Goal: Ask a question: Seek information or help from site administrators or community

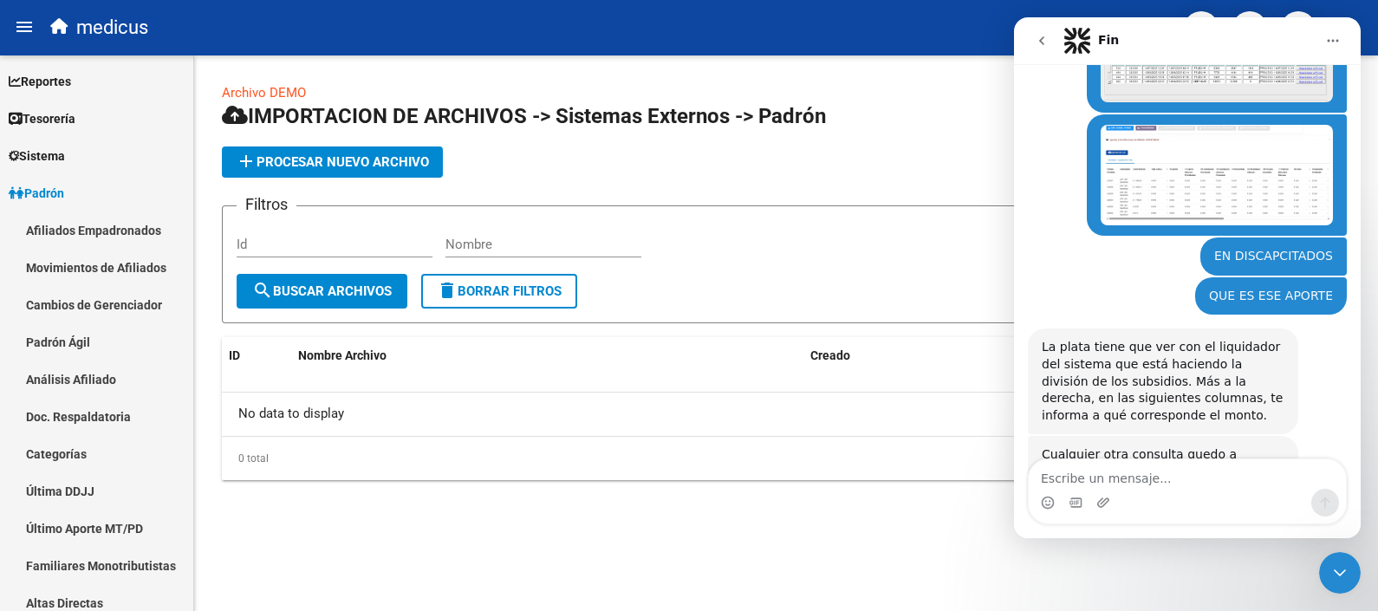
click at [1319, 26] on button "Inicio" at bounding box center [1332, 40] width 33 height 33
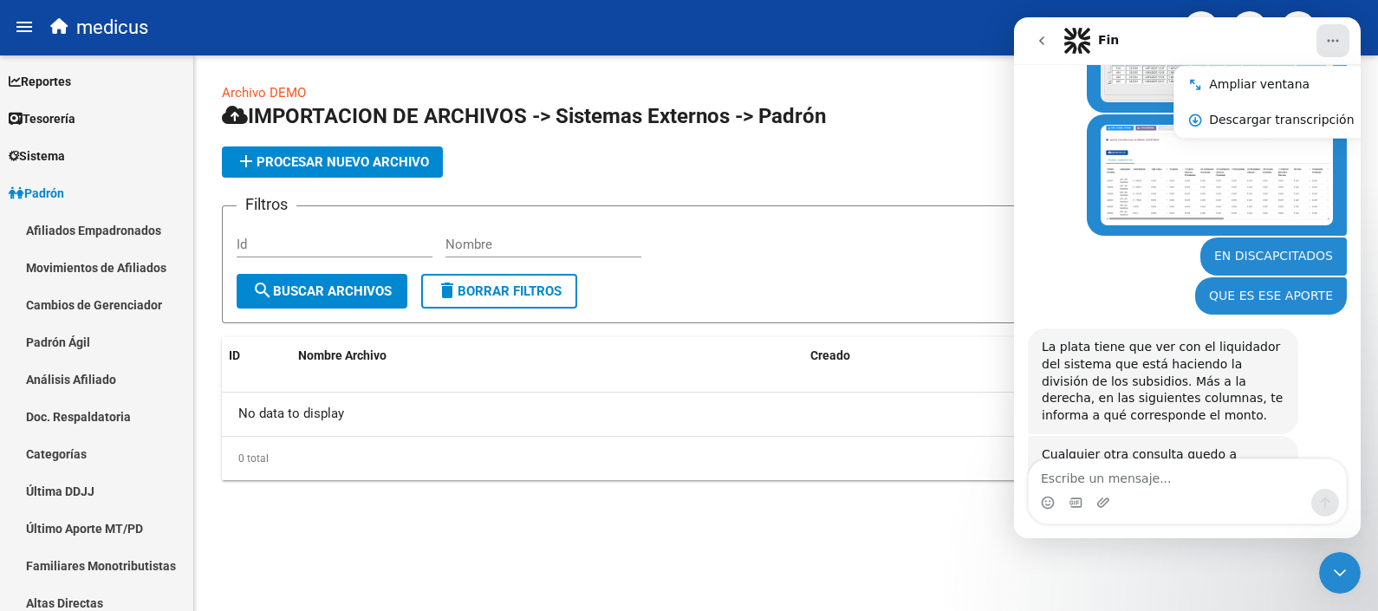
click at [991, 52] on mat-toolbar "menu medicus person" at bounding box center [689, 27] width 1378 height 55
click at [934, 127] on h1 "IMPORTACION DE ARCHIVOS -> Sistemas Externos -> Padrón" at bounding box center [786, 117] width 1128 height 30
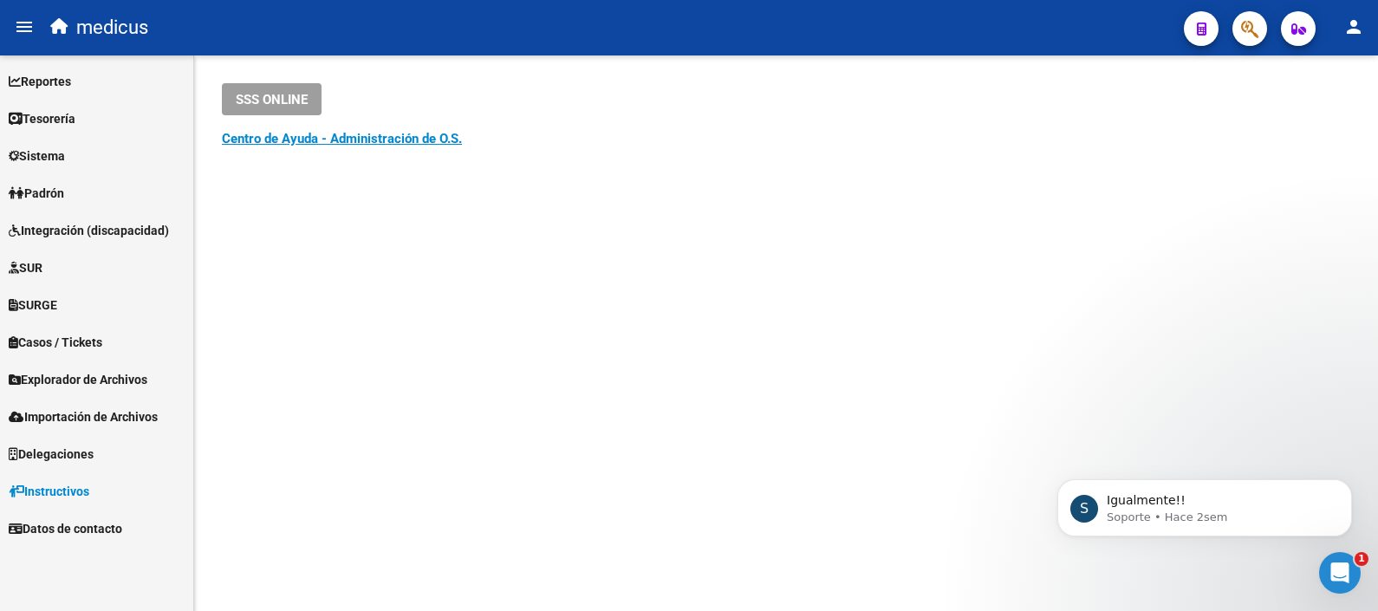
scroll to position [2216, 0]
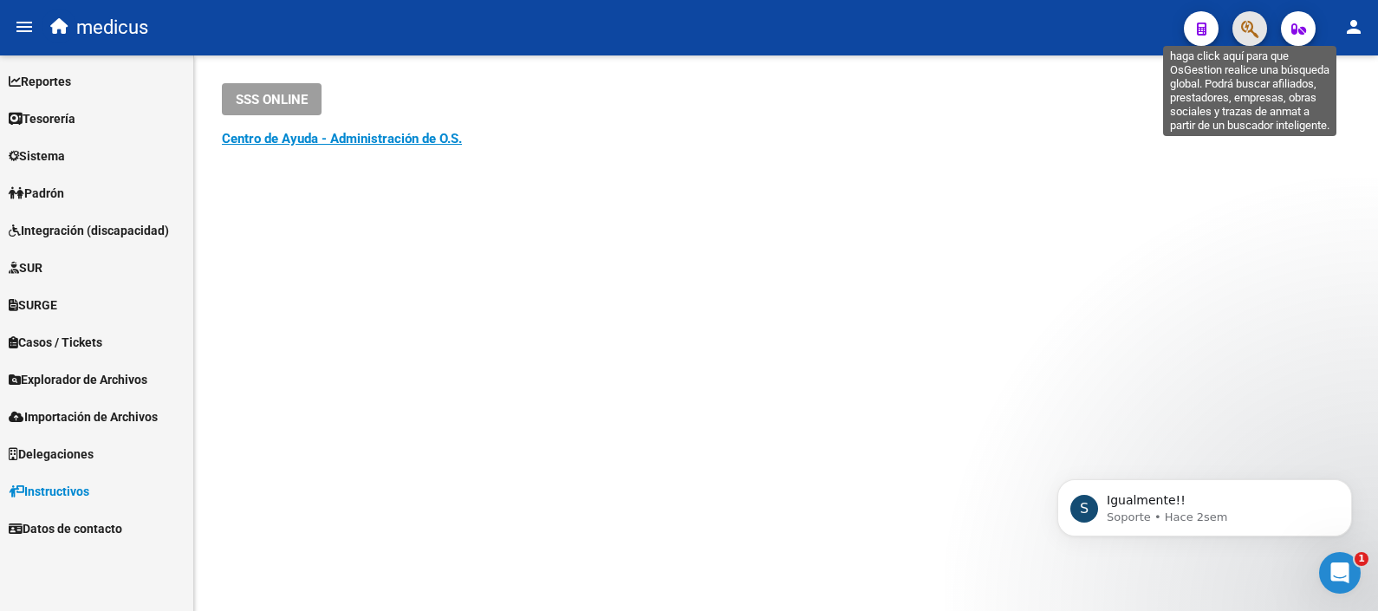
click at [1245, 25] on icon "button" at bounding box center [1249, 29] width 17 height 20
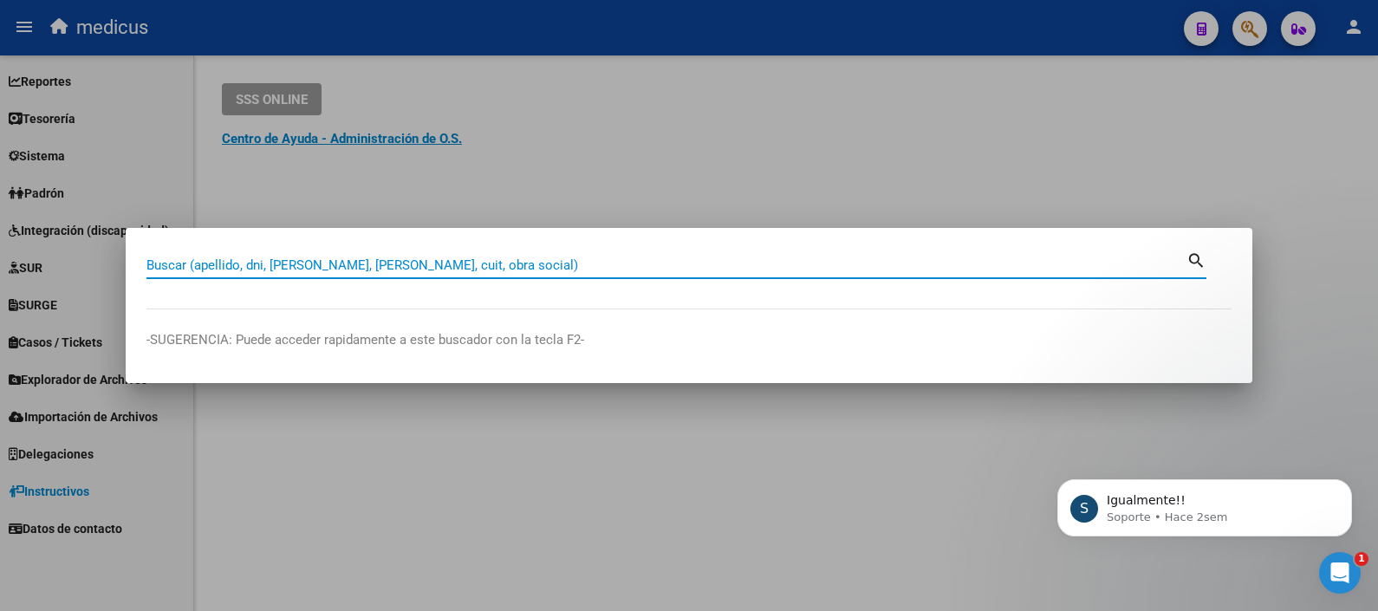
click at [341, 237] on mat-dialog-container "Buscar (apellido, dni, cuil, nro traspaso, cuit, obra social) search -SUGERENCI…" at bounding box center [689, 305] width 1126 height 155
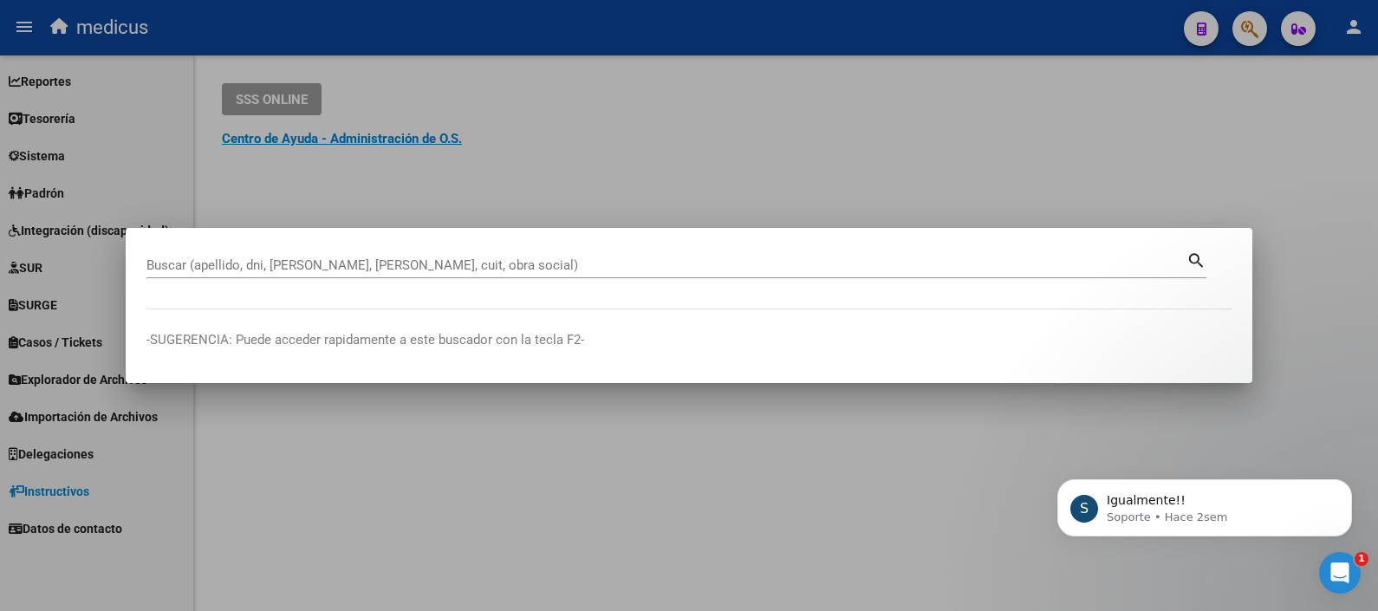
click at [323, 256] on div "Buscar (apellido, dni, cuil, nro traspaso, cuit, obra social)" at bounding box center [666, 265] width 1040 height 26
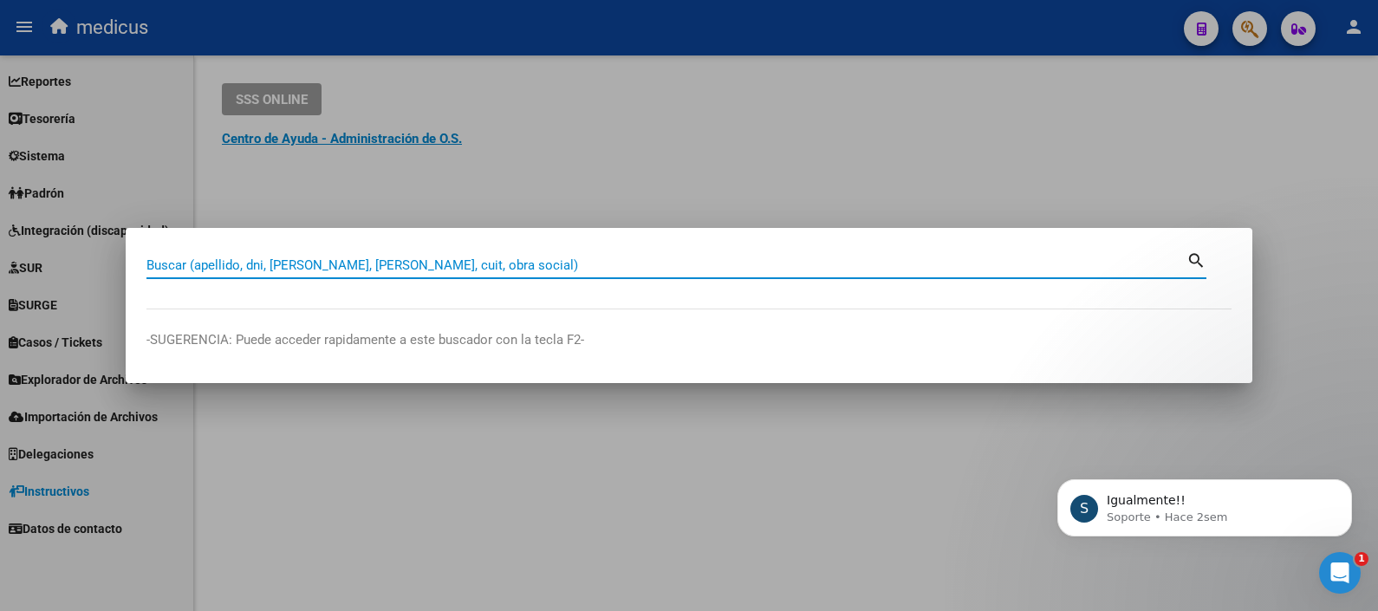
click at [314, 263] on input "Buscar (apellido, dni, cuil, nro traspaso, cuit, obra social)" at bounding box center [666, 265] width 1040 height 16
paste input "20042702553"
type input "20042702553"
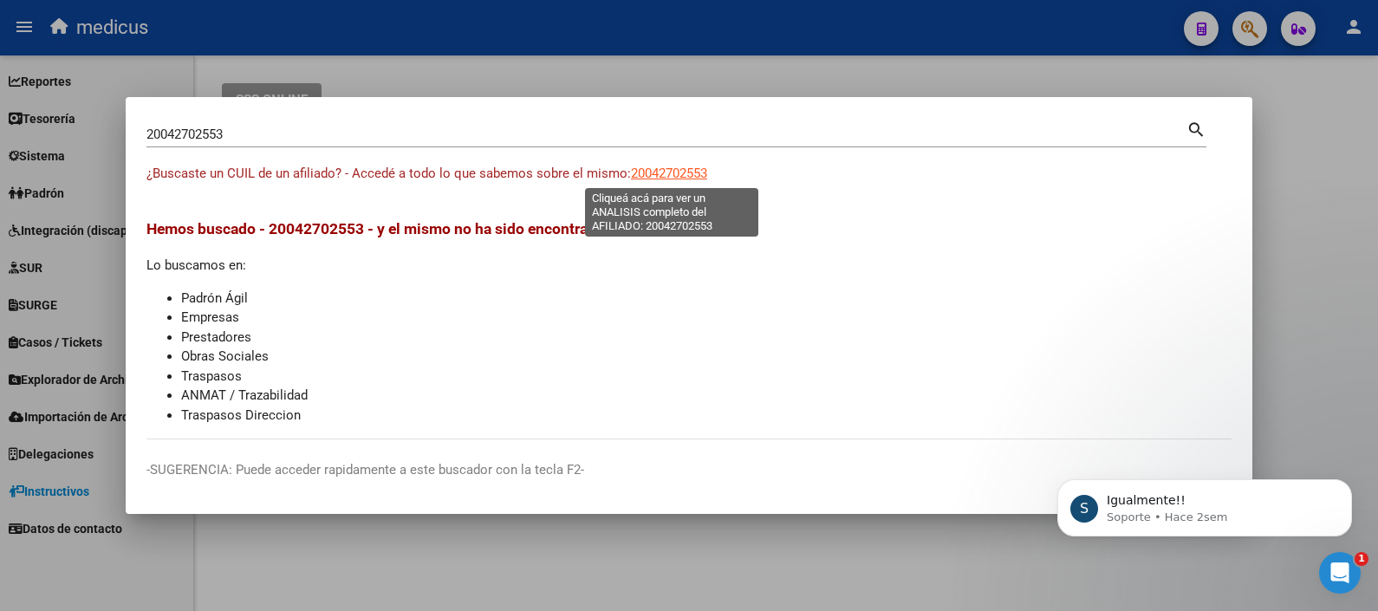
click at [680, 168] on span "20042702553" at bounding box center [669, 173] width 76 height 16
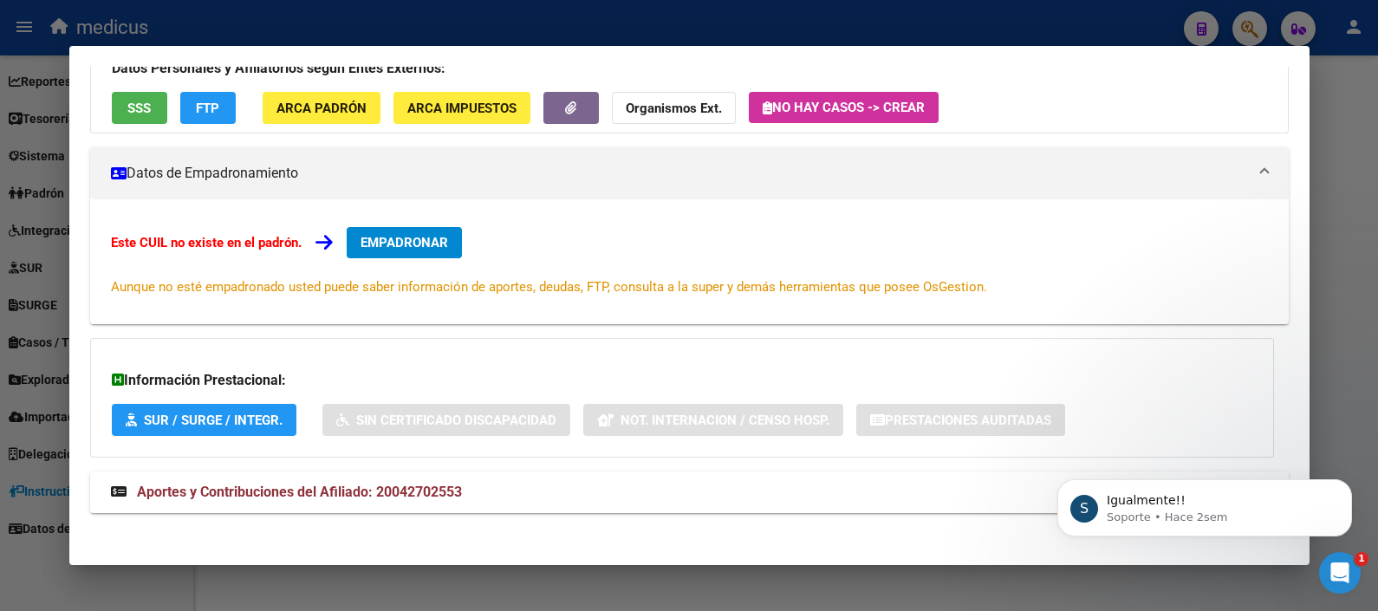
scroll to position [165, 0]
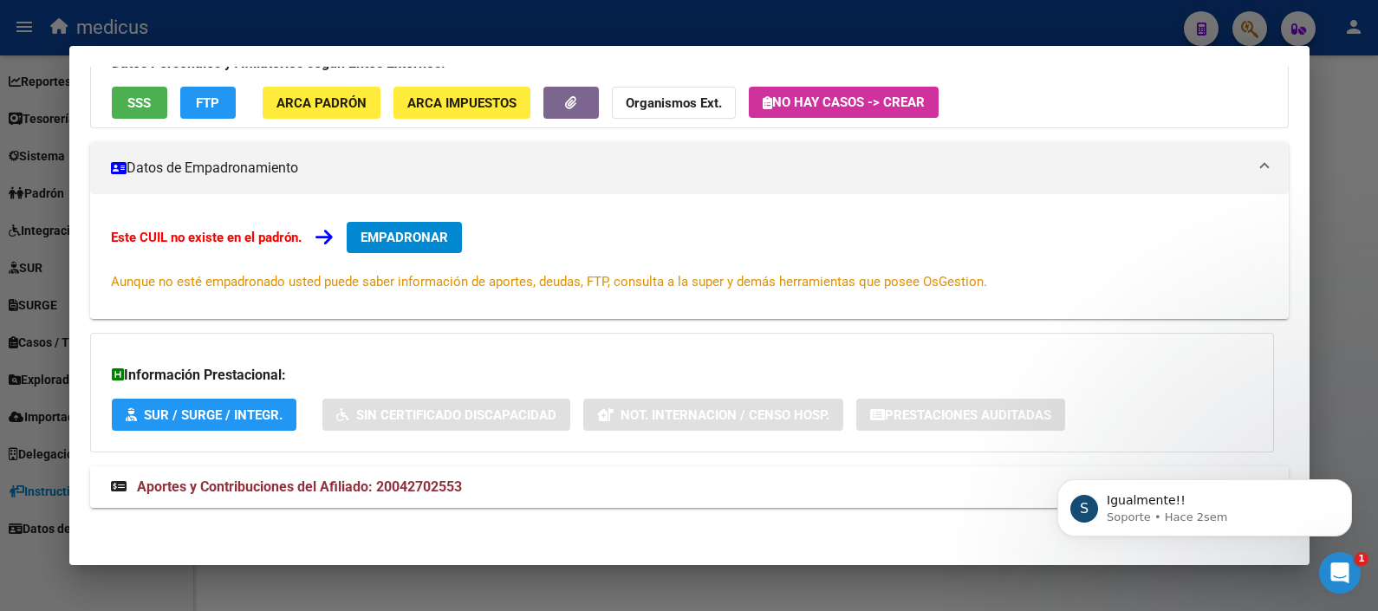
click at [353, 478] on span "Aportes y Contribuciones del Afiliado: 20042702553" at bounding box center [299, 486] width 325 height 16
click at [1368, 230] on div at bounding box center [689, 305] width 1378 height 611
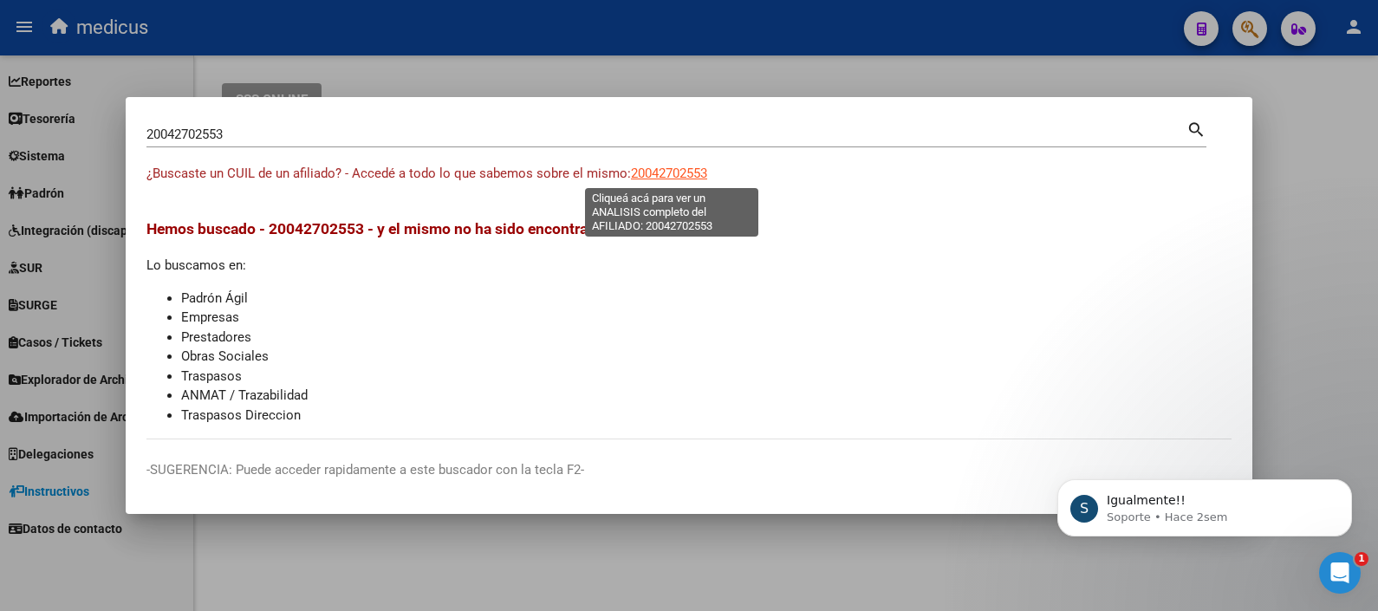
click at [665, 173] on span "20042702553" at bounding box center [669, 173] width 76 height 16
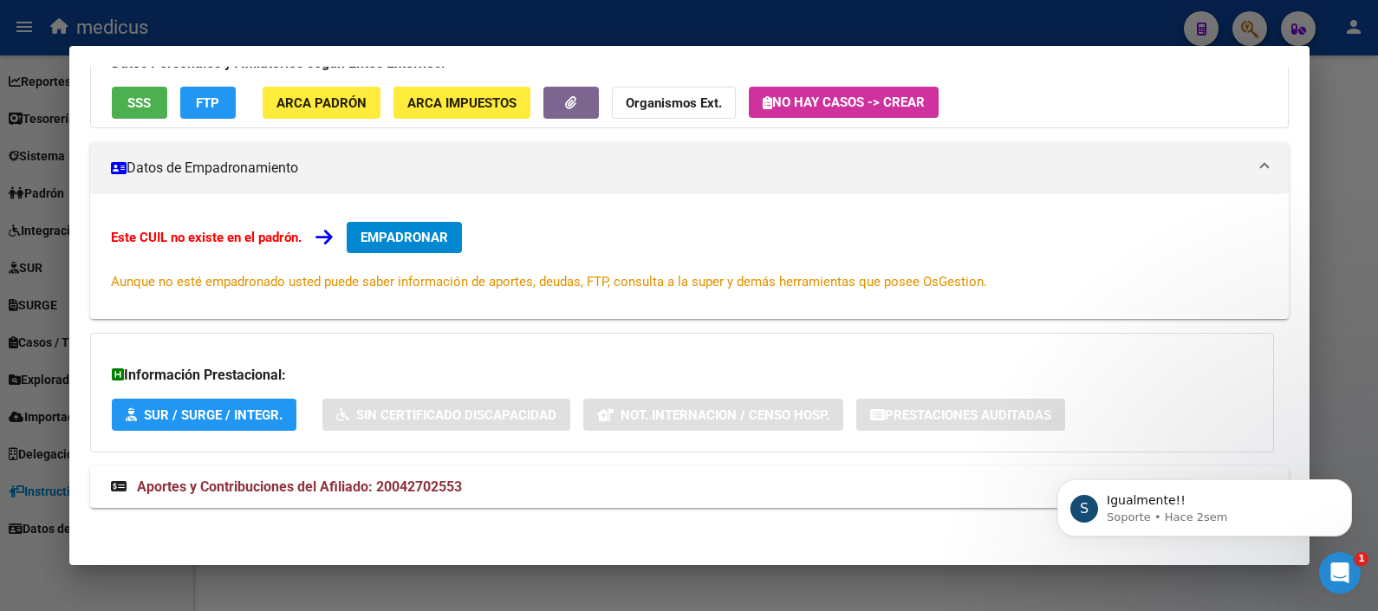
click at [225, 481] on span "Aportes y Contribuciones del Afiliado: 20042702553" at bounding box center [299, 486] width 325 height 16
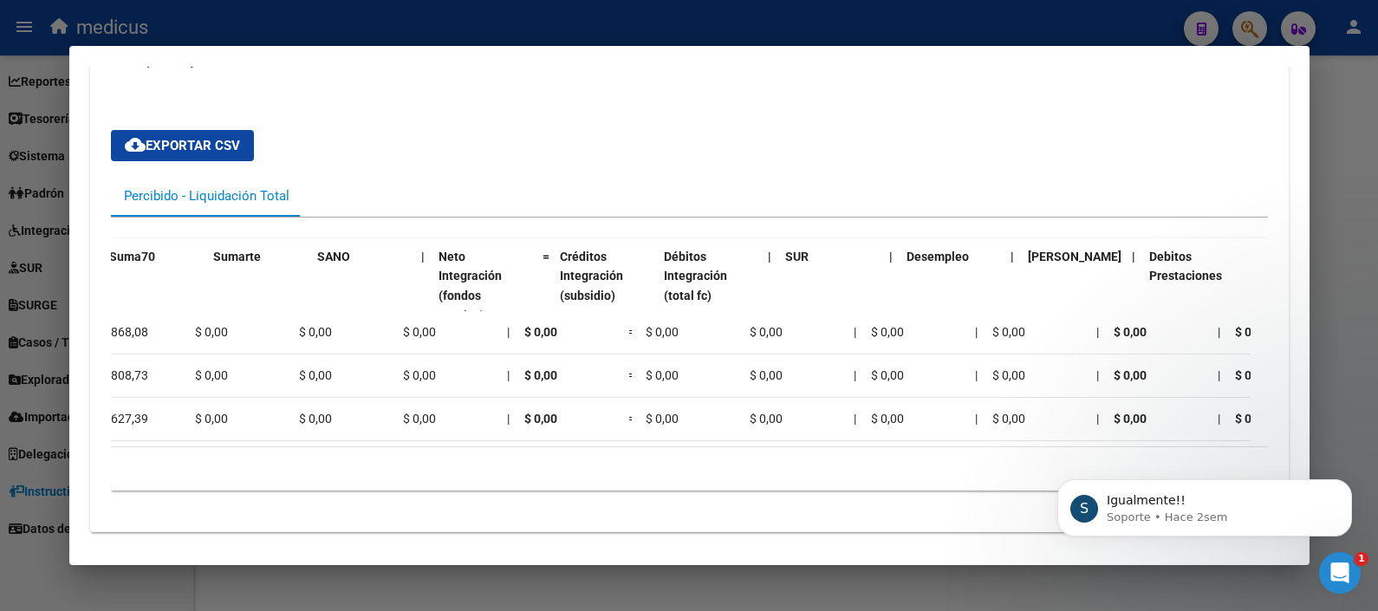
scroll to position [0, 1702]
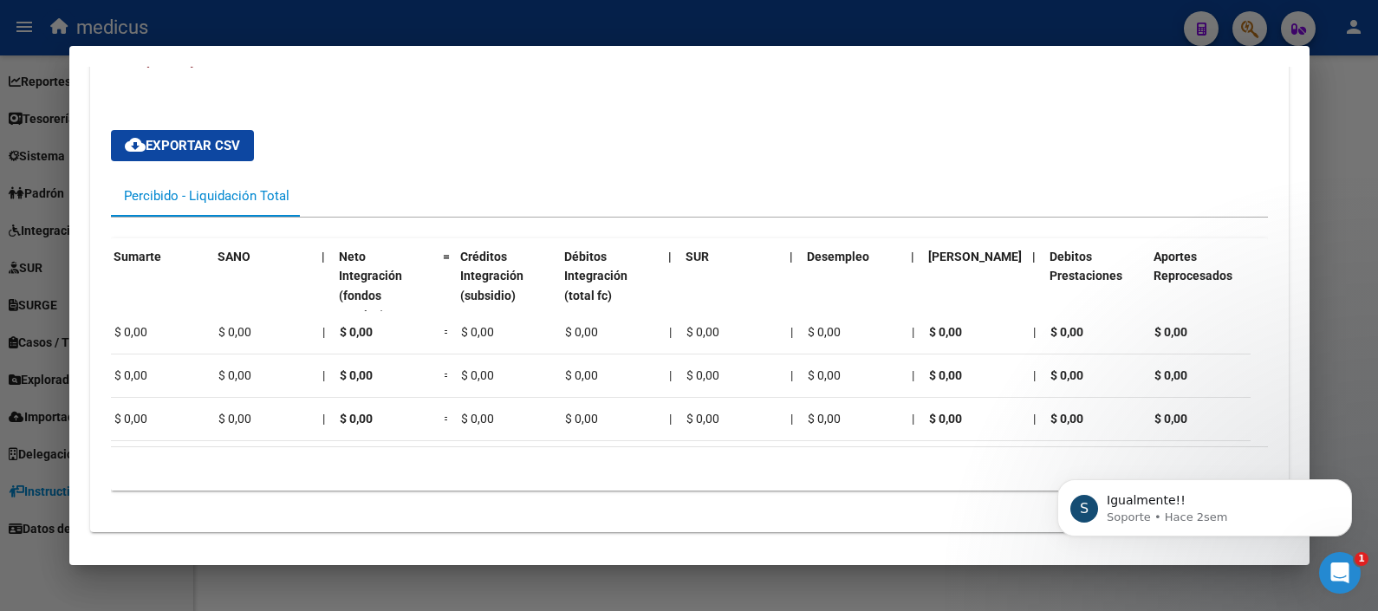
drag, startPoint x: 526, startPoint y: 447, endPoint x: 132, endPoint y: 97, distance: 527.2
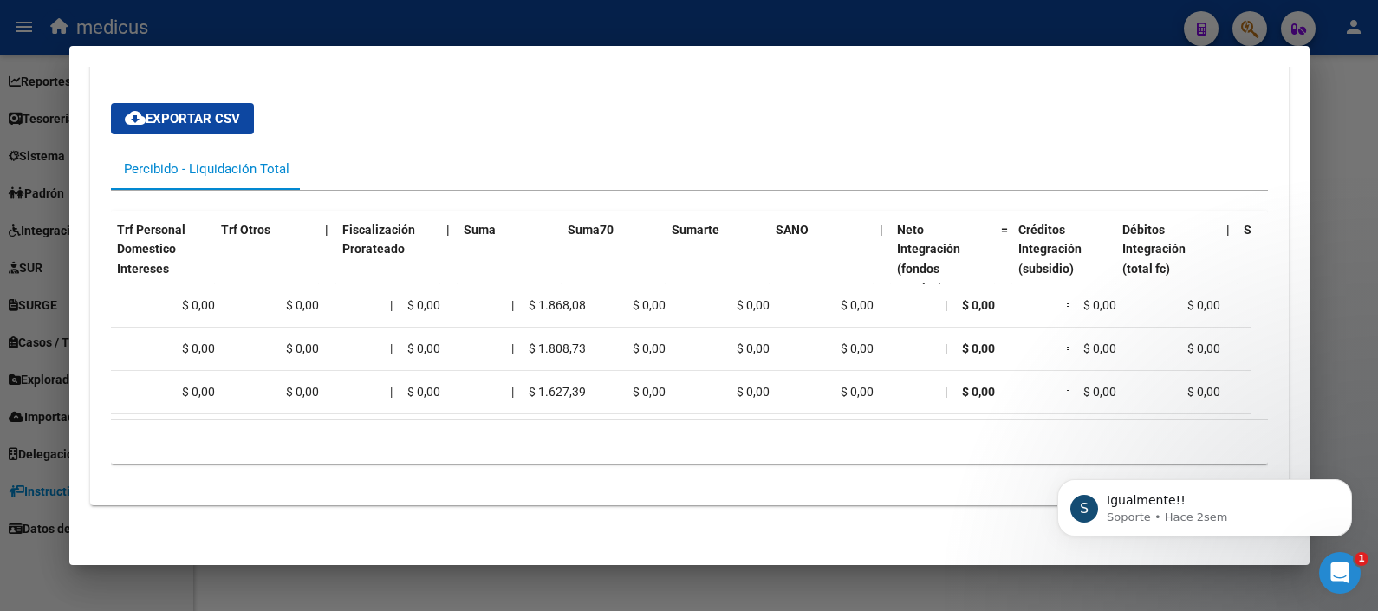
scroll to position [0, 1073]
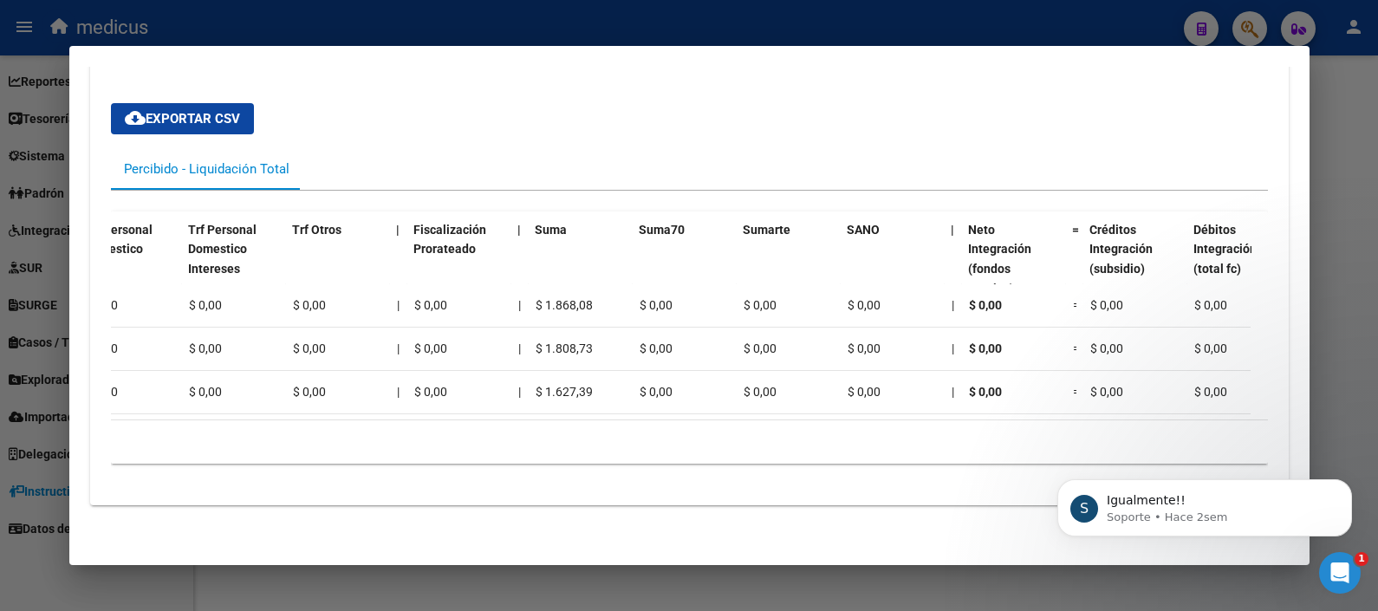
click at [1310, 235] on div at bounding box center [689, 305] width 1378 height 611
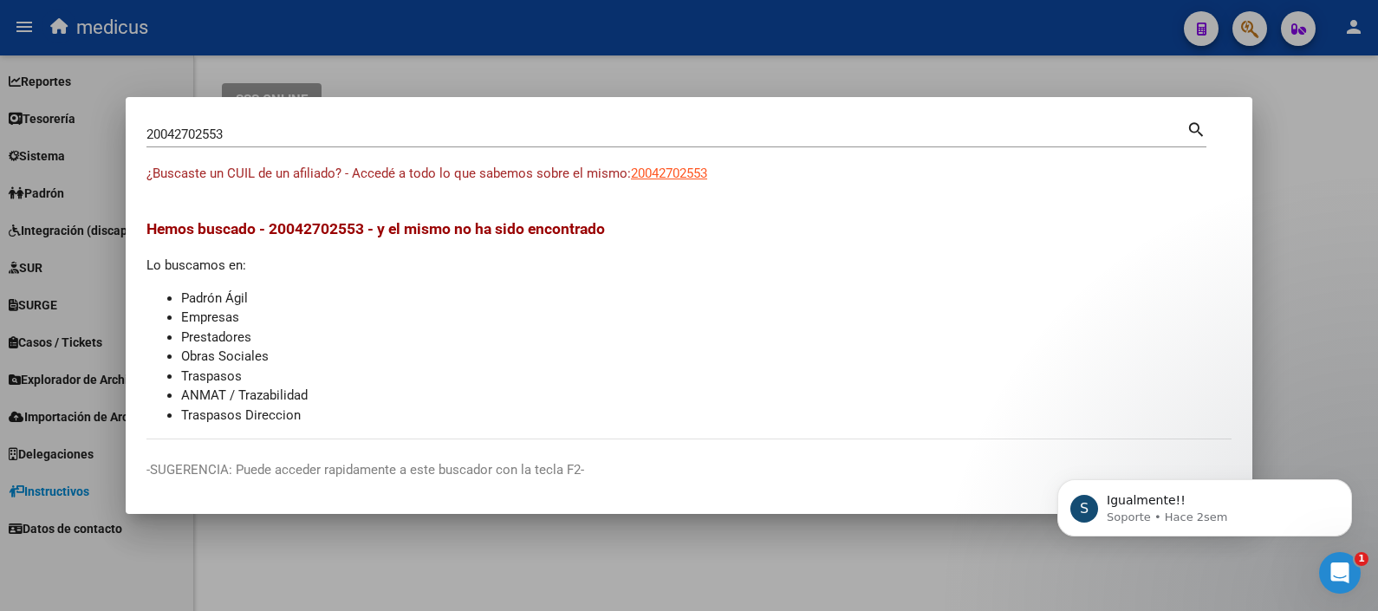
click at [1329, 570] on icon "Abrir Intercom Messenger" at bounding box center [1340, 573] width 29 height 29
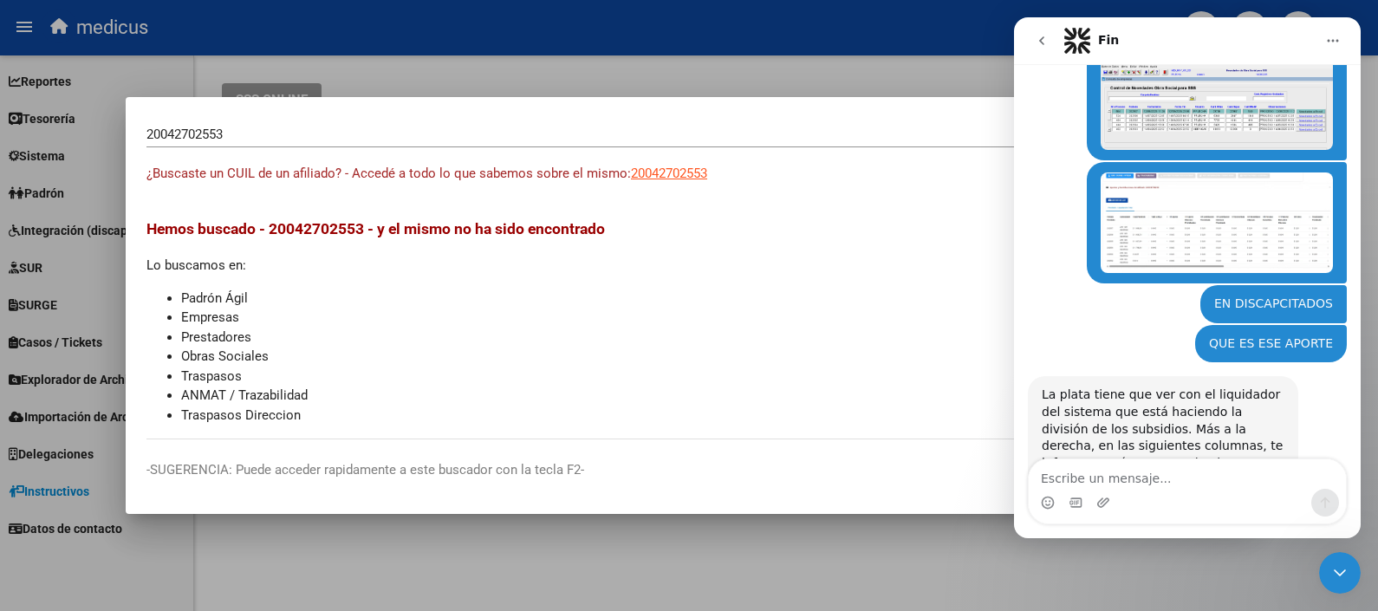
scroll to position [2216, 0]
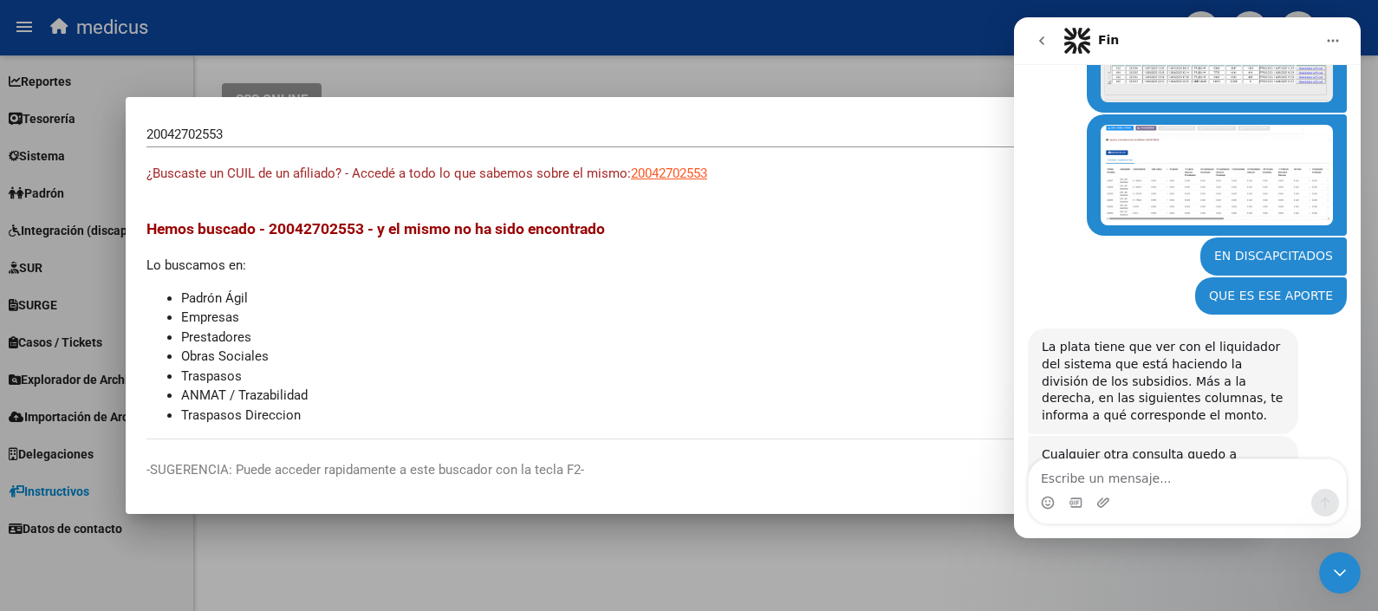
click at [1146, 488] on textarea "Escribe un mensaje..." at bounding box center [1186, 473] width 317 height 29
type textarea "hola chicas"
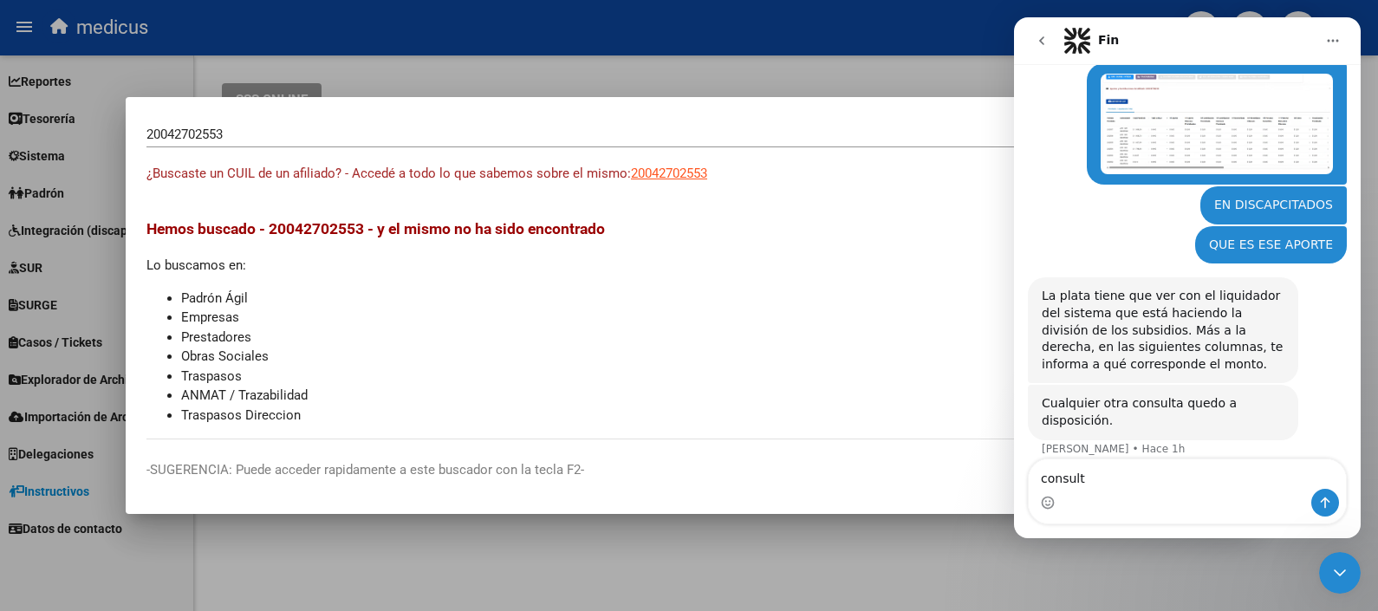
type textarea "consulta"
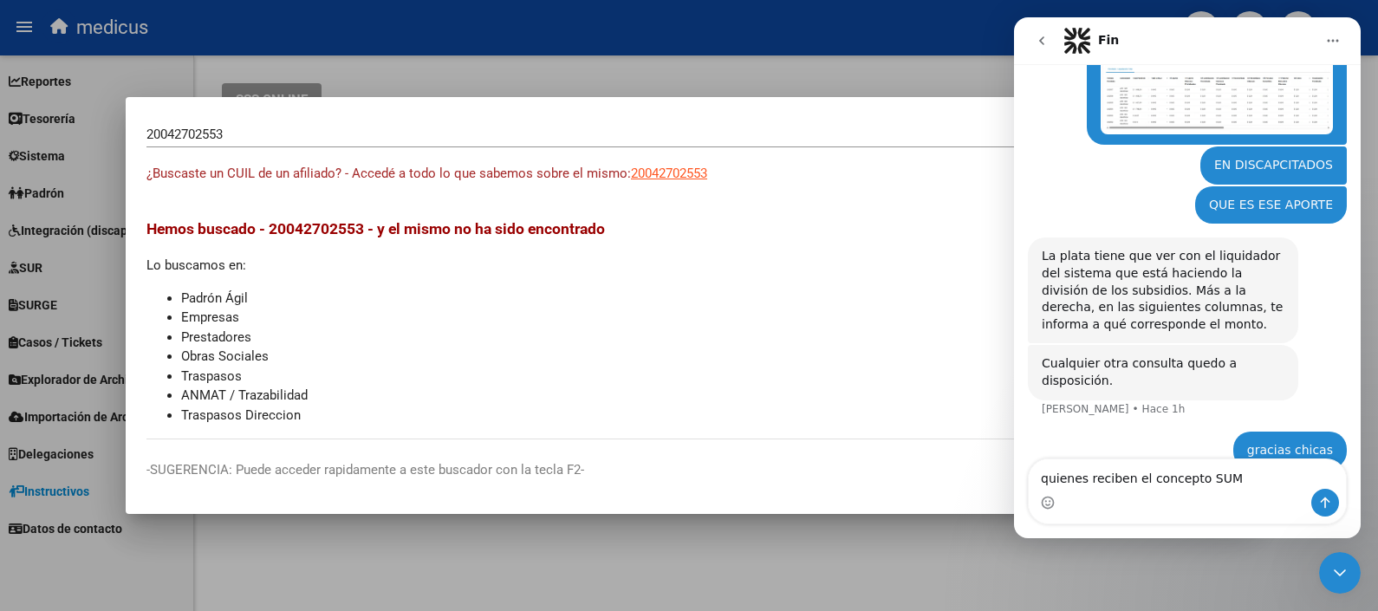
type textarea "quienes reciben el concepto SUMA"
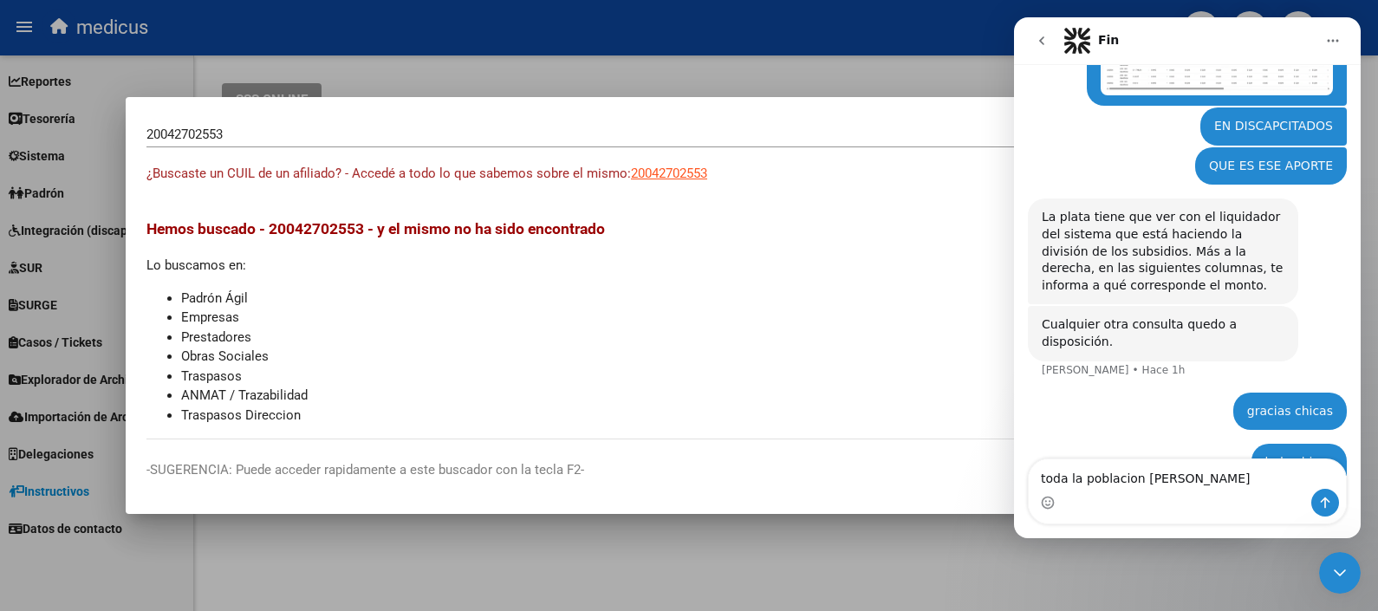
type textarea "toda la poblacion del padron?"
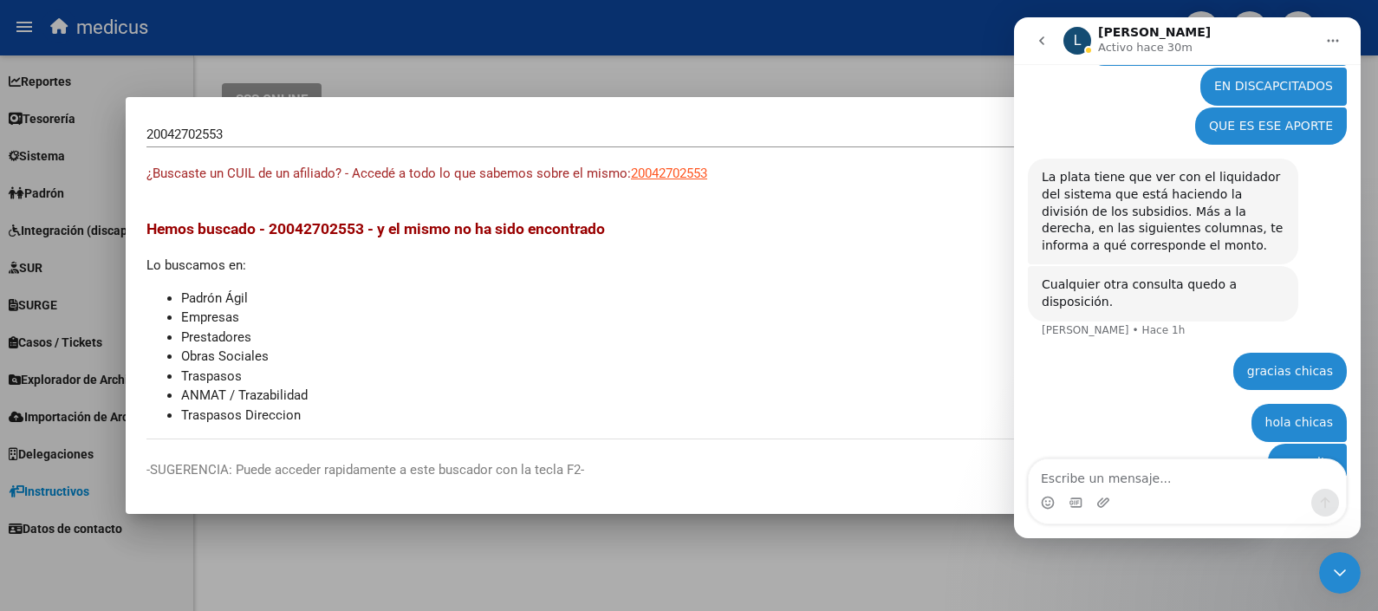
click at [619, 511] on mat-dialog-container "20042702553 Buscar (apellido, dni, cuil, nro traspaso, cuit, obra social) searc…" at bounding box center [689, 305] width 1126 height 417
click at [1332, 34] on icon "Inicio" at bounding box center [1333, 41] width 14 height 14
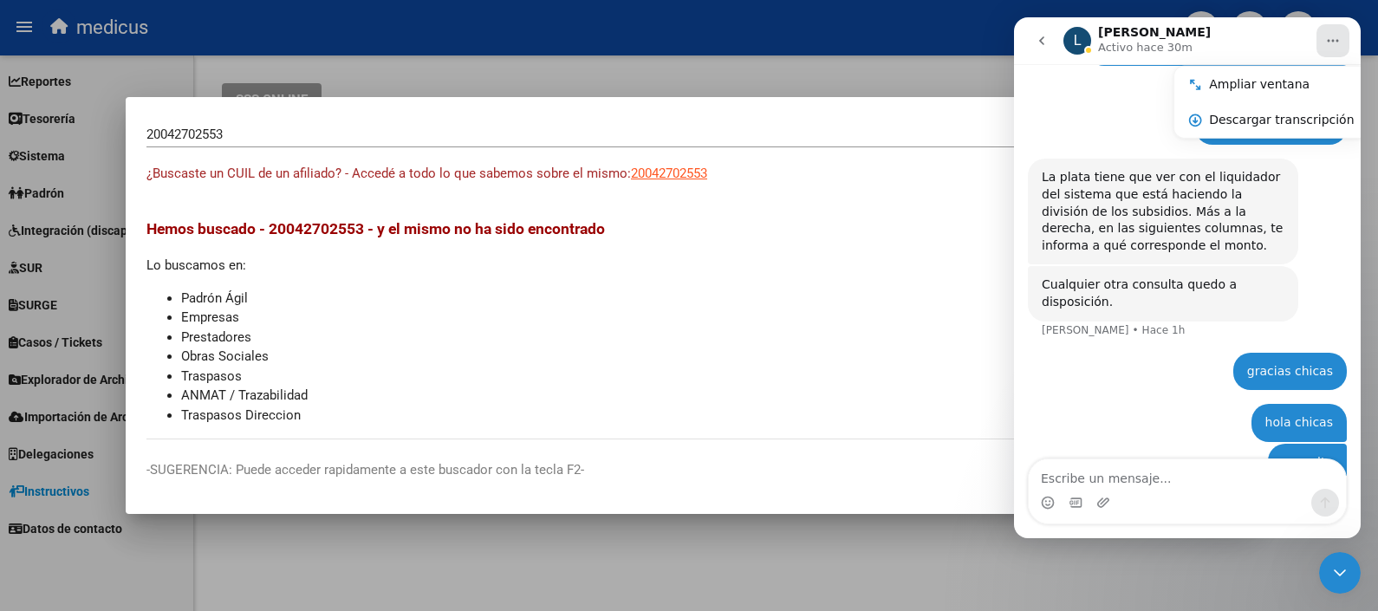
click at [1050, 41] on button "go back" at bounding box center [1041, 40] width 33 height 33
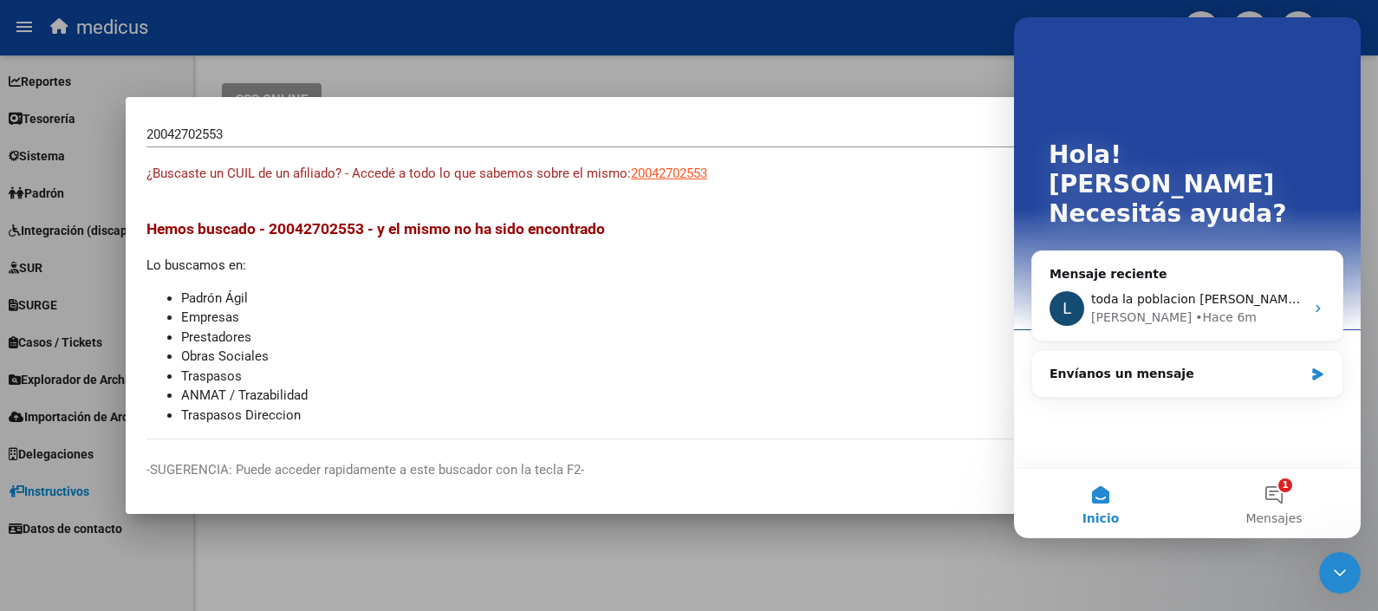
scroll to position [0, 0]
click at [904, 75] on div at bounding box center [689, 305] width 1378 height 611
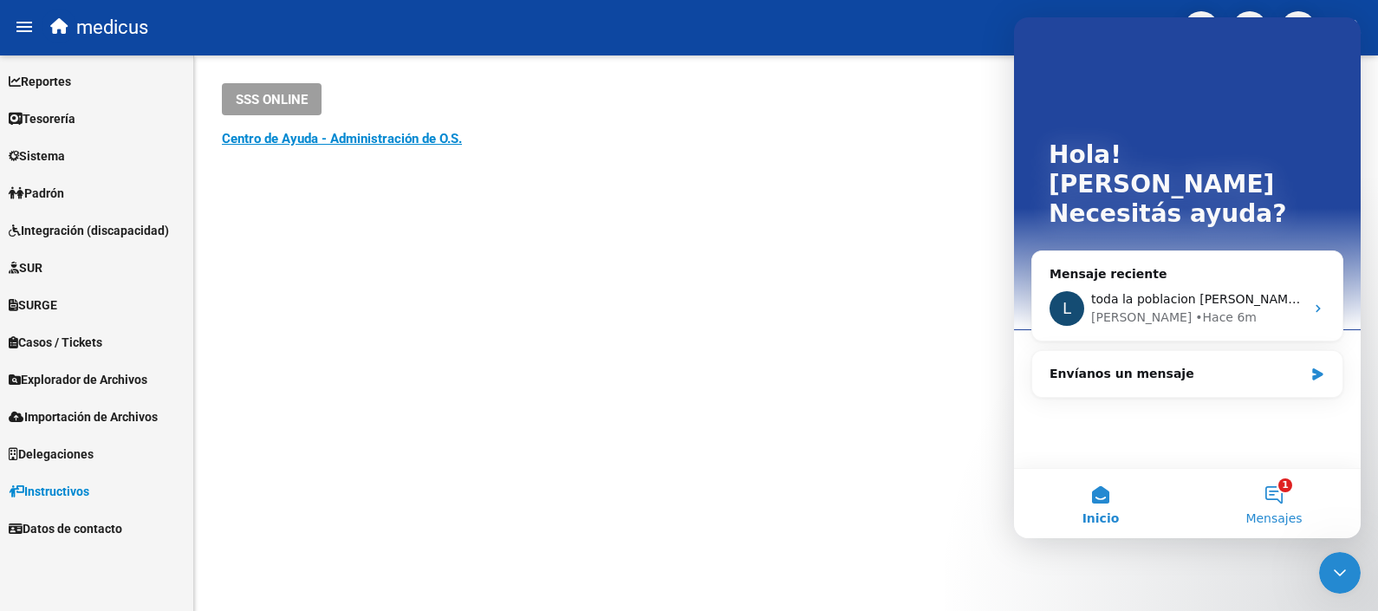
click at [1280, 512] on span "Mensajes" at bounding box center [1273, 518] width 56 height 12
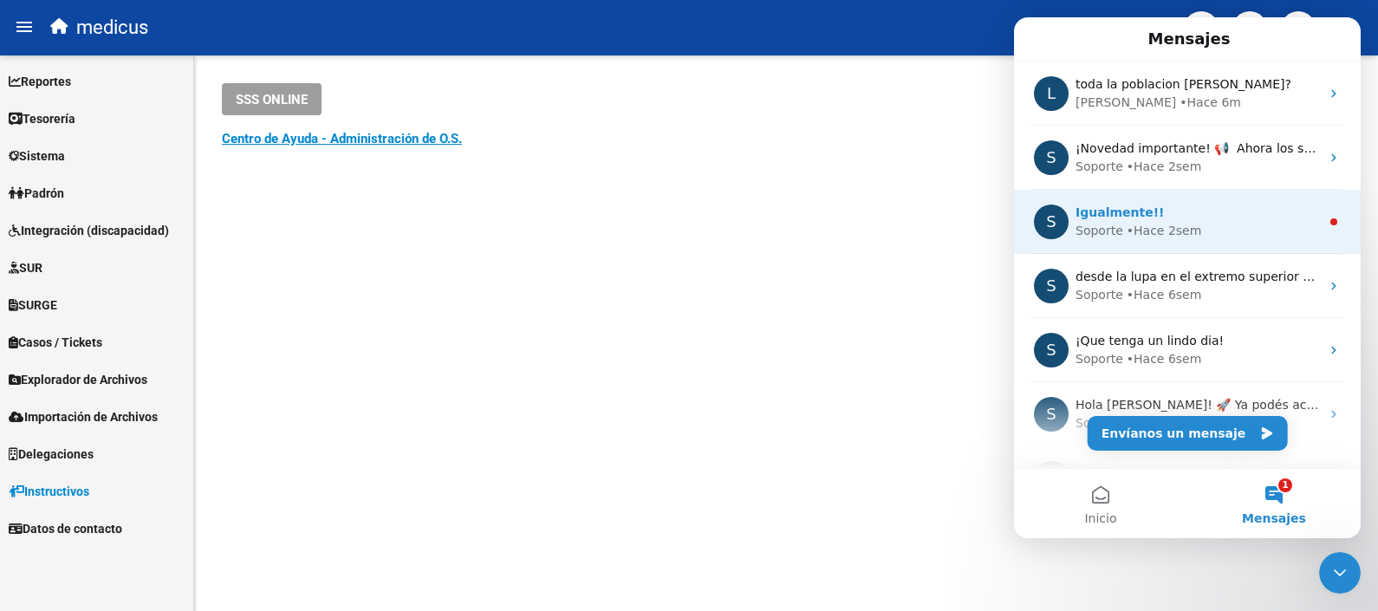
click at [1131, 217] on span "Igualmente!!" at bounding box center [1119, 212] width 88 height 14
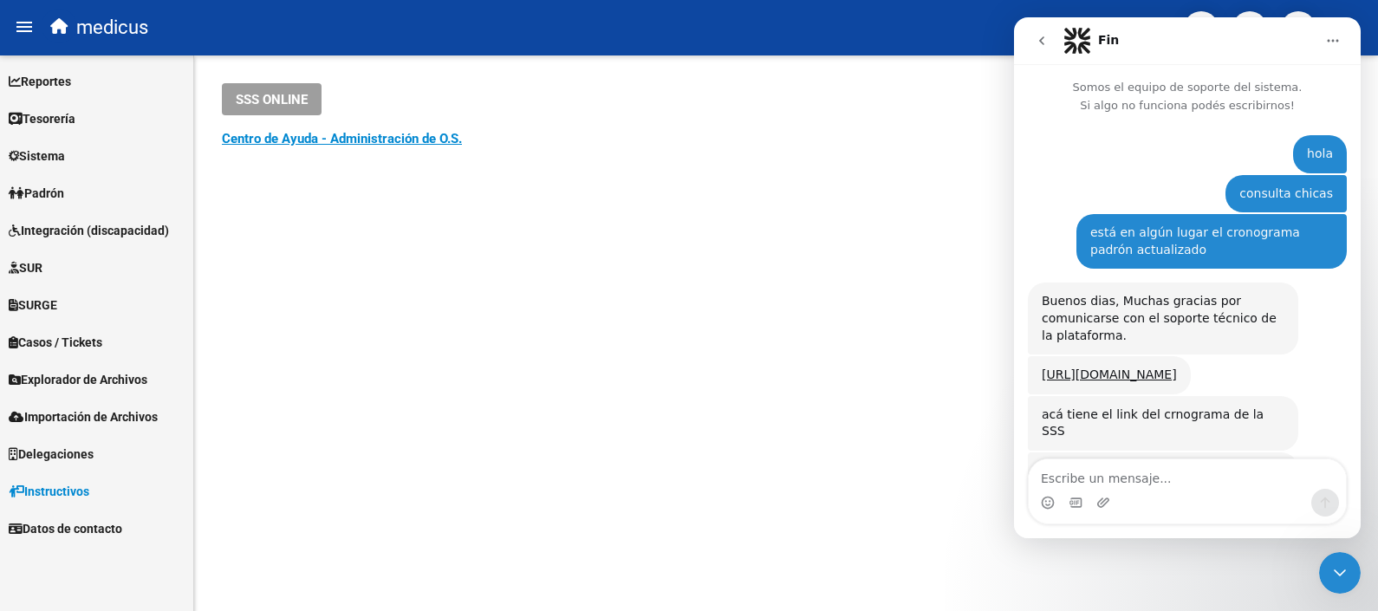
scroll to position [69, 0]
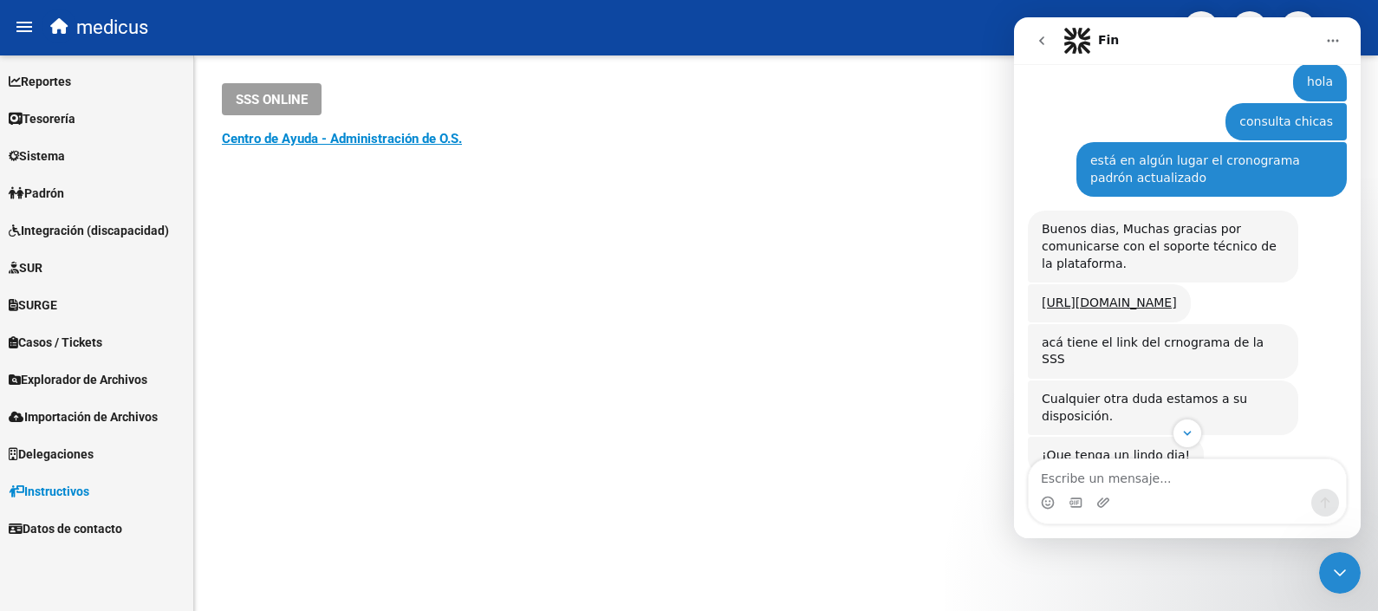
click at [1326, 34] on icon "Inicio" at bounding box center [1333, 41] width 14 height 14
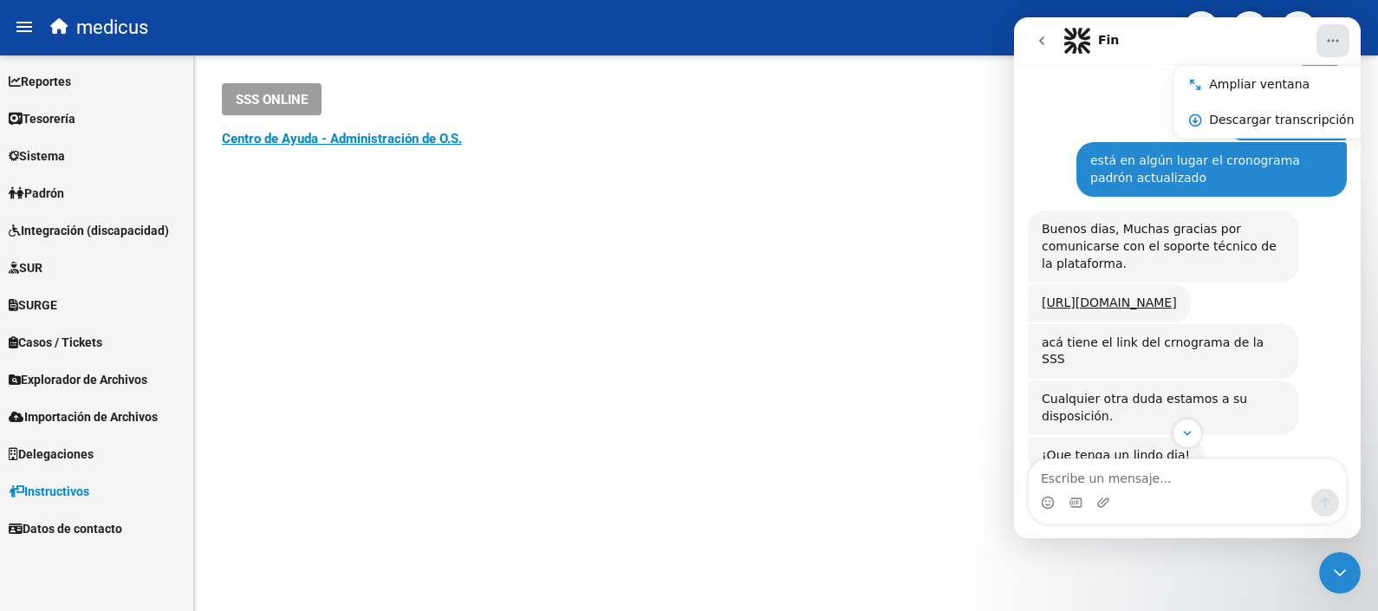
click at [846, 250] on mat-sidenav-content "SSS ONLINE Instructivos y Video Tutoriales SAAS Centro de Ayuda - Administració…" at bounding box center [785, 332] width 1183 height 555
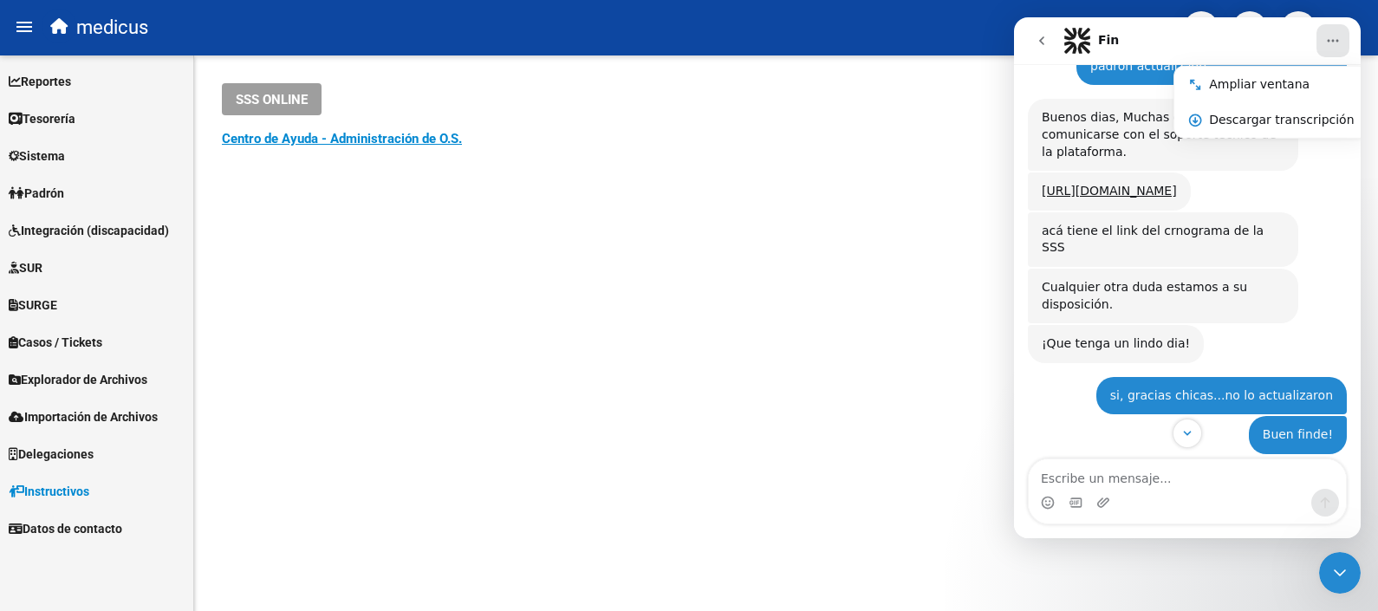
scroll to position [266, 0]
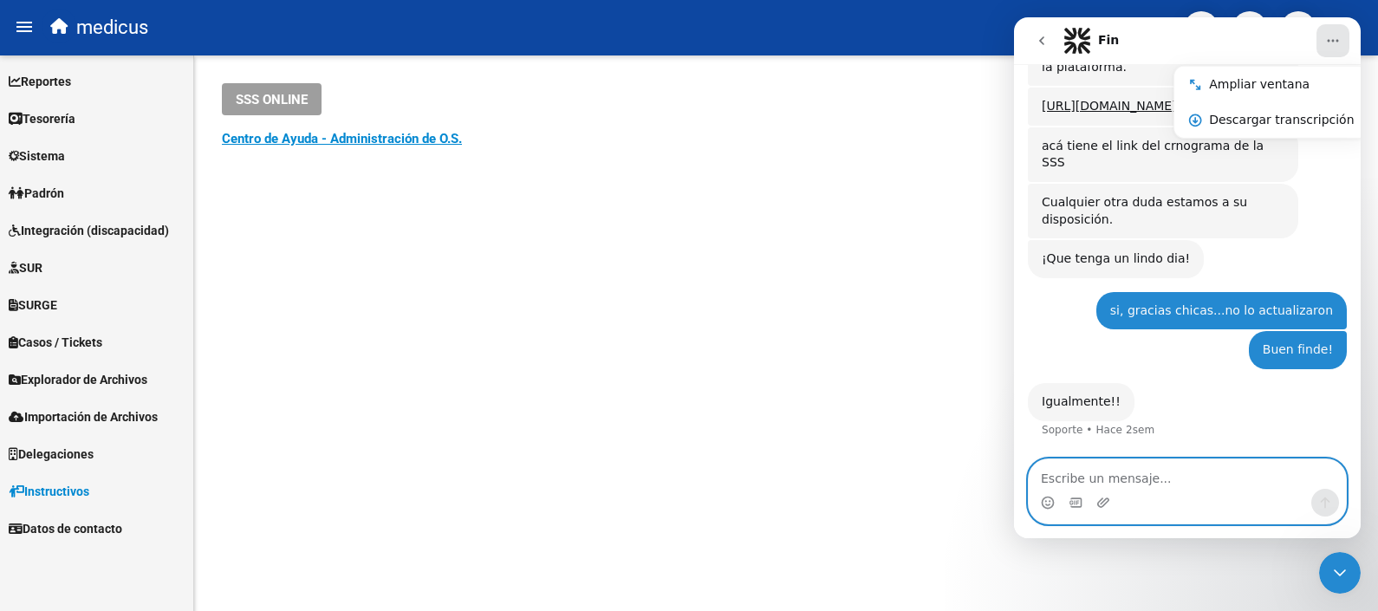
click at [1109, 484] on textarea "Escribe un mensaje..." at bounding box center [1186, 473] width 317 height 29
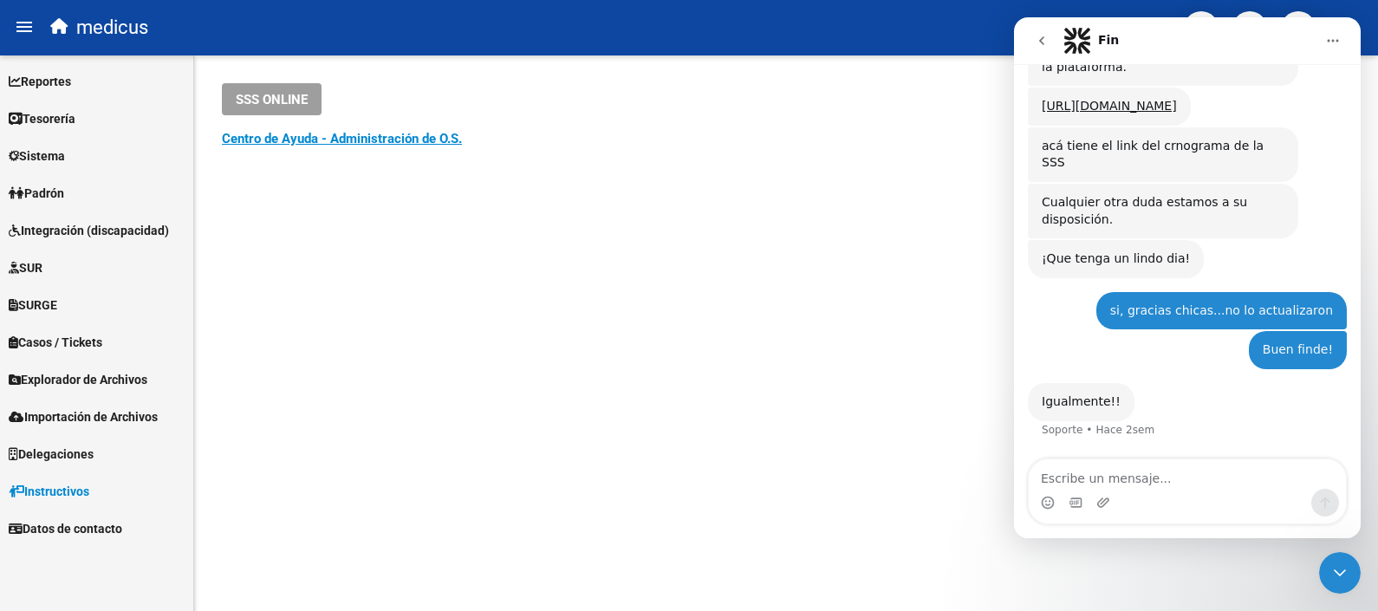
click at [1330, 35] on icon "Inicio" at bounding box center [1333, 41] width 14 height 14
click at [1342, 562] on icon "Cerrar Intercom Messenger" at bounding box center [1339, 572] width 21 height 21
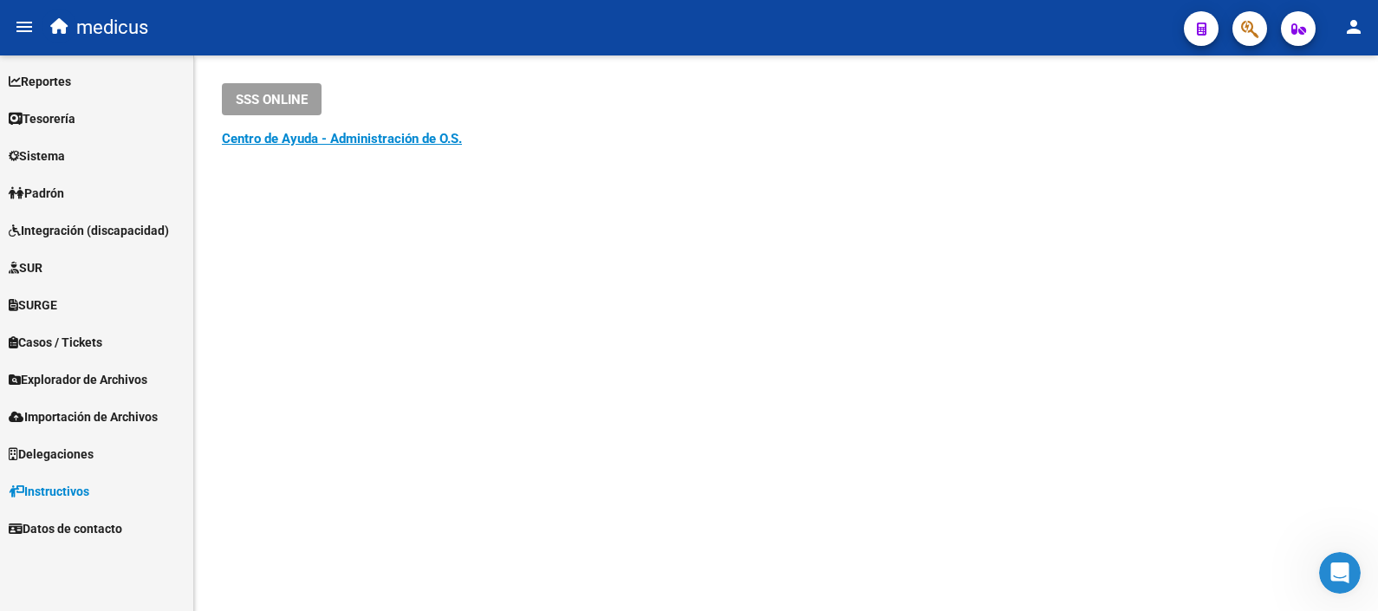
click at [1337, 569] on icon "Abrir Intercom Messenger" at bounding box center [1340, 573] width 29 height 29
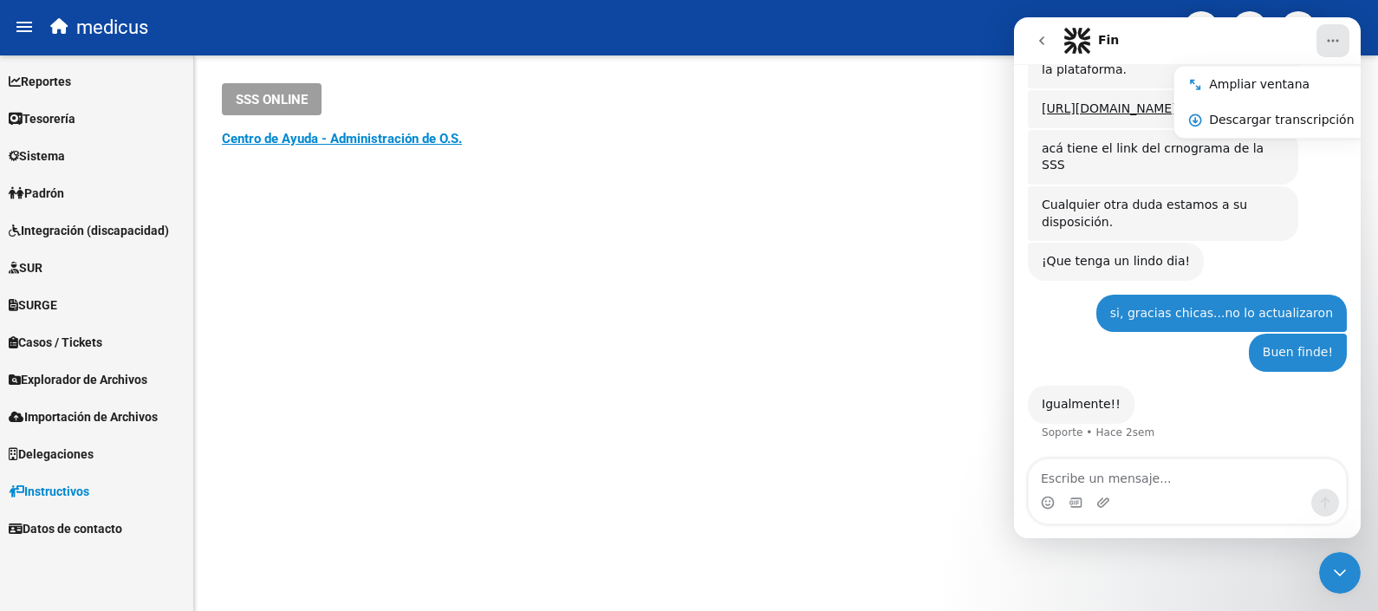
scroll to position [0, 0]
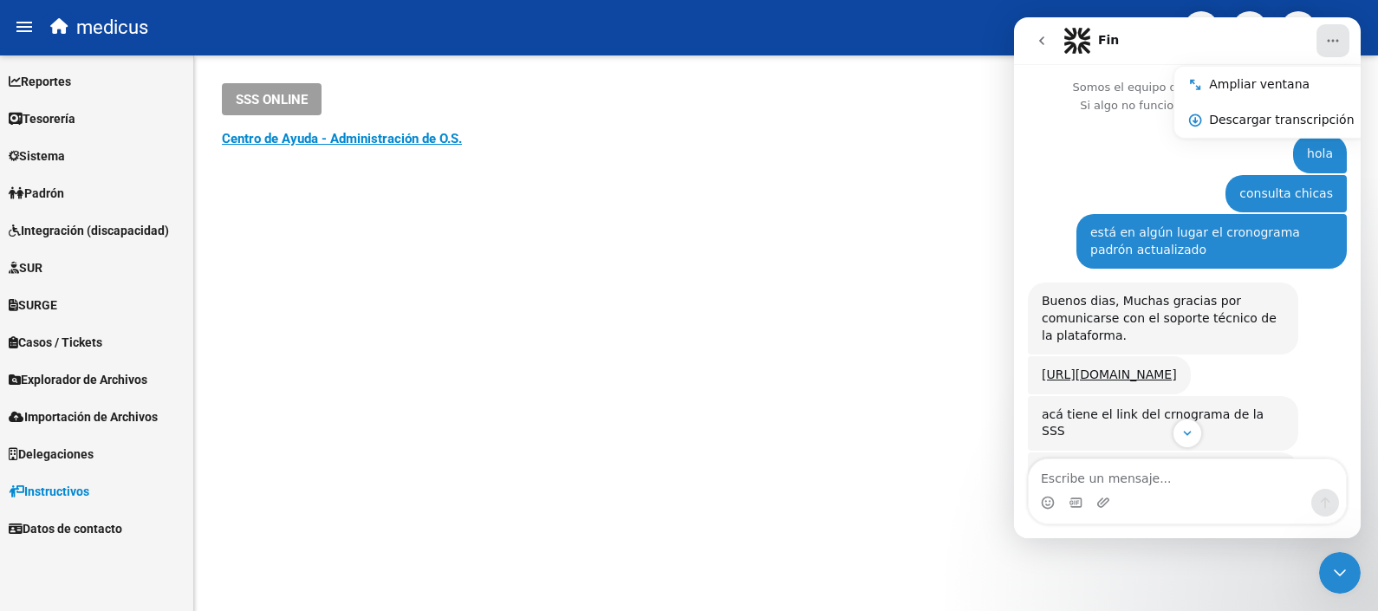
click at [1074, 49] on img "Intercom Messenger" at bounding box center [1077, 41] width 28 height 28
click at [1039, 36] on icon "go back" at bounding box center [1041, 41] width 14 height 14
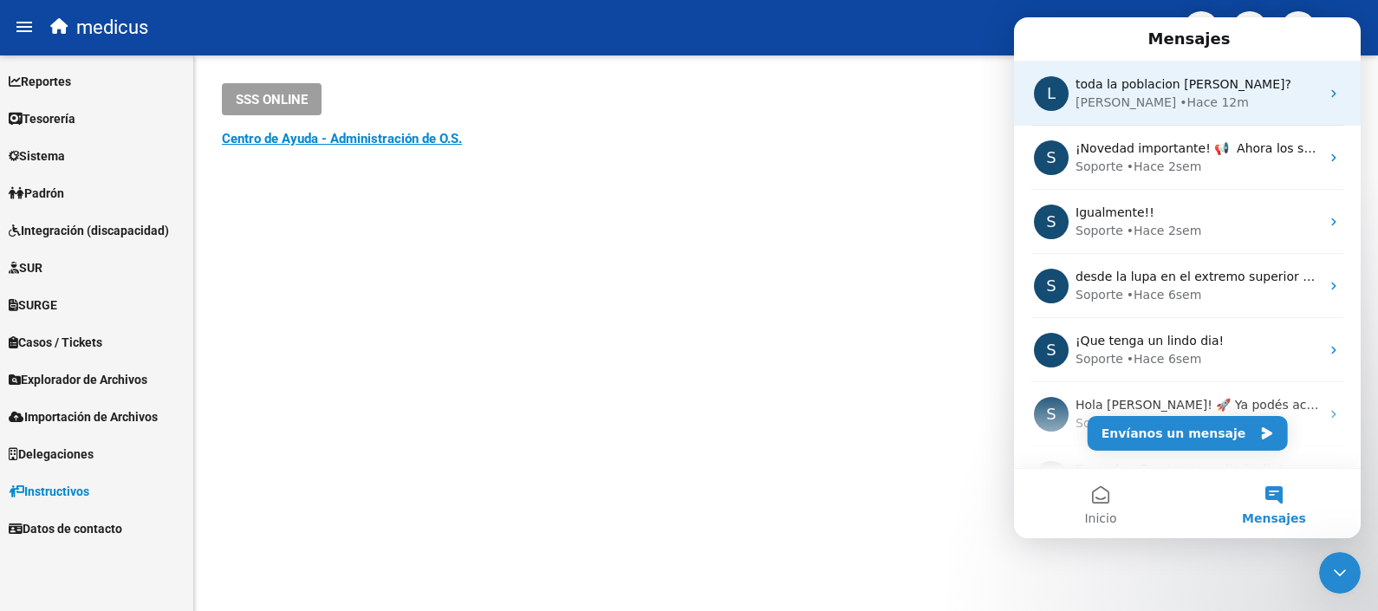
click at [1183, 102] on div "• Hace 12m" at bounding box center [1213, 103] width 69 height 18
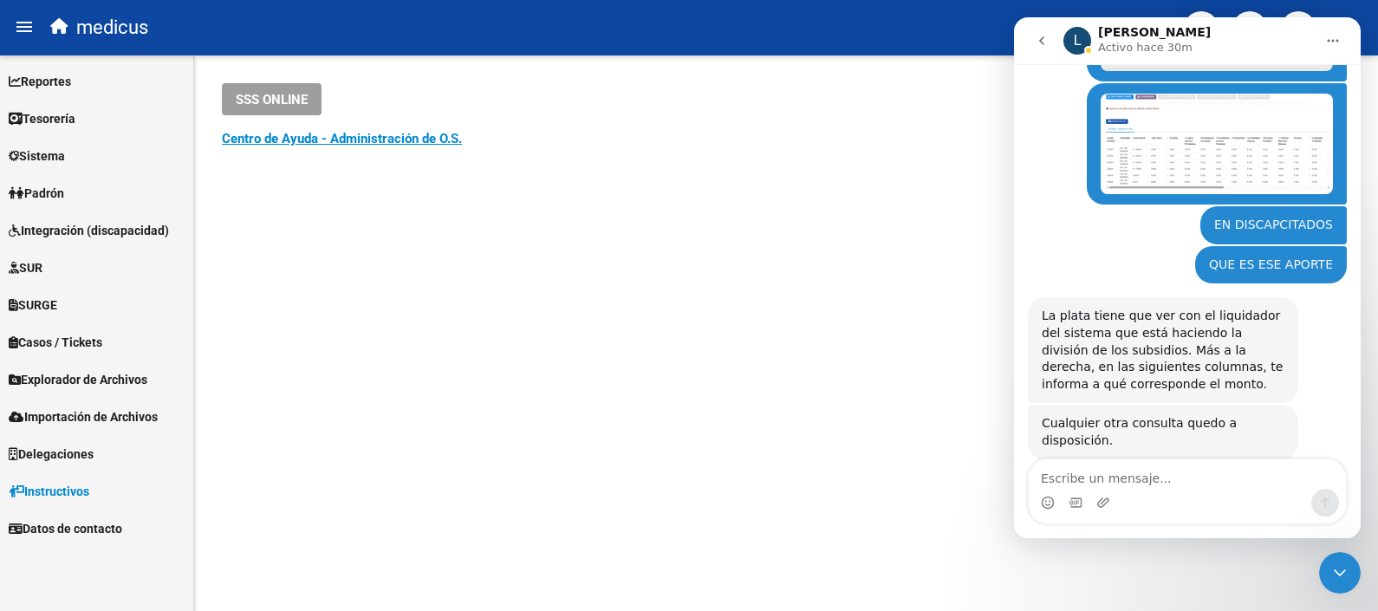
scroll to position [2386, 0]
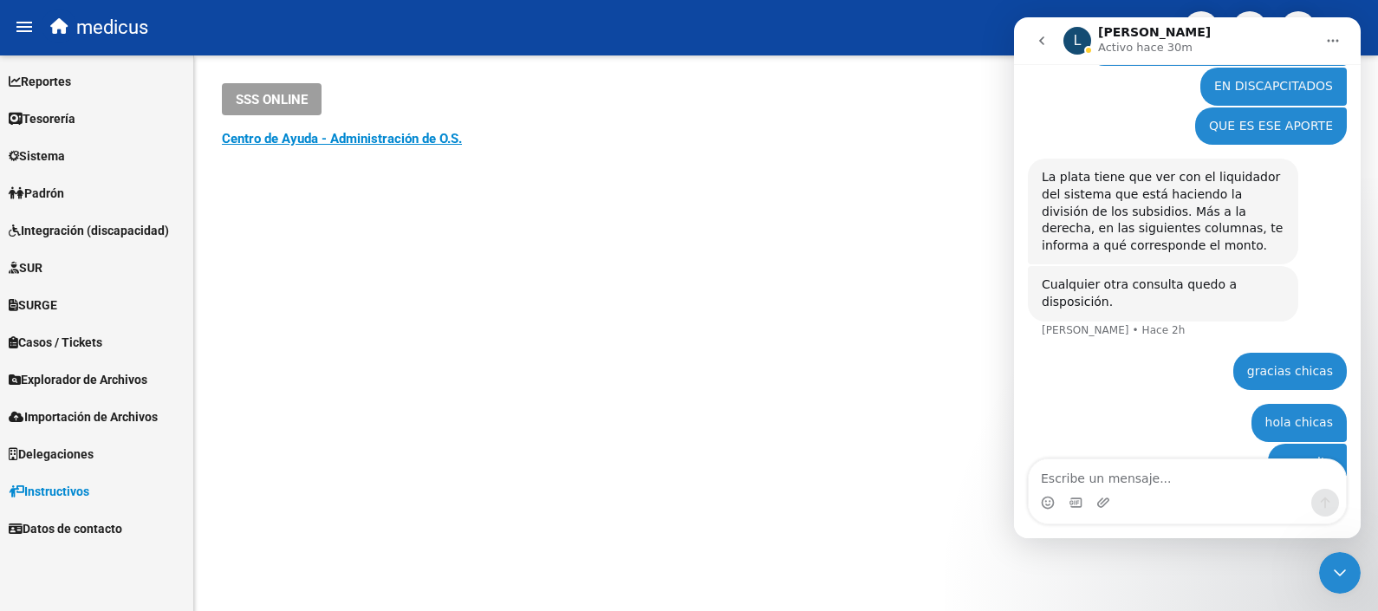
click at [1122, 470] on textarea "Escribe un mensaje..." at bounding box center [1186, 473] width 317 height 29
type textarea "h"
type textarea "Hola chicas"
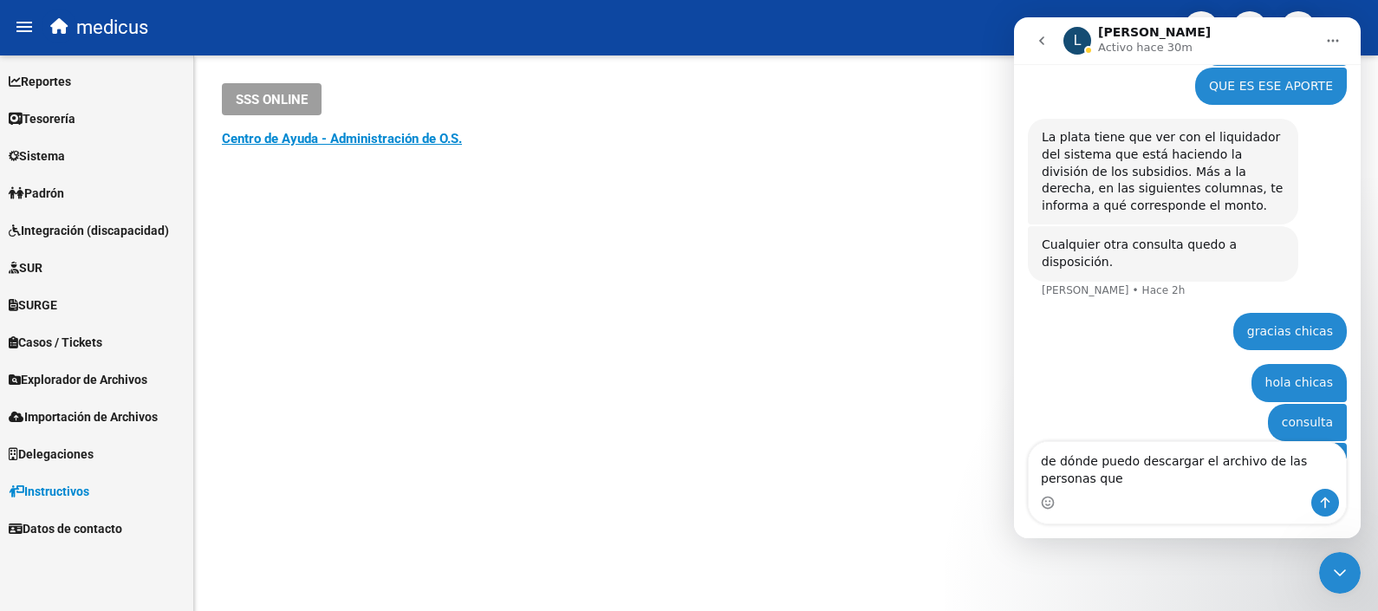
scroll to position [2443, 0]
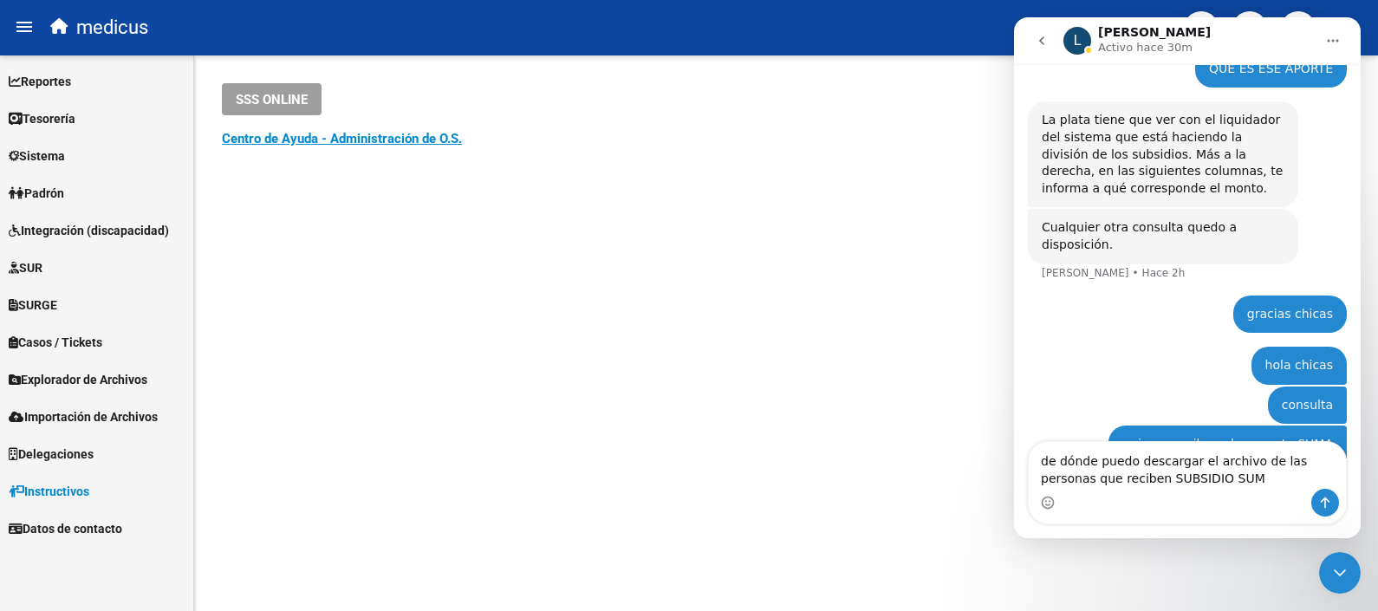
type textarea "de dónde puedo descargar el archivo de las personas que reciben SUBSIDIO SUMA"
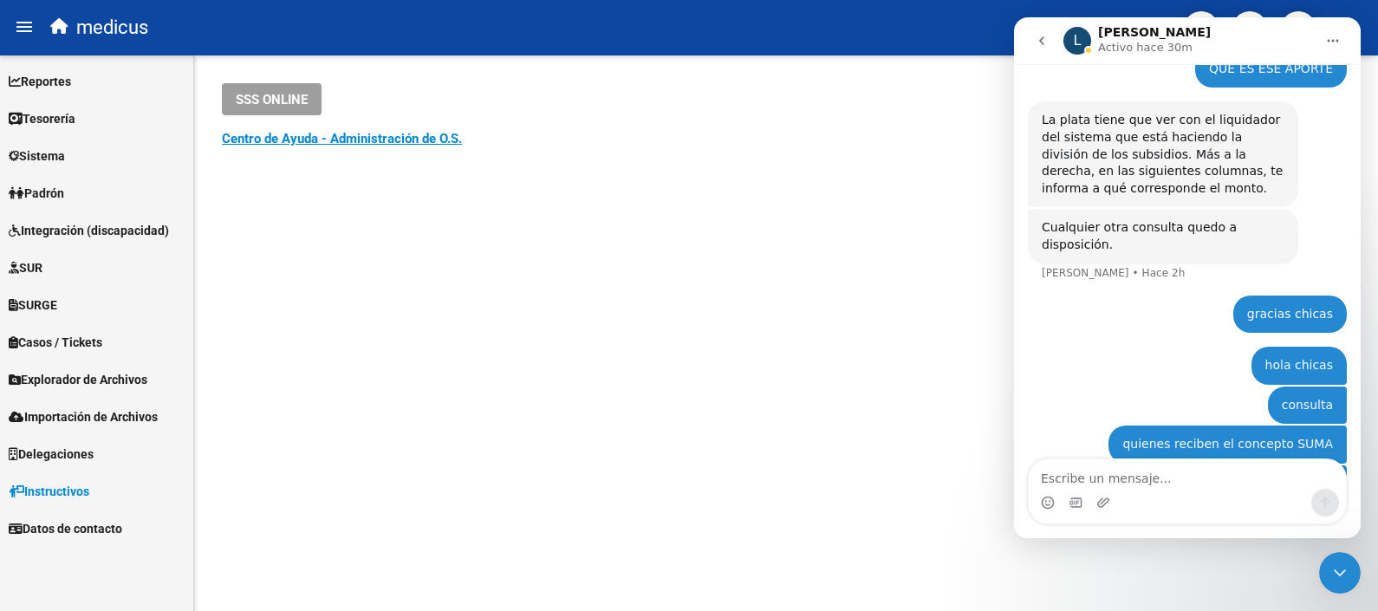
scroll to position [2482, 0]
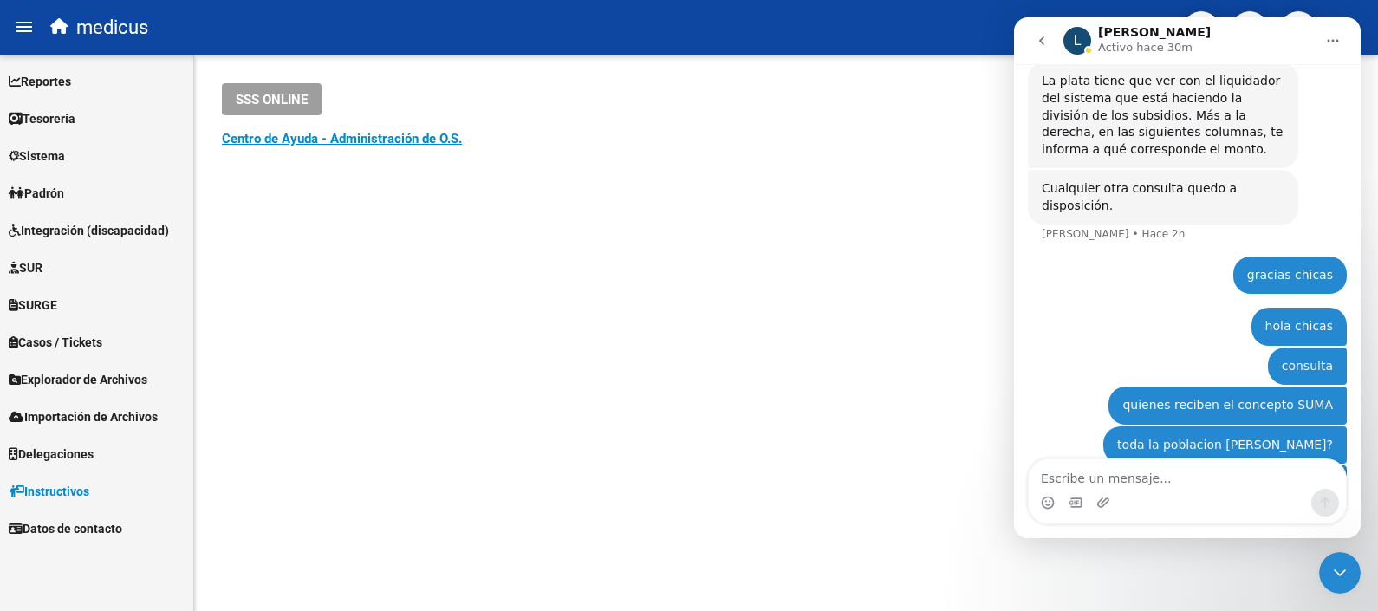
click at [116, 380] on span "Explorador de Archivos" at bounding box center [78, 379] width 139 height 19
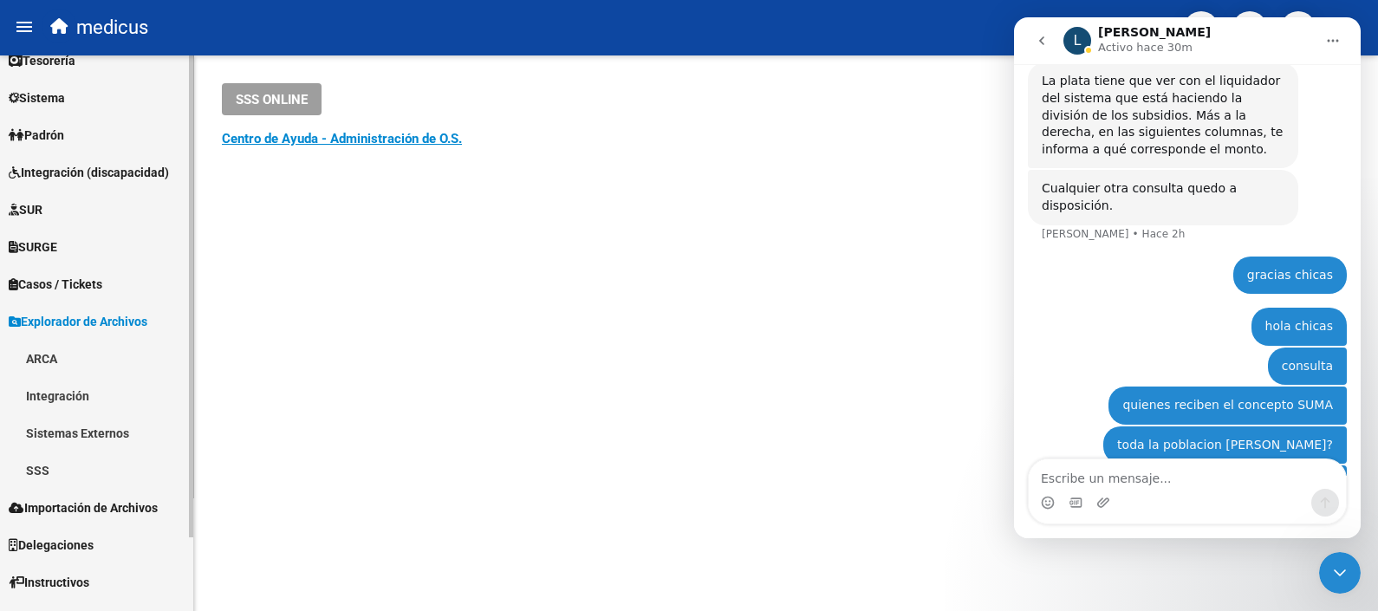
scroll to position [84, 0]
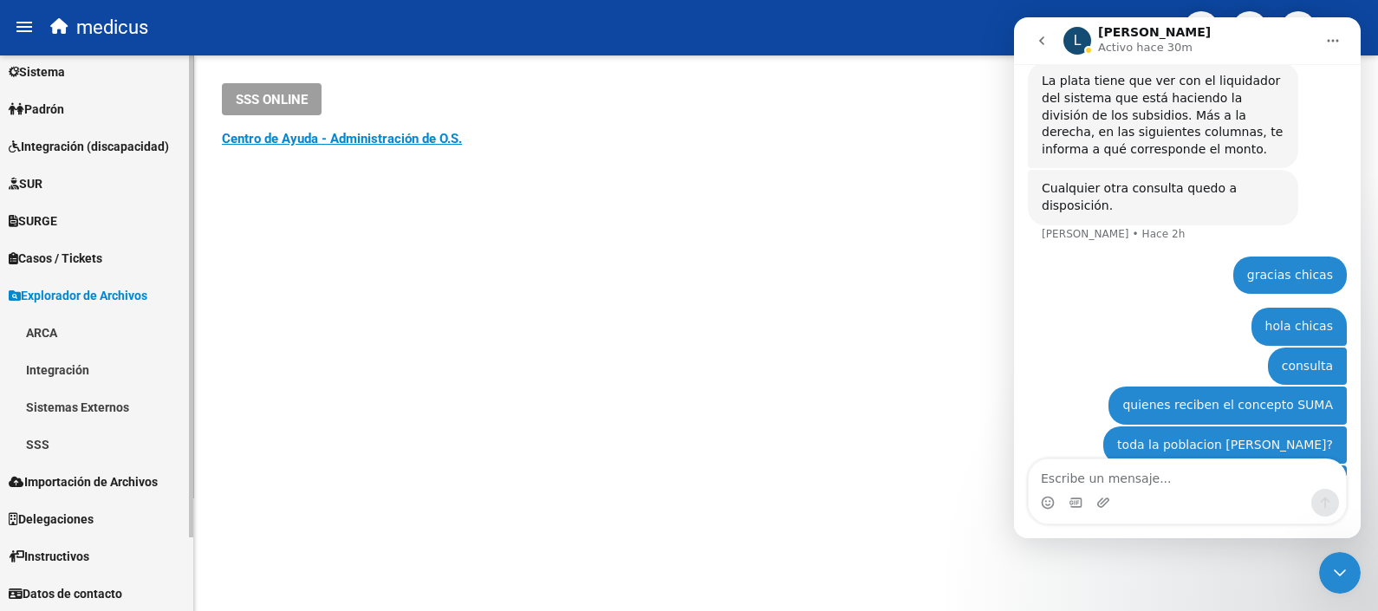
click at [134, 407] on link "Sistemas Externos" at bounding box center [96, 406] width 193 height 37
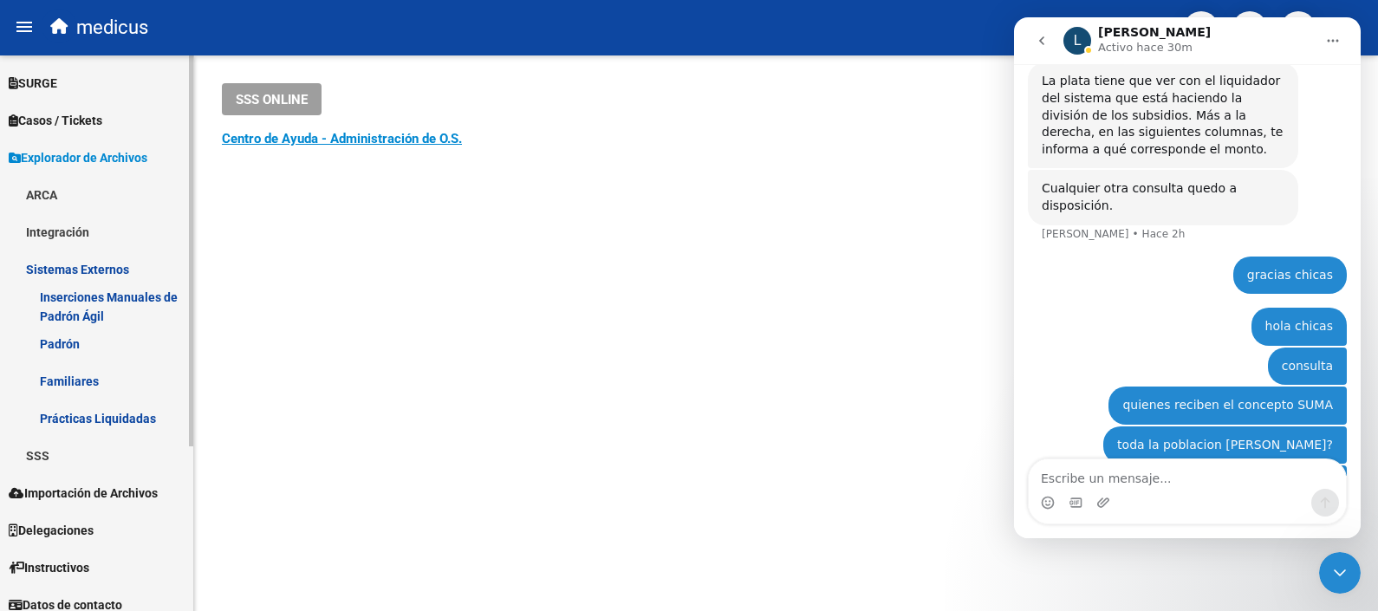
scroll to position [234, 0]
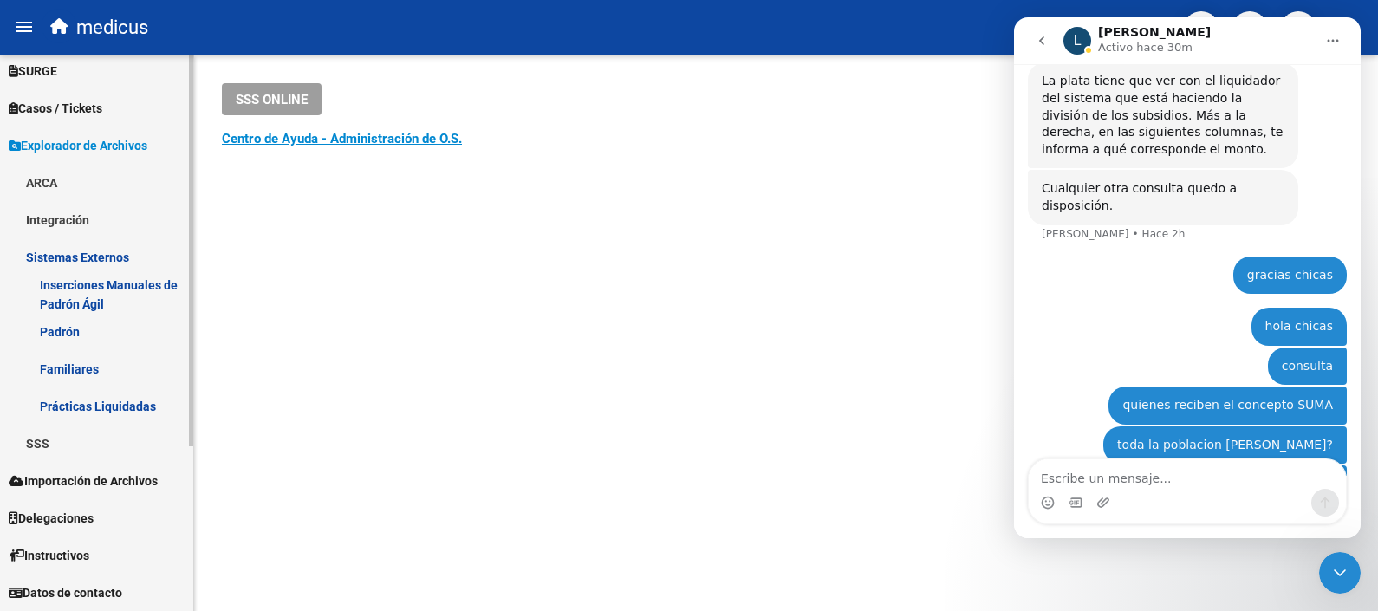
click at [129, 399] on link "Prácticas Liquidadas" at bounding box center [96, 405] width 193 height 37
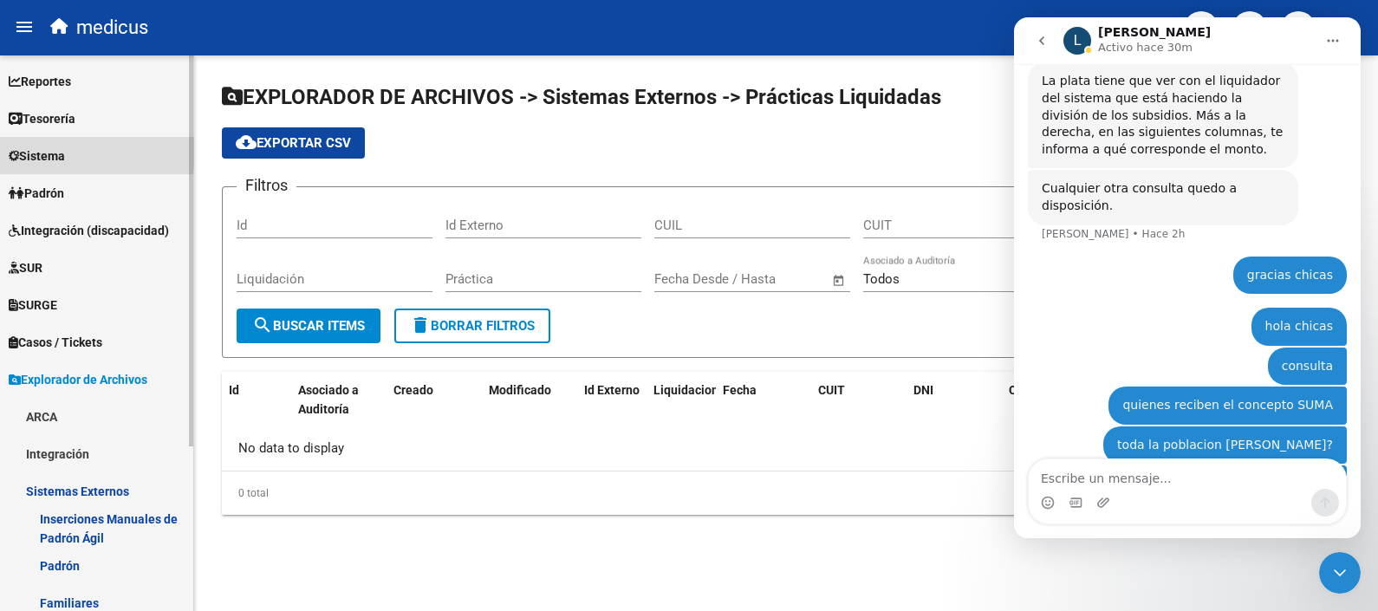
click at [76, 148] on link "Sistema" at bounding box center [96, 155] width 193 height 37
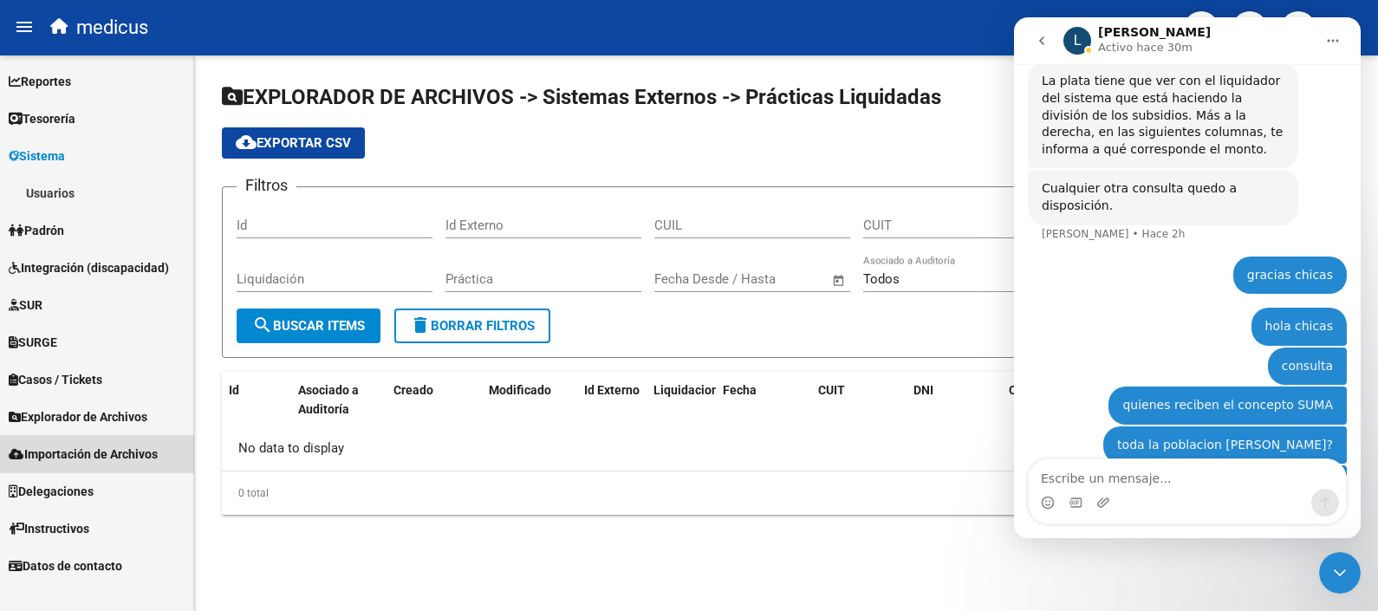
click at [121, 457] on span "Importación de Archivos" at bounding box center [83, 453] width 149 height 19
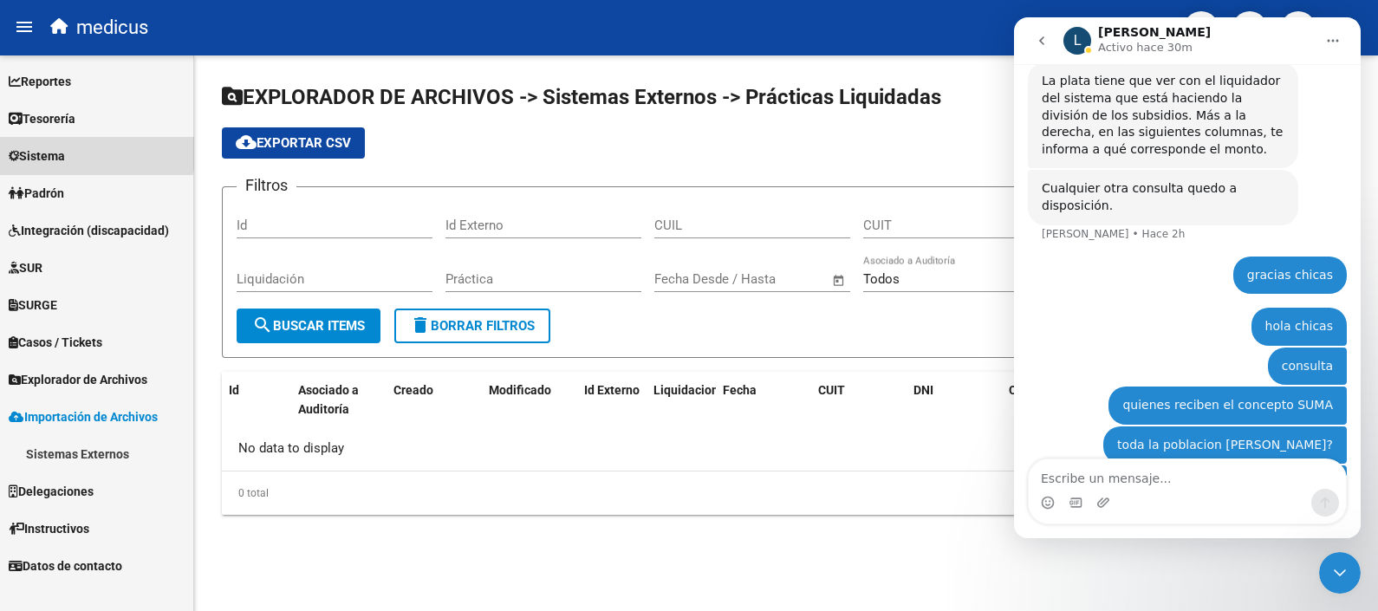
click at [79, 149] on link "Sistema" at bounding box center [96, 155] width 193 height 37
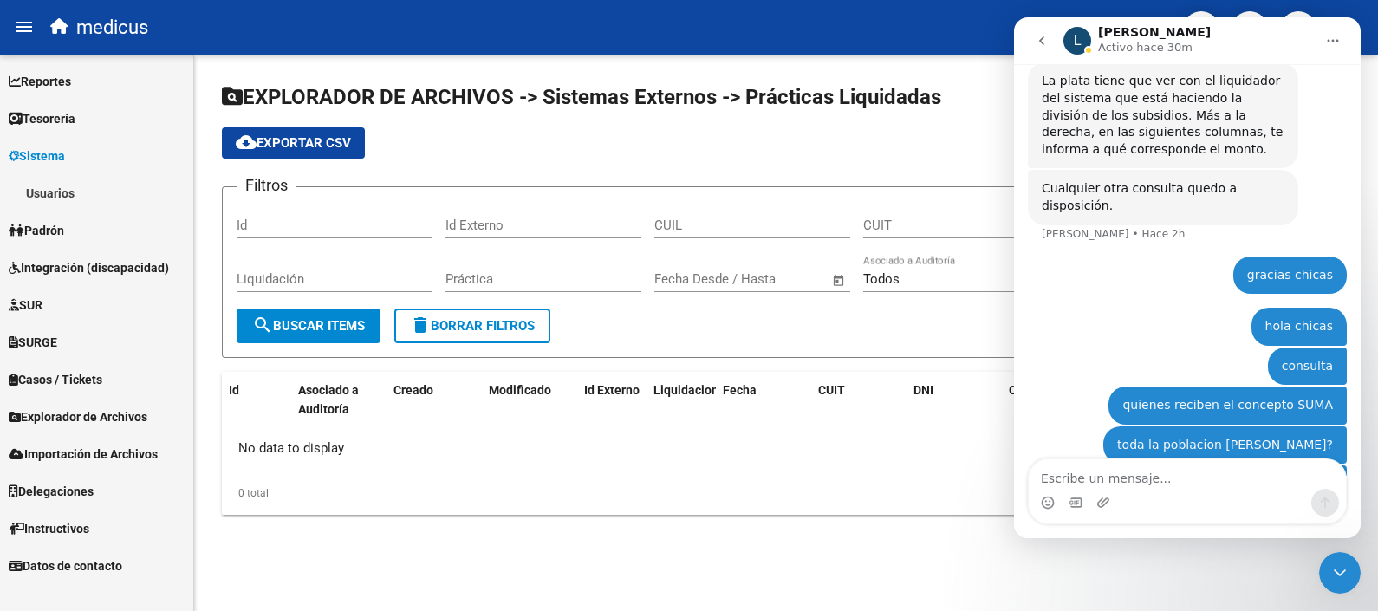
click at [107, 81] on link "Reportes" at bounding box center [96, 80] width 193 height 37
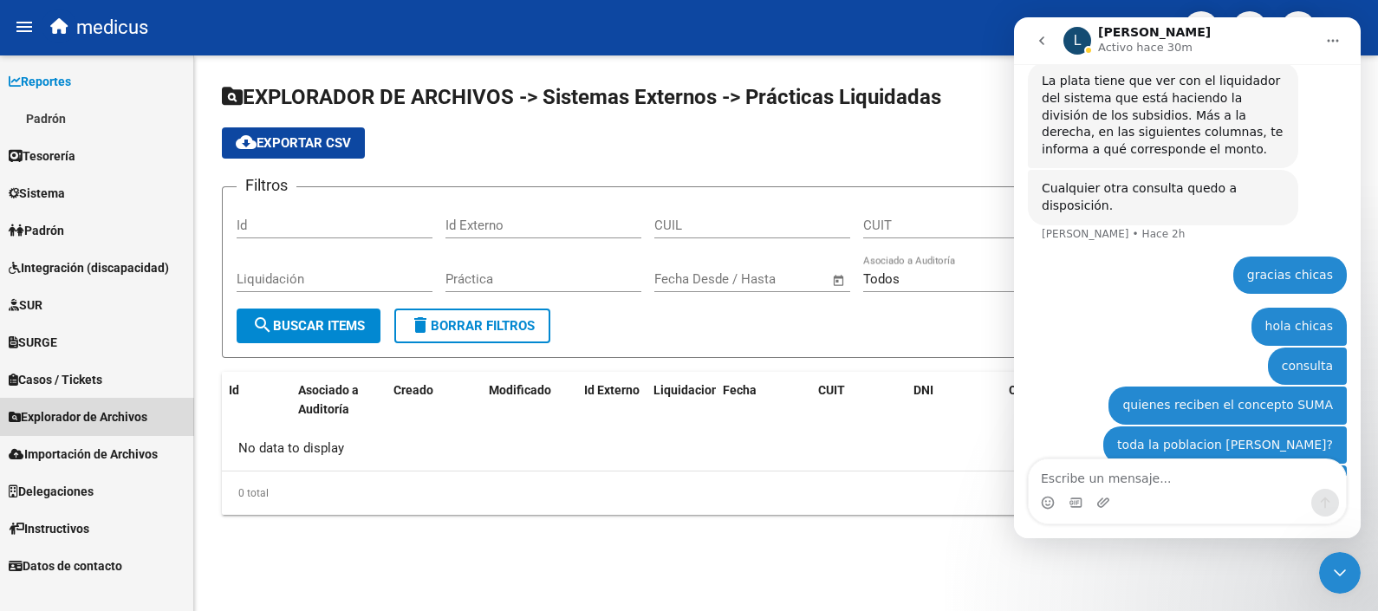
click at [108, 425] on span "Explorador de Archivos" at bounding box center [78, 416] width 139 height 19
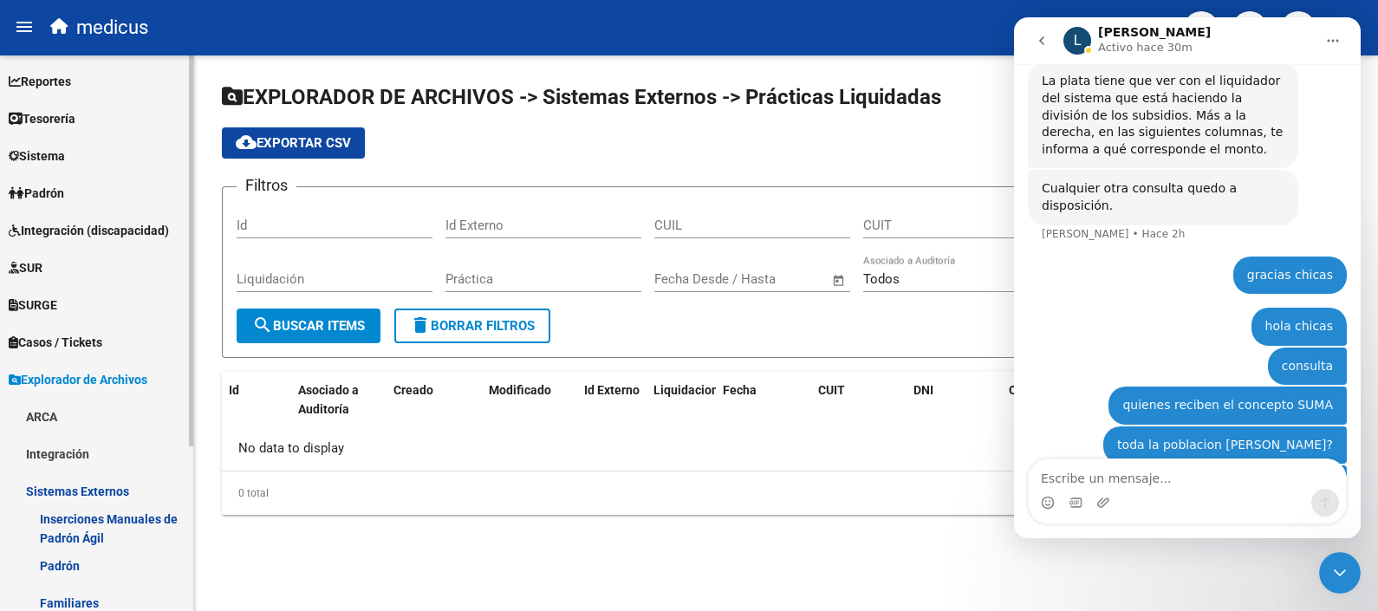
click at [50, 398] on link "ARCA" at bounding box center [96, 416] width 193 height 37
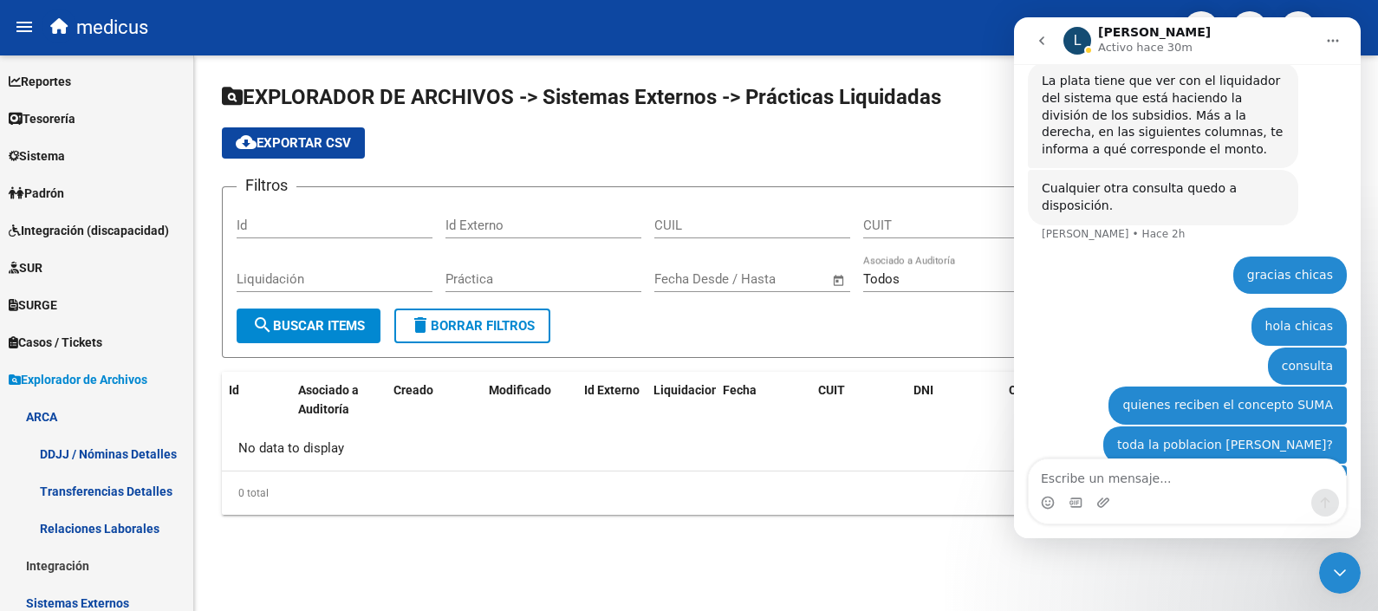
click at [1335, 41] on icon "Inicio" at bounding box center [1333, 41] width 14 height 14
click at [874, 431] on div "No data to display" at bounding box center [786, 448] width 1128 height 43
click at [1345, 573] on icon "Cerrar Intercom Messenger" at bounding box center [1339, 572] width 21 height 21
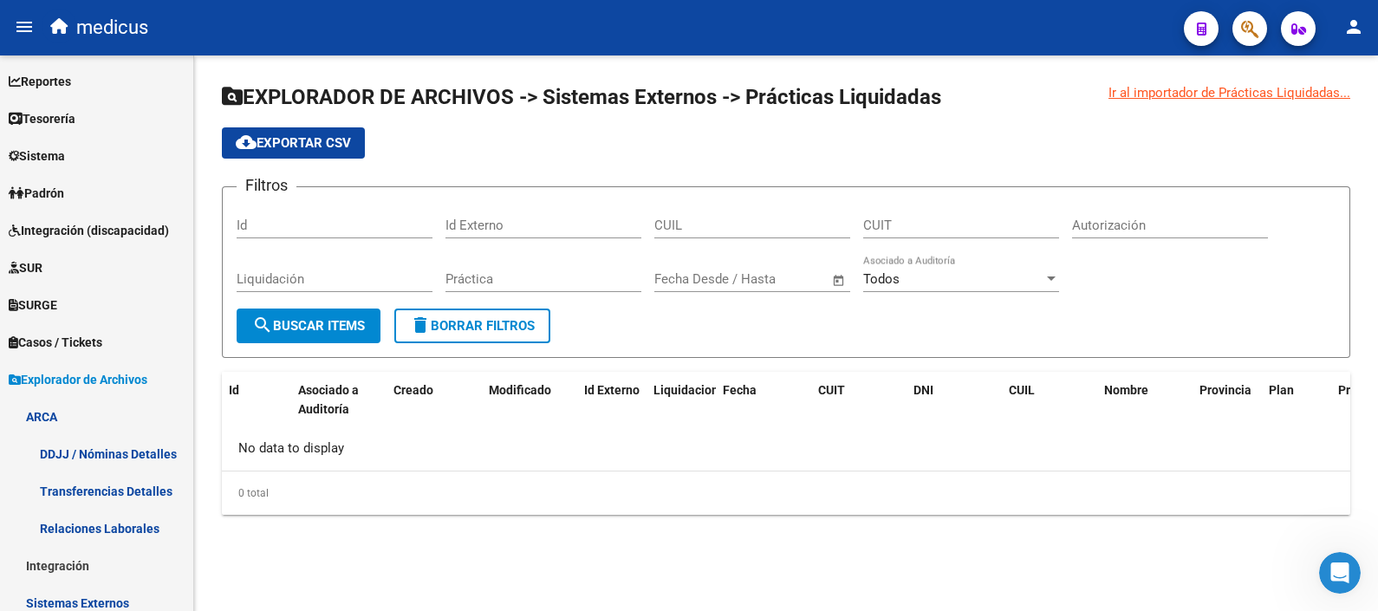
click at [1243, 16] on span "button" at bounding box center [1249, 29] width 17 height 36
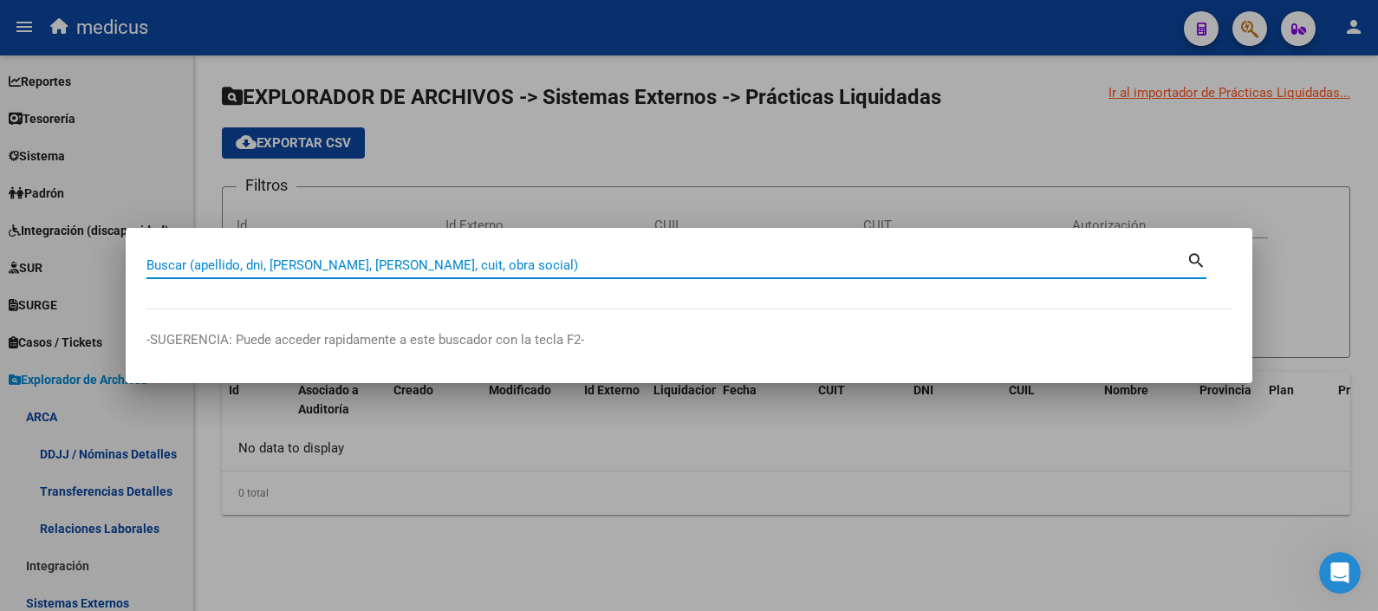
click at [273, 266] on input "Buscar (apellido, dni, cuil, nro traspaso, cuit, obra social)" at bounding box center [666, 265] width 1040 height 16
type input "SUMA"
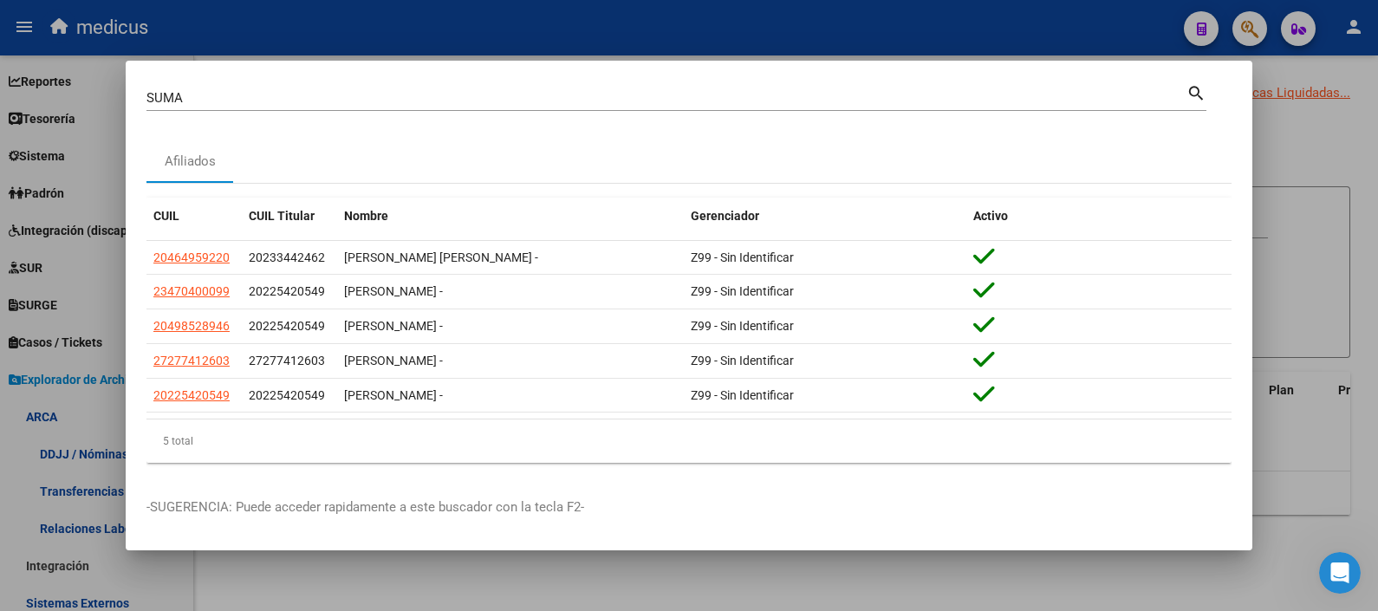
click at [1277, 159] on div at bounding box center [689, 305] width 1378 height 611
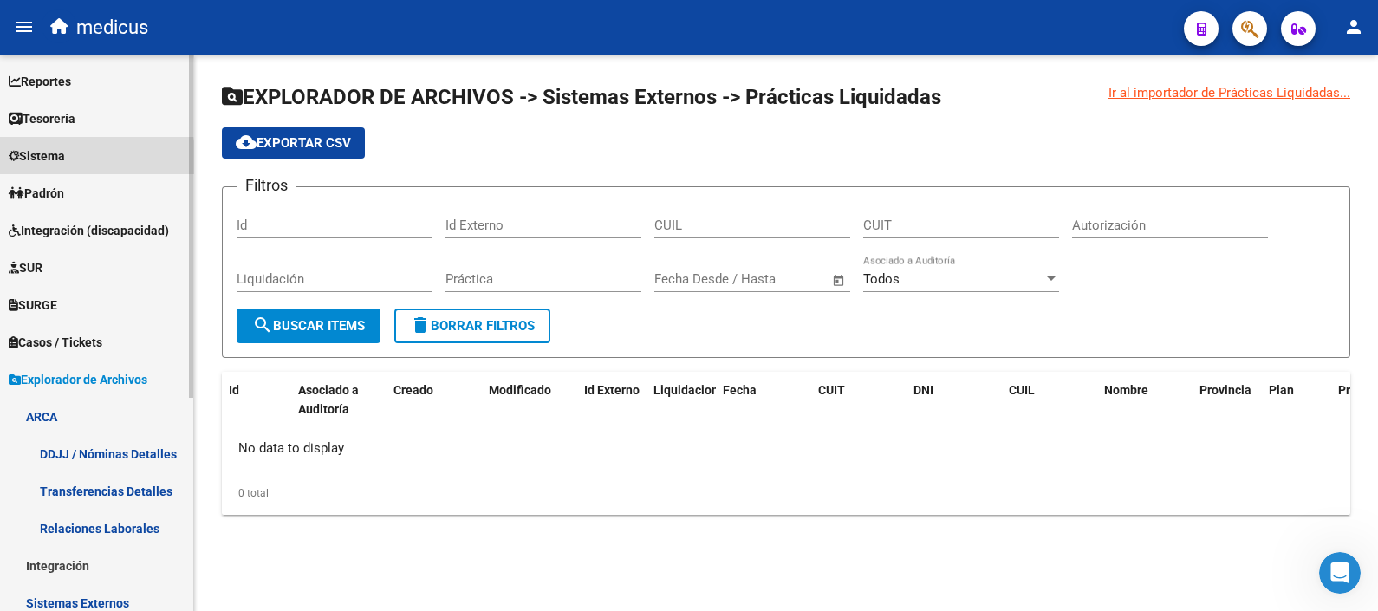
click at [65, 161] on span "Sistema" at bounding box center [37, 155] width 56 height 19
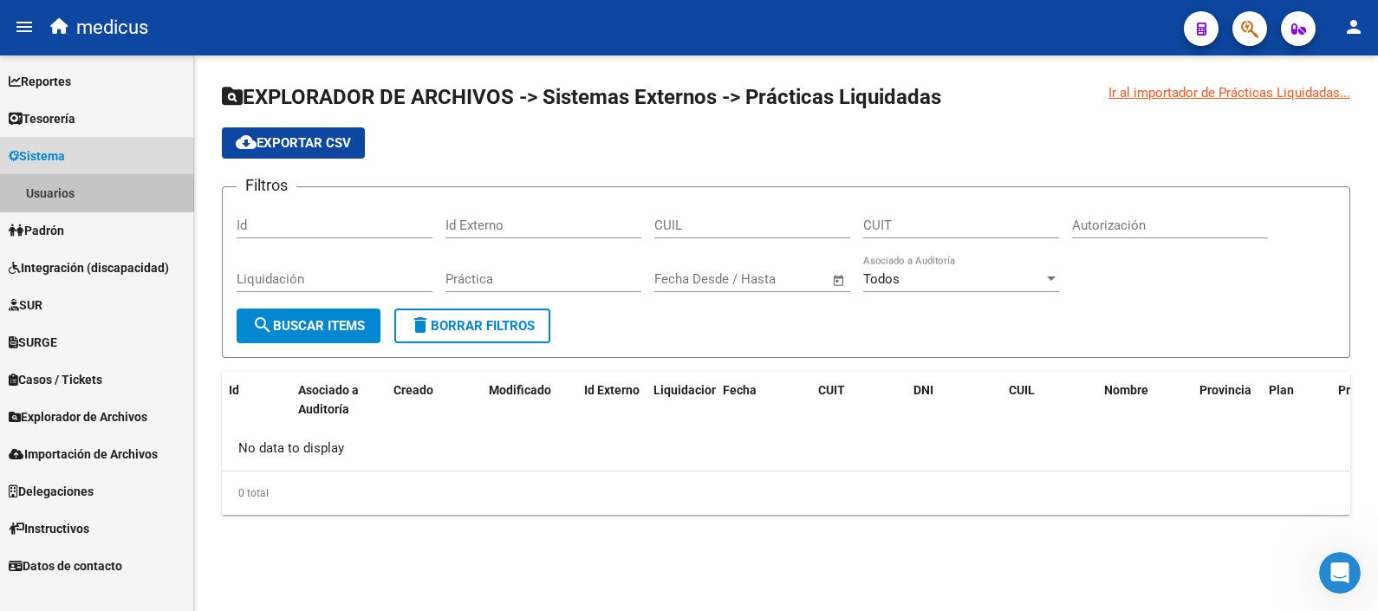
click at [63, 197] on link "Usuarios" at bounding box center [96, 192] width 193 height 37
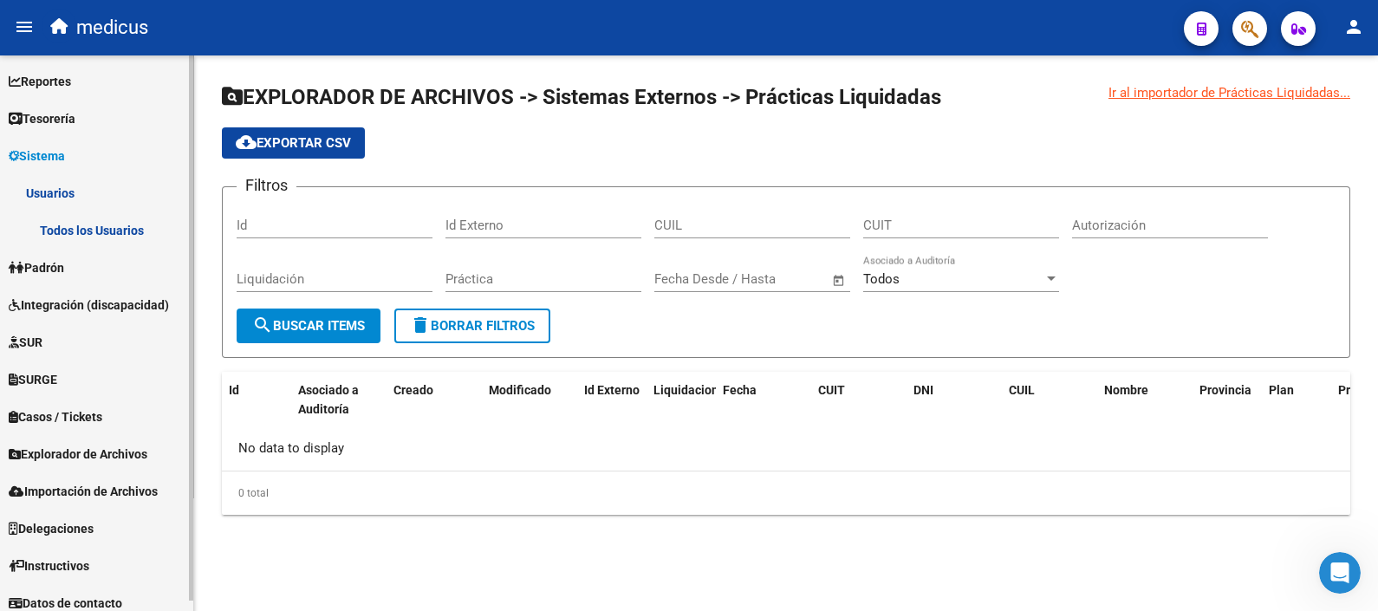
click at [79, 231] on link "Todos los Usuarios" at bounding box center [96, 229] width 193 height 37
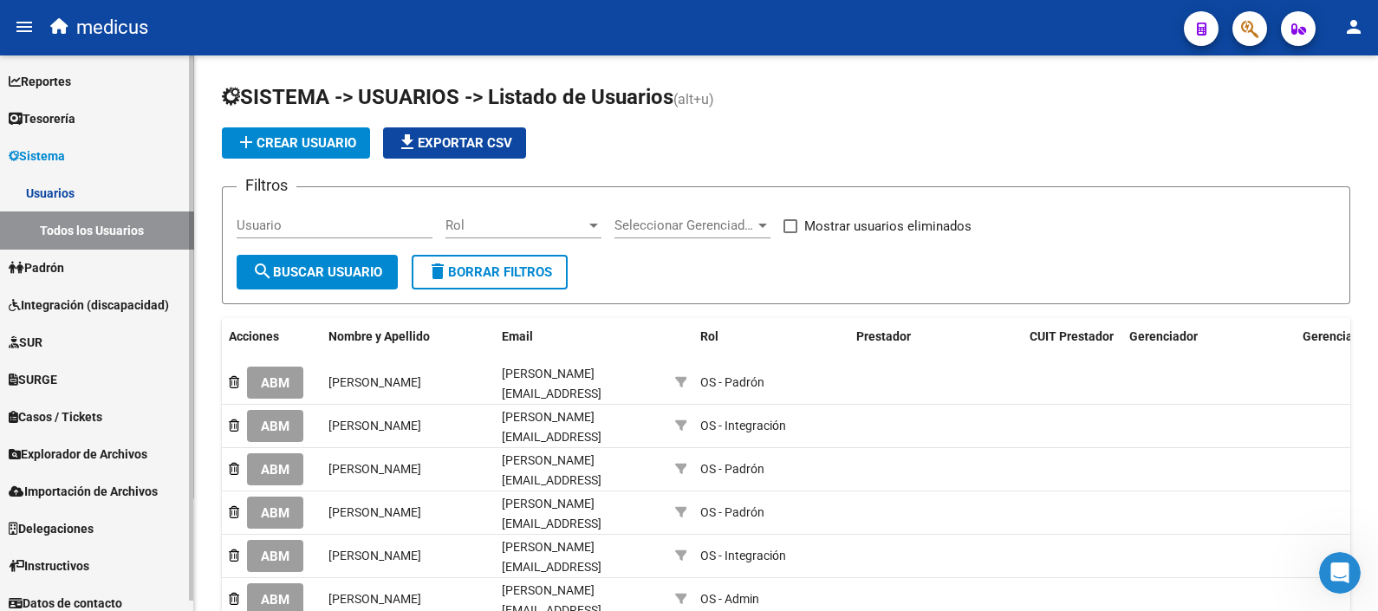
click at [87, 196] on link "Usuarios" at bounding box center [96, 192] width 193 height 37
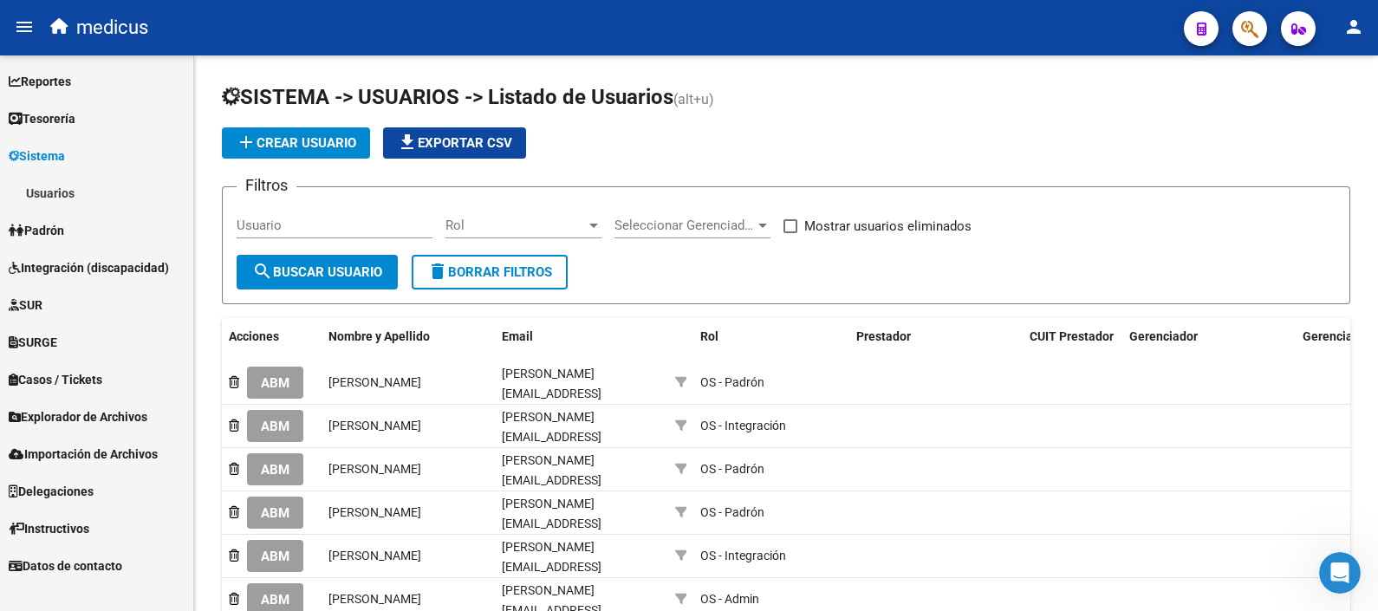
click at [87, 196] on link "Usuarios" at bounding box center [96, 192] width 193 height 37
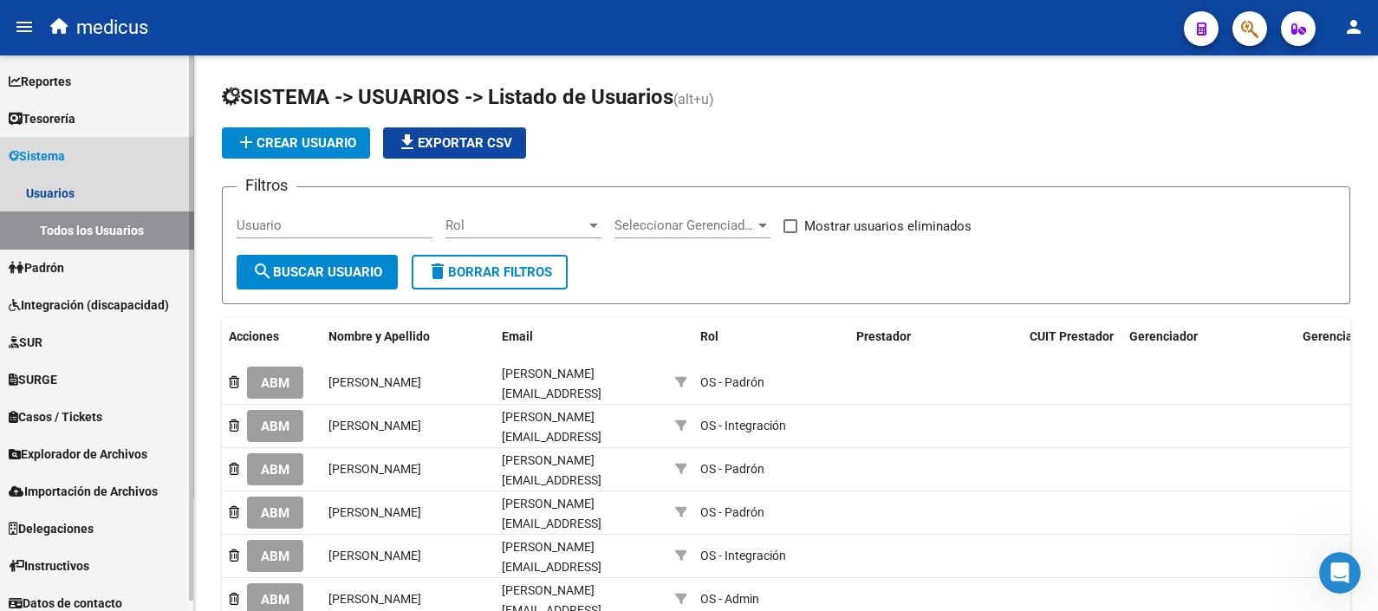
click at [98, 157] on link "Sistema" at bounding box center [96, 155] width 193 height 37
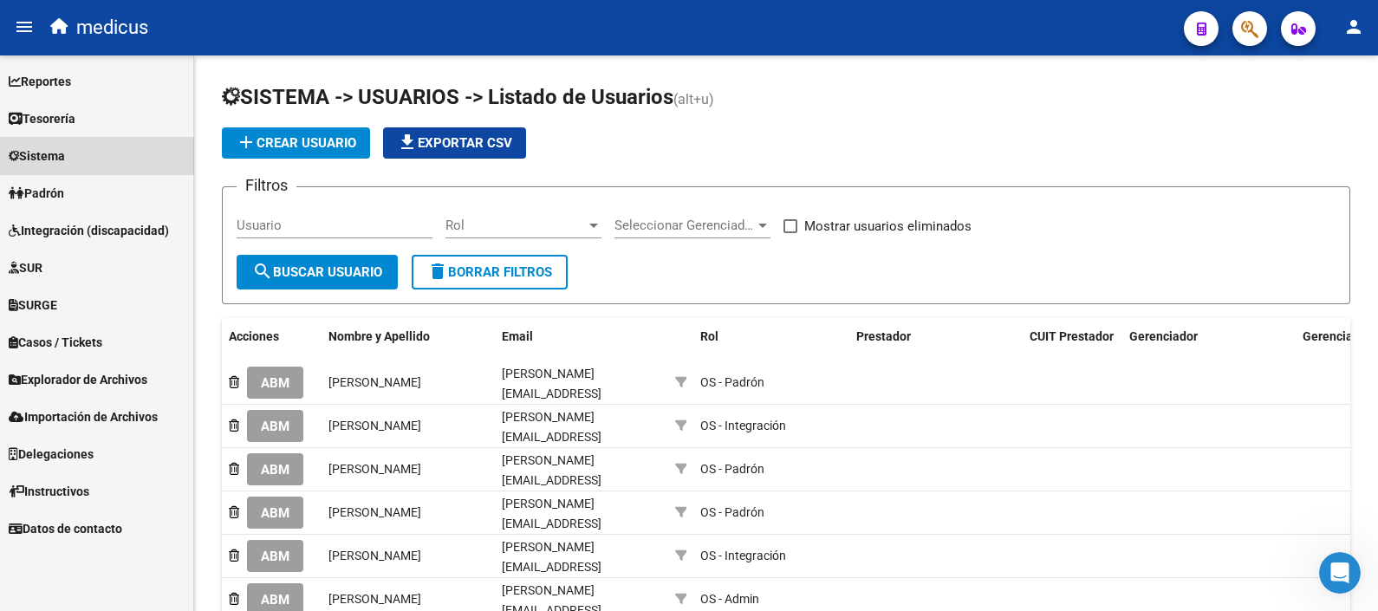
click at [98, 157] on link "Sistema" at bounding box center [96, 155] width 193 height 37
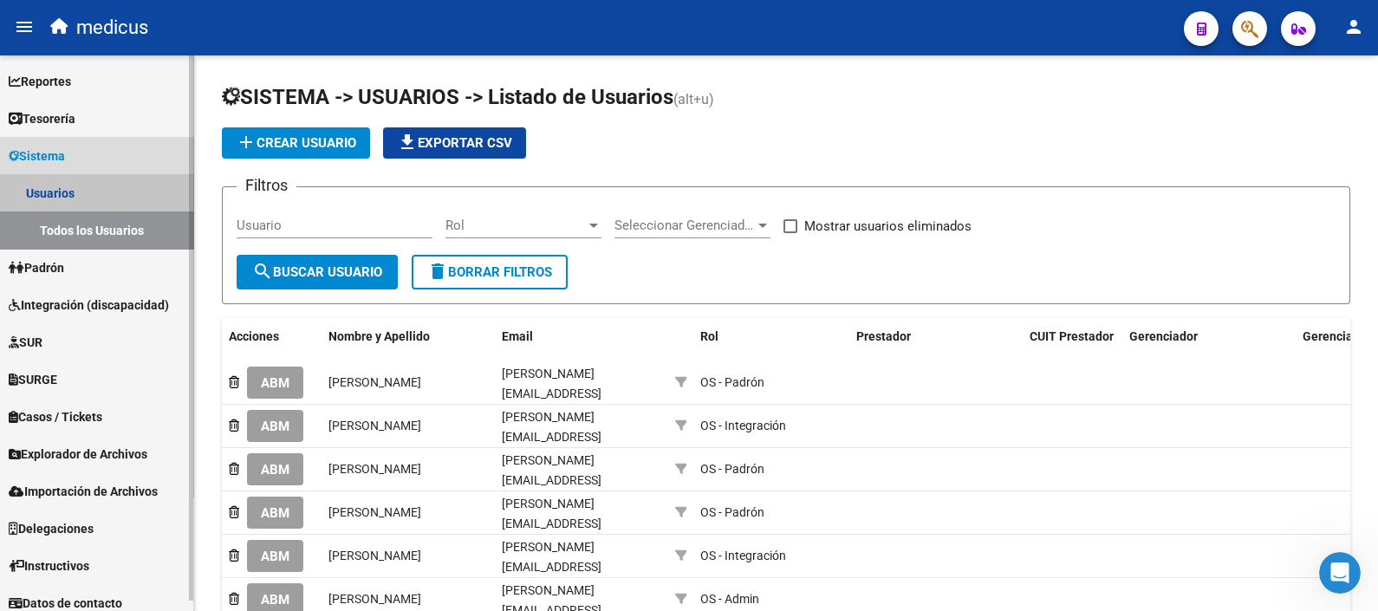
click at [98, 193] on link "Usuarios" at bounding box center [96, 192] width 193 height 37
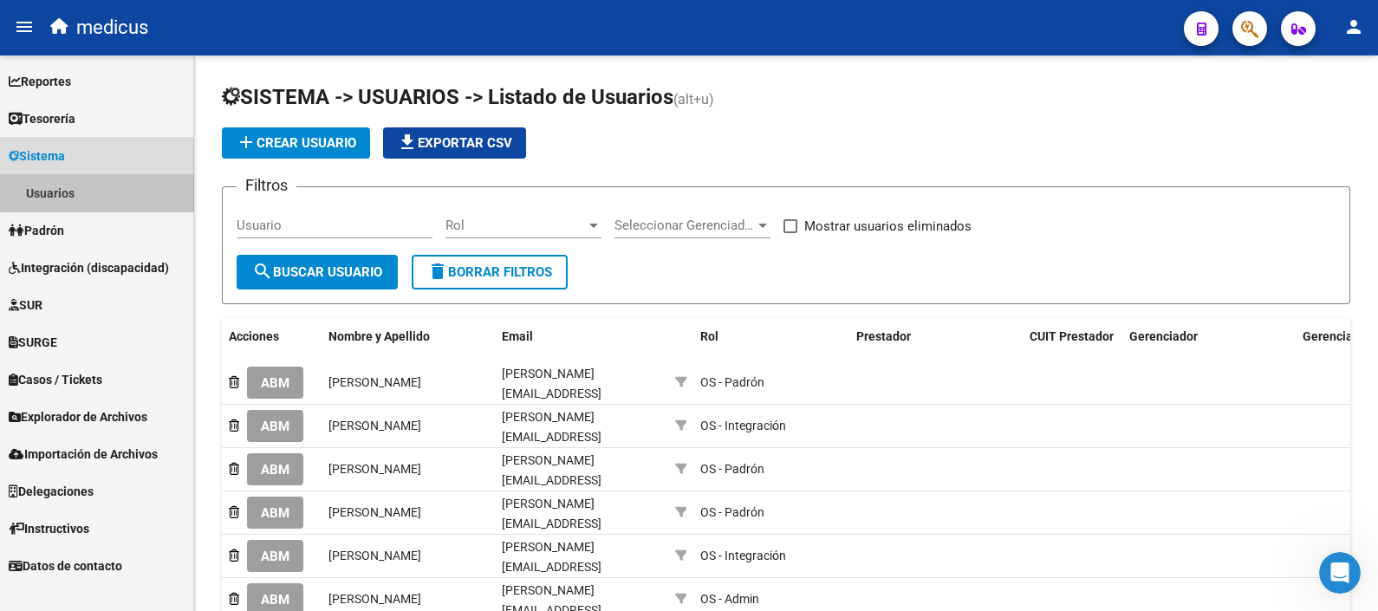
click at [97, 195] on link "Usuarios" at bounding box center [96, 192] width 193 height 37
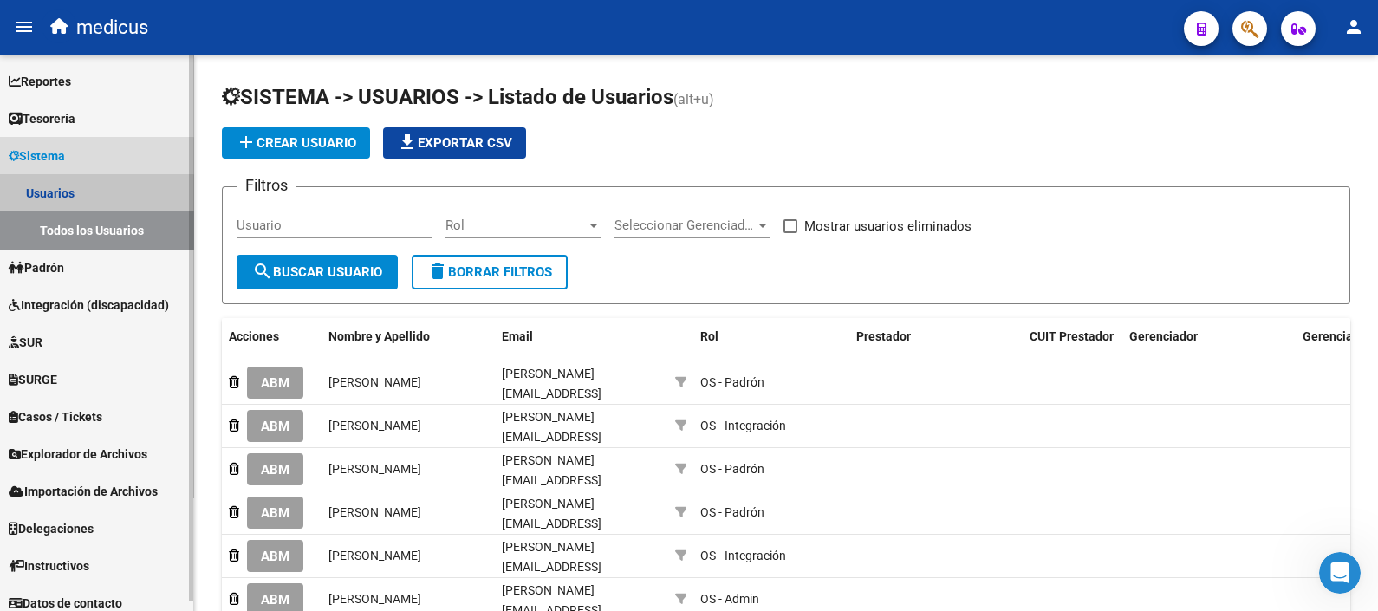
click at [96, 236] on link "Todos los Usuarios" at bounding box center [96, 229] width 193 height 37
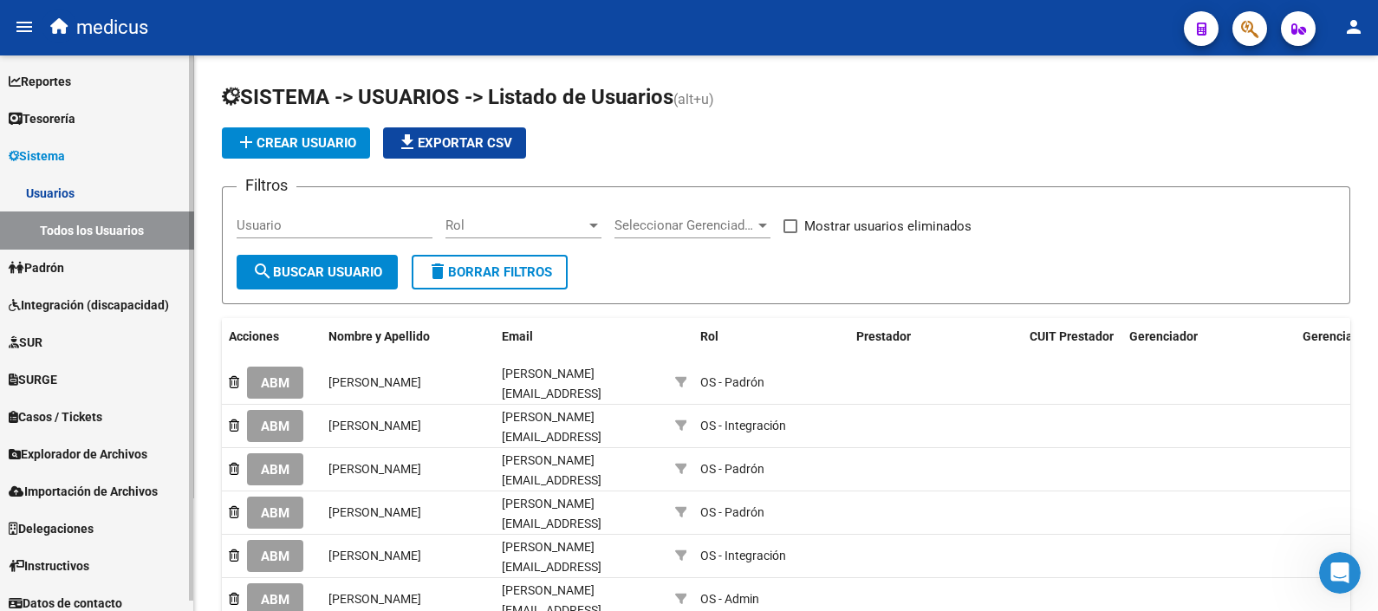
click at [102, 270] on link "Padrón" at bounding box center [96, 267] width 193 height 37
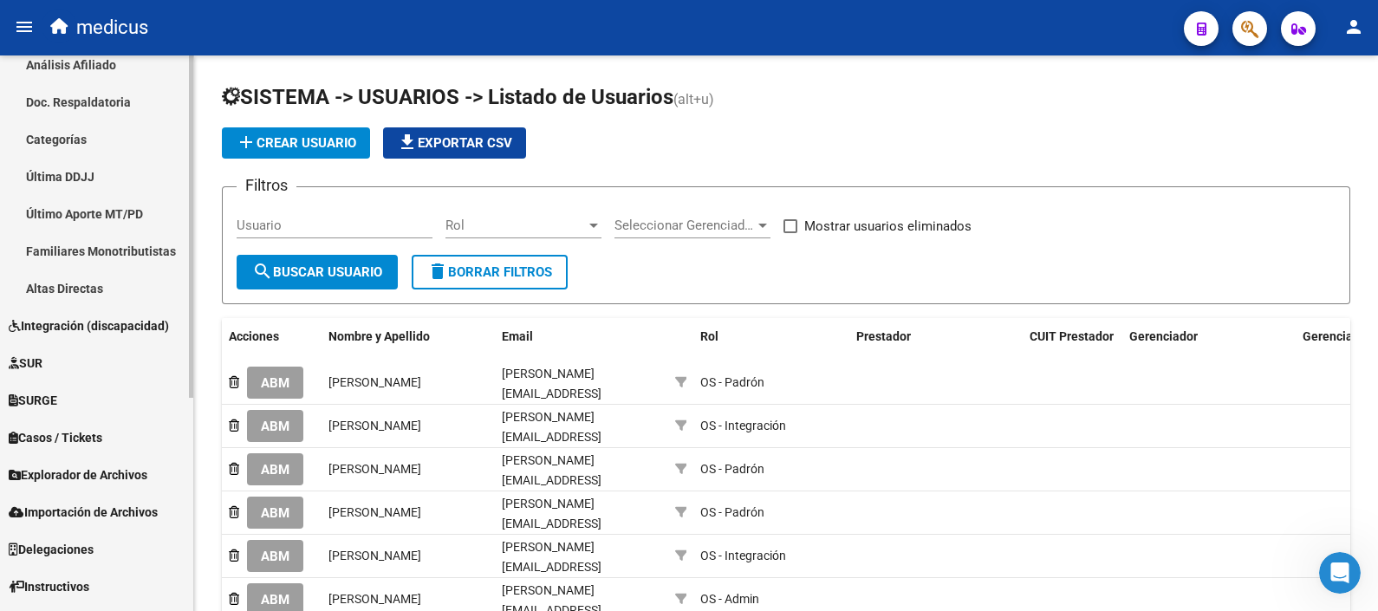
scroll to position [325, 0]
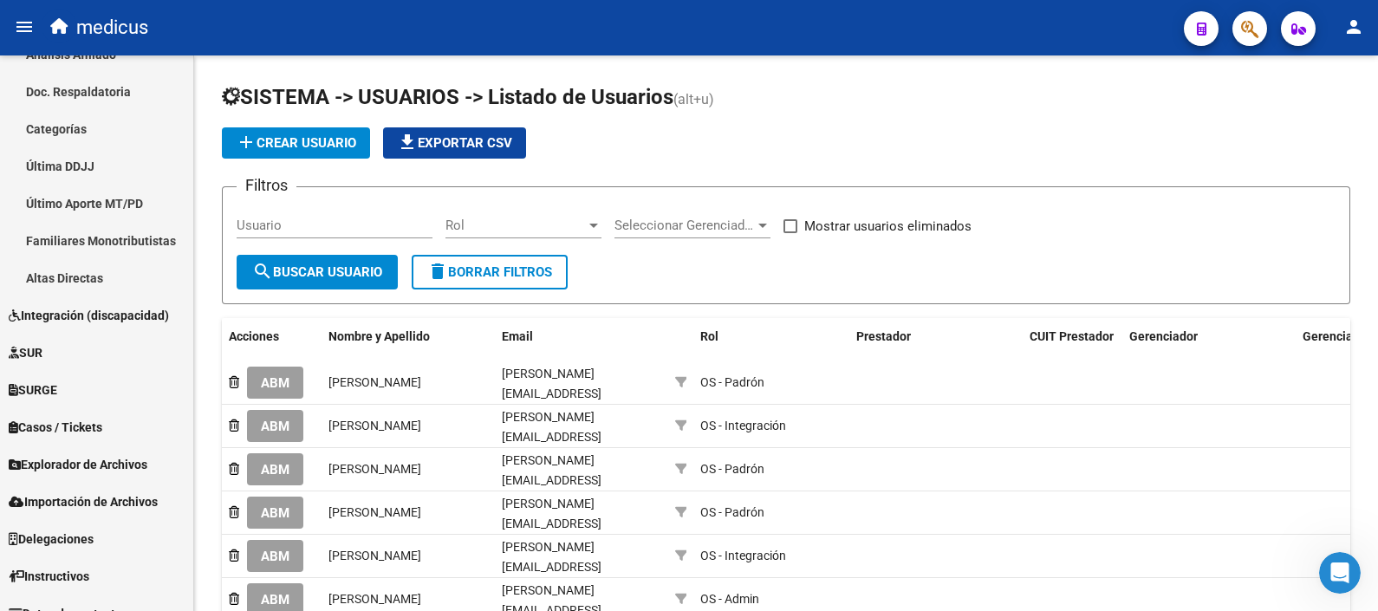
click at [1332, 583] on div "Abrir Intercom Messenger" at bounding box center [1339, 572] width 57 height 57
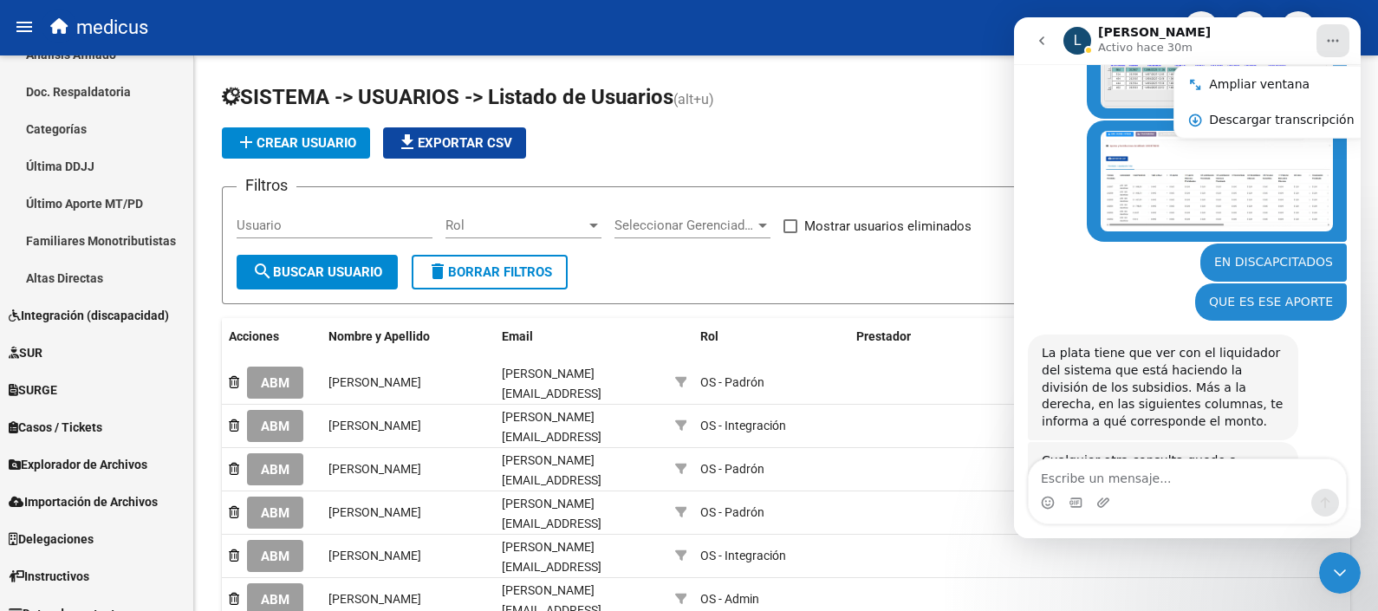
scroll to position [2482, 0]
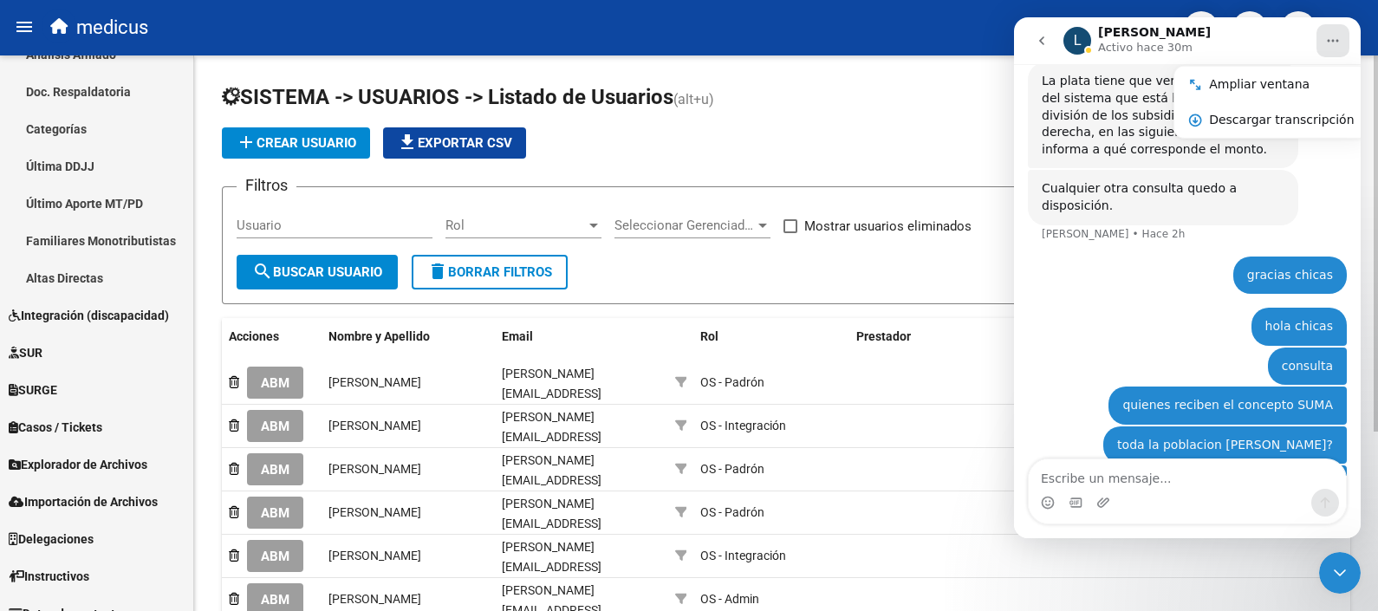
click at [840, 121] on app-list-header "SISTEMA -> USUARIOS -> Listado de Usuarios (alt+u) add Crear Usuario file_downl…" at bounding box center [786, 193] width 1128 height 221
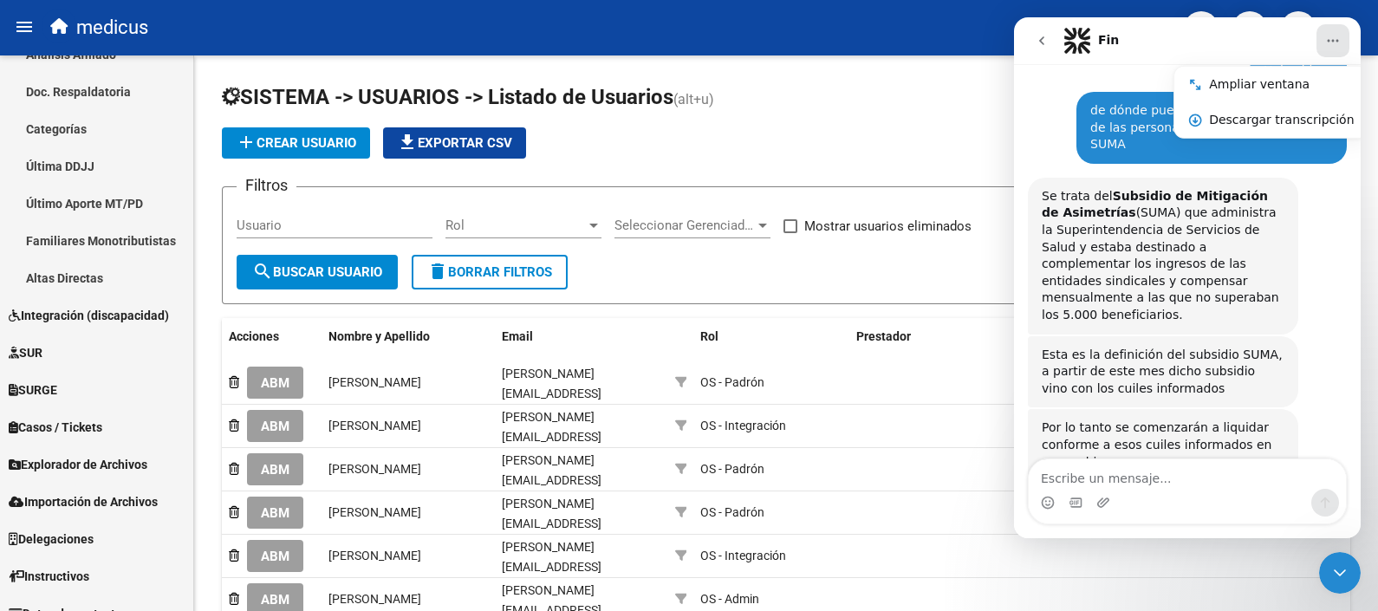
scroll to position [2770, 0]
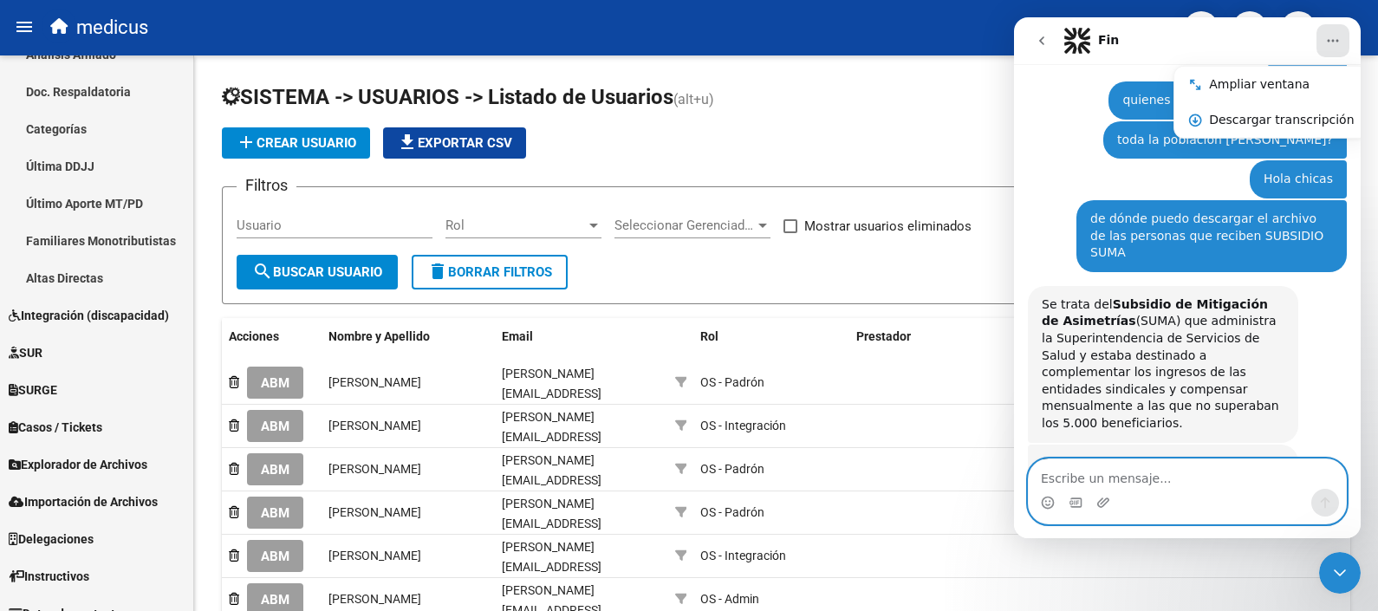
click at [1156, 483] on textarea "Escribe un mensaje..." at bounding box center [1186, 473] width 317 height 29
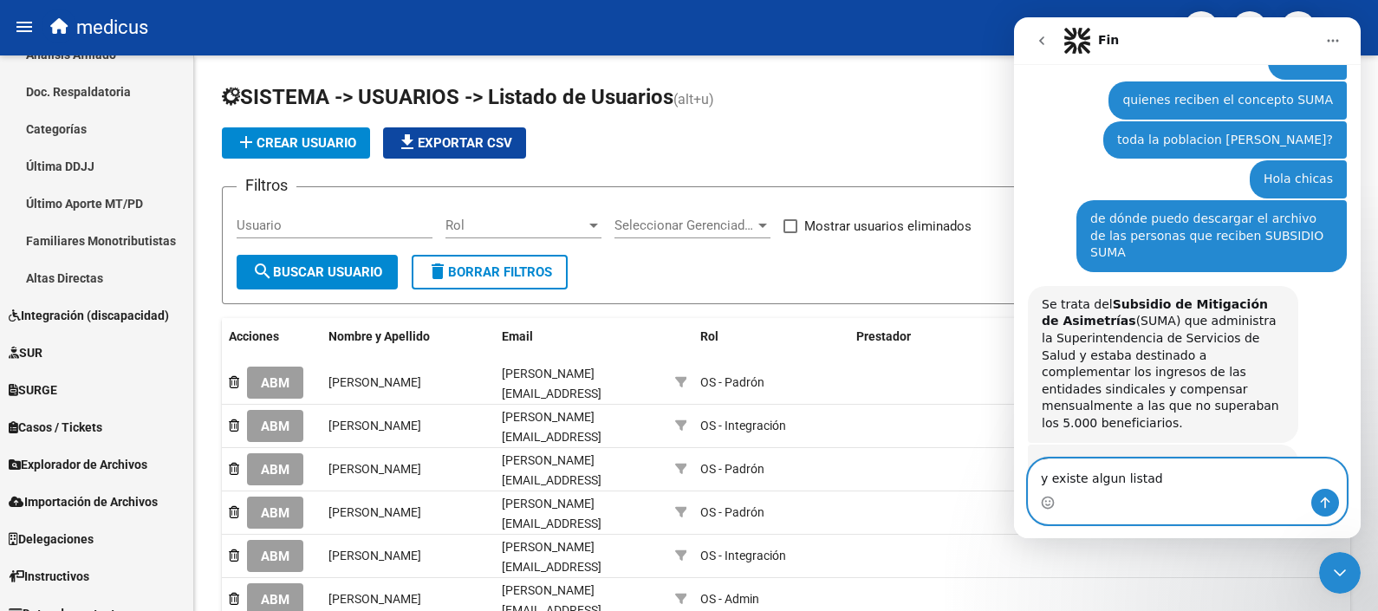
type textarea "y existe algun listado"
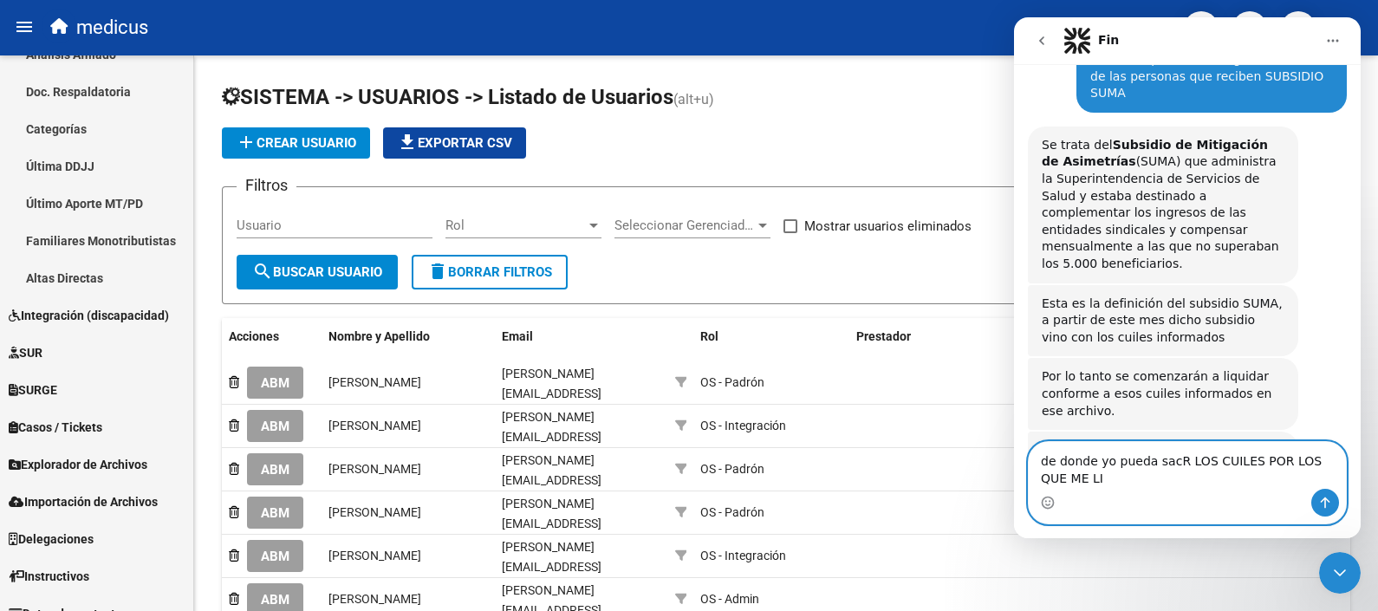
scroll to position [2947, 0]
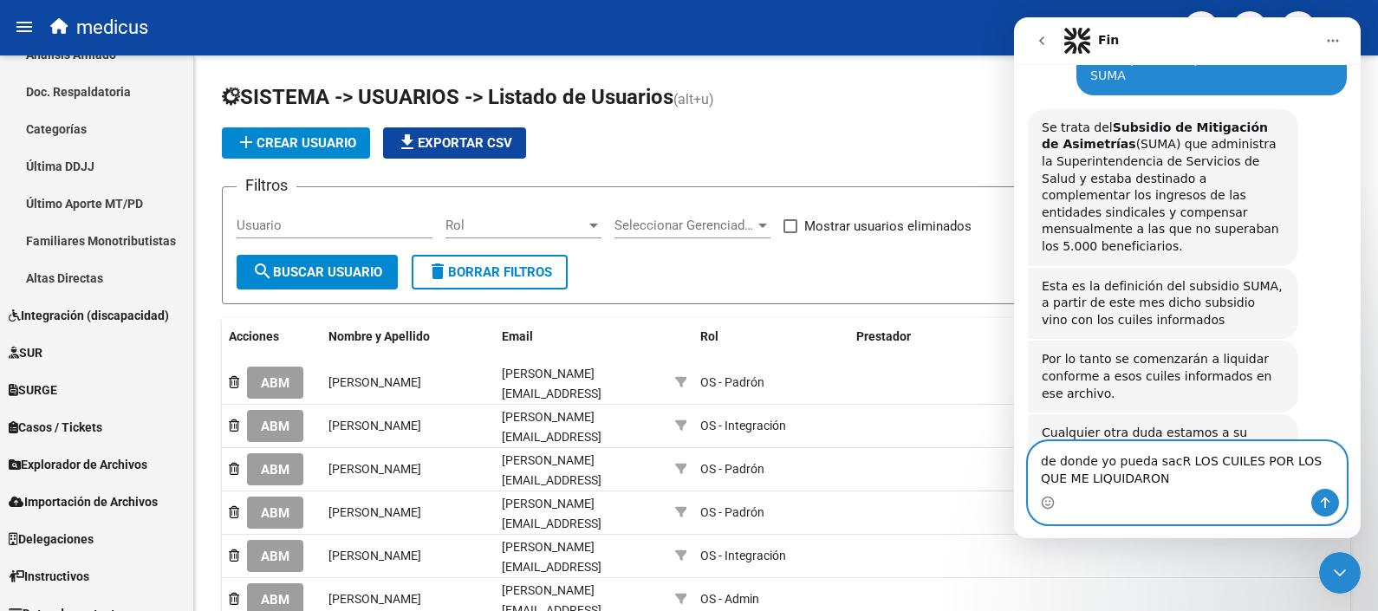
type textarea "de donde yo pueda sacR LOS CUILES POR LOS QUE ME LIQUIDARON"
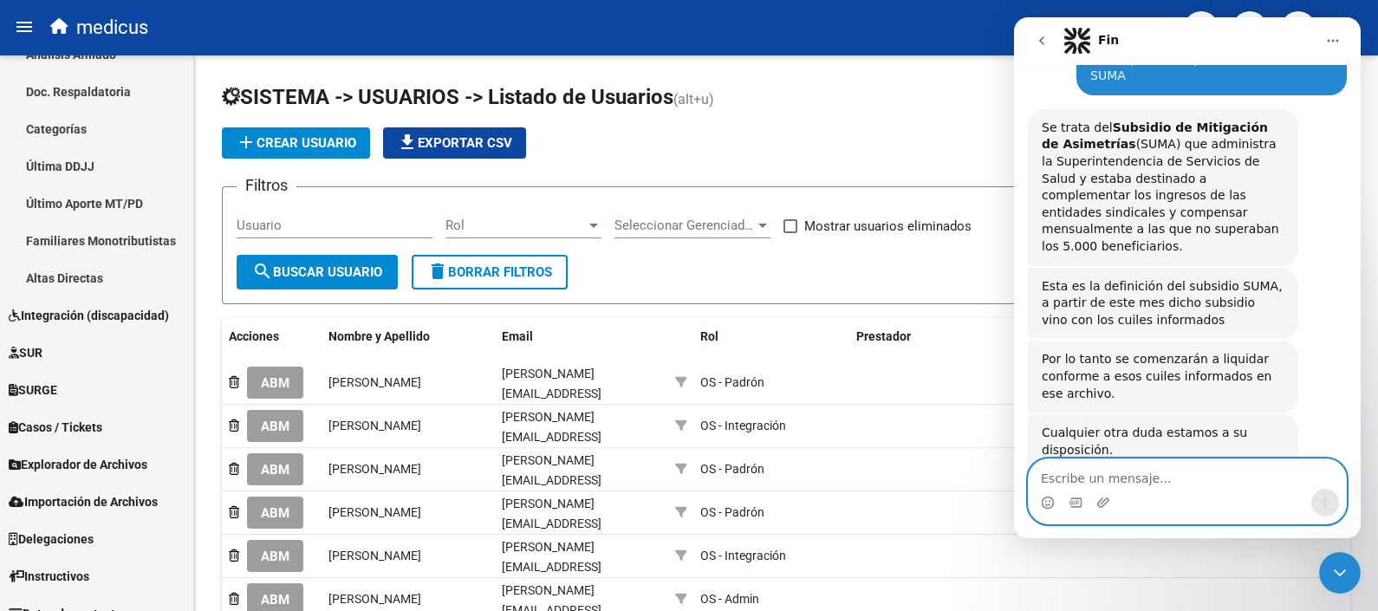
scroll to position [2986, 0]
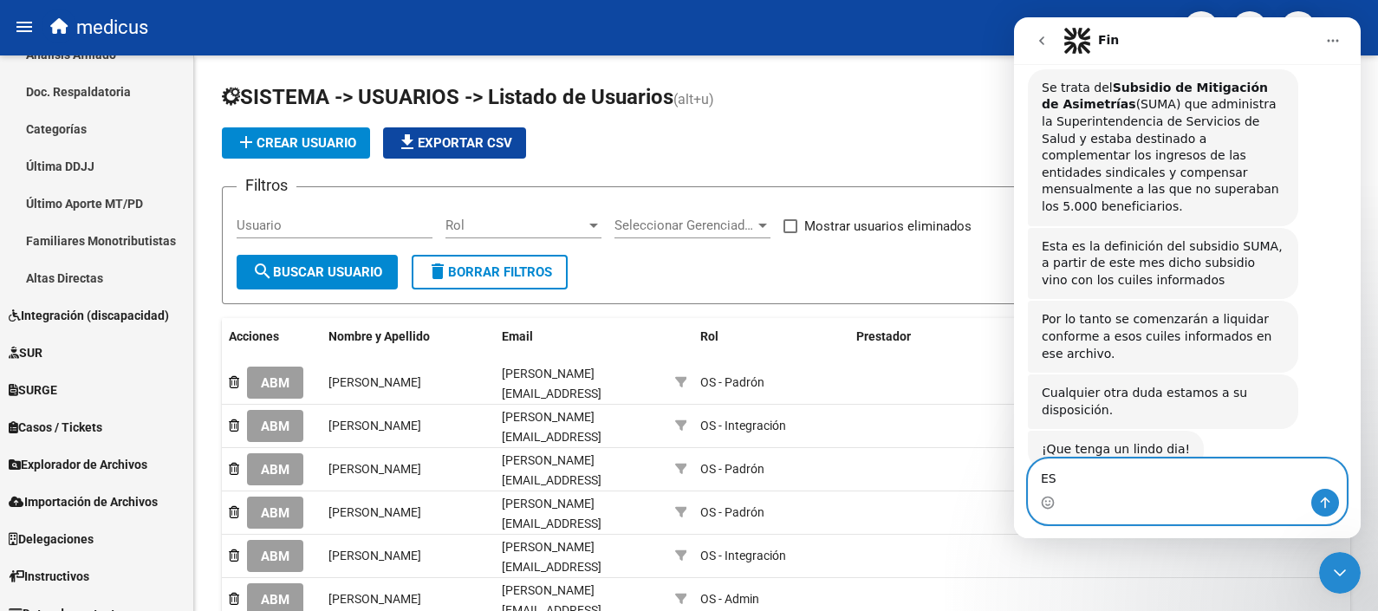
type textarea "E"
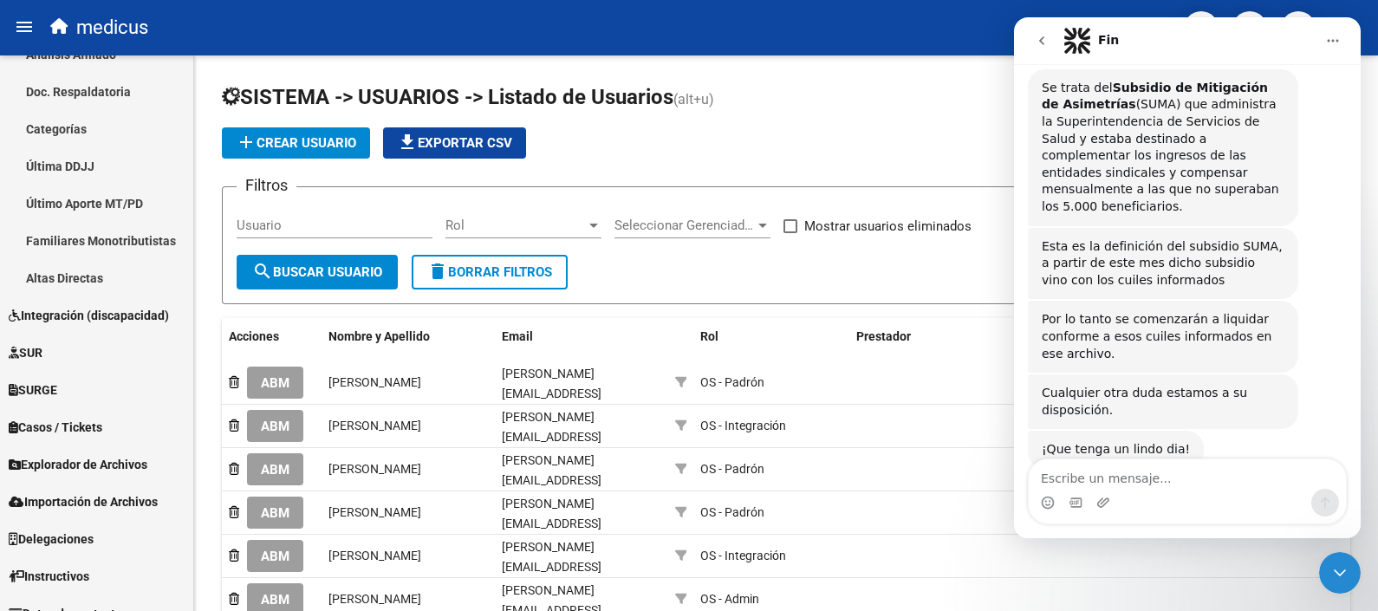
click at [1332, 46] on icon "Inicio" at bounding box center [1333, 41] width 14 height 14
click at [1328, 36] on icon "Inicio" at bounding box center [1333, 41] width 14 height 14
click at [810, 145] on div "add Crear Usuario file_download Exportar CSV" at bounding box center [786, 142] width 1128 height 31
click at [889, 61] on div "SISTEMA -> USUARIOS -> Listado de Usuarios (alt+u) add Crear Usuario file_downl…" at bounding box center [785, 477] width 1183 height 844
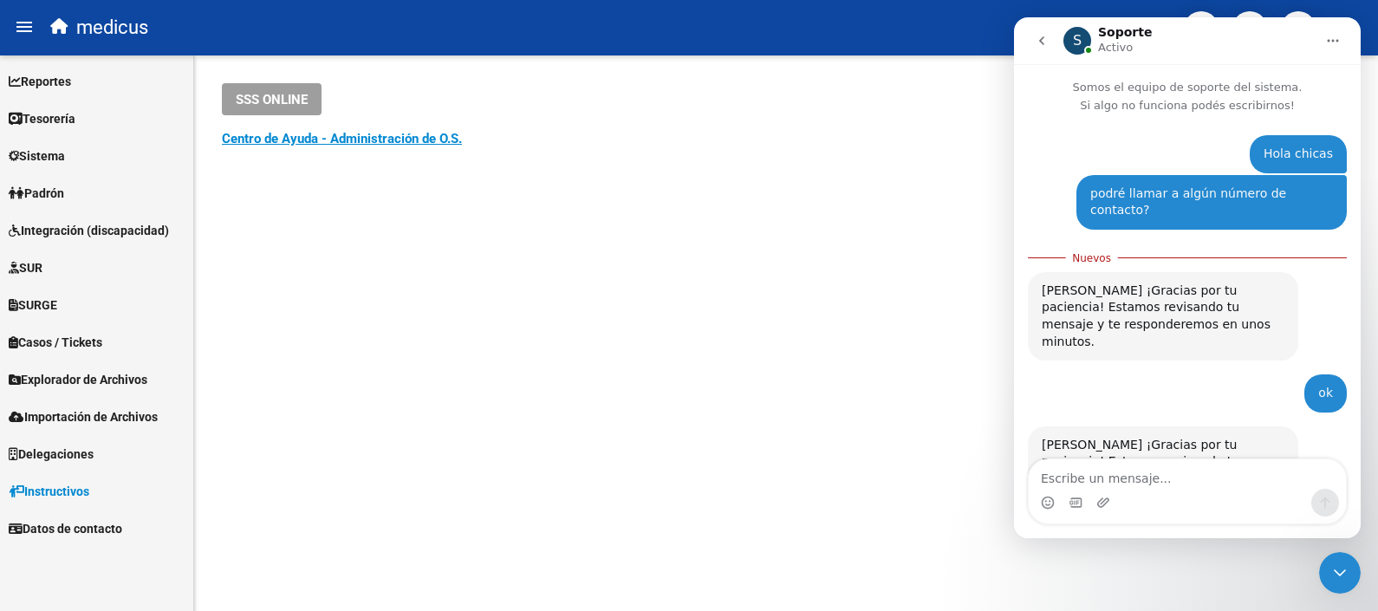
scroll to position [3031, 0]
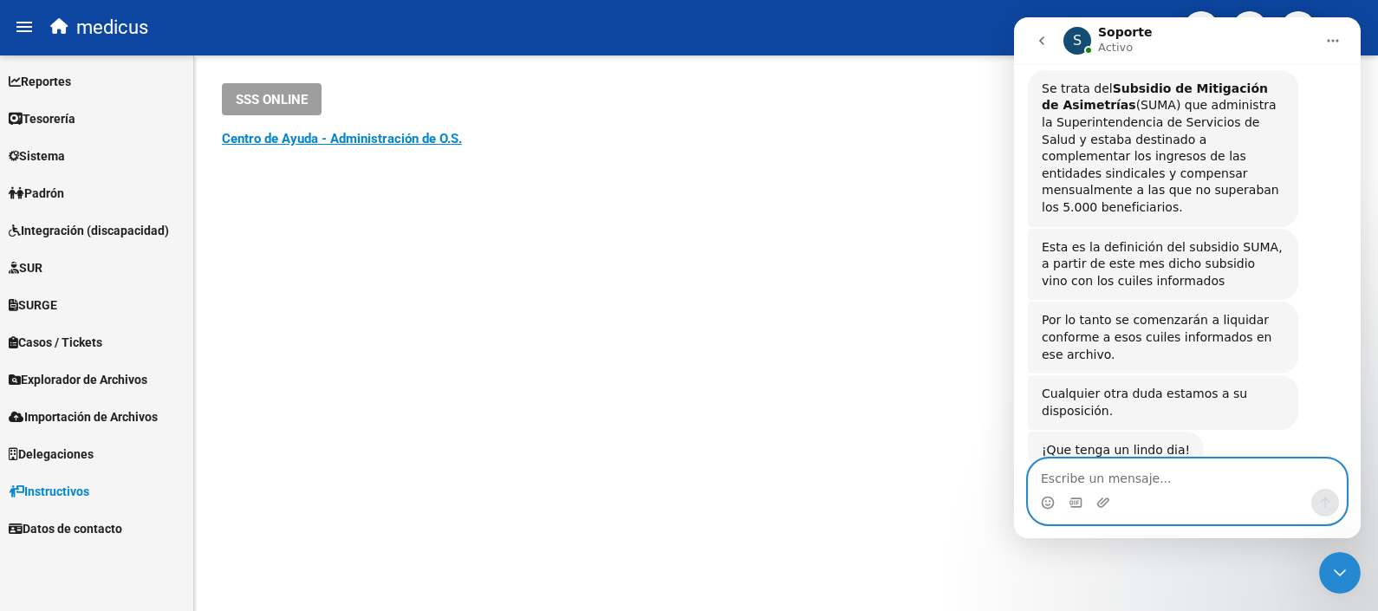
click at [1082, 484] on textarea "Escribe un mensaje..." at bounding box center [1186, 473] width 317 height 29
type textarea "hOLA"
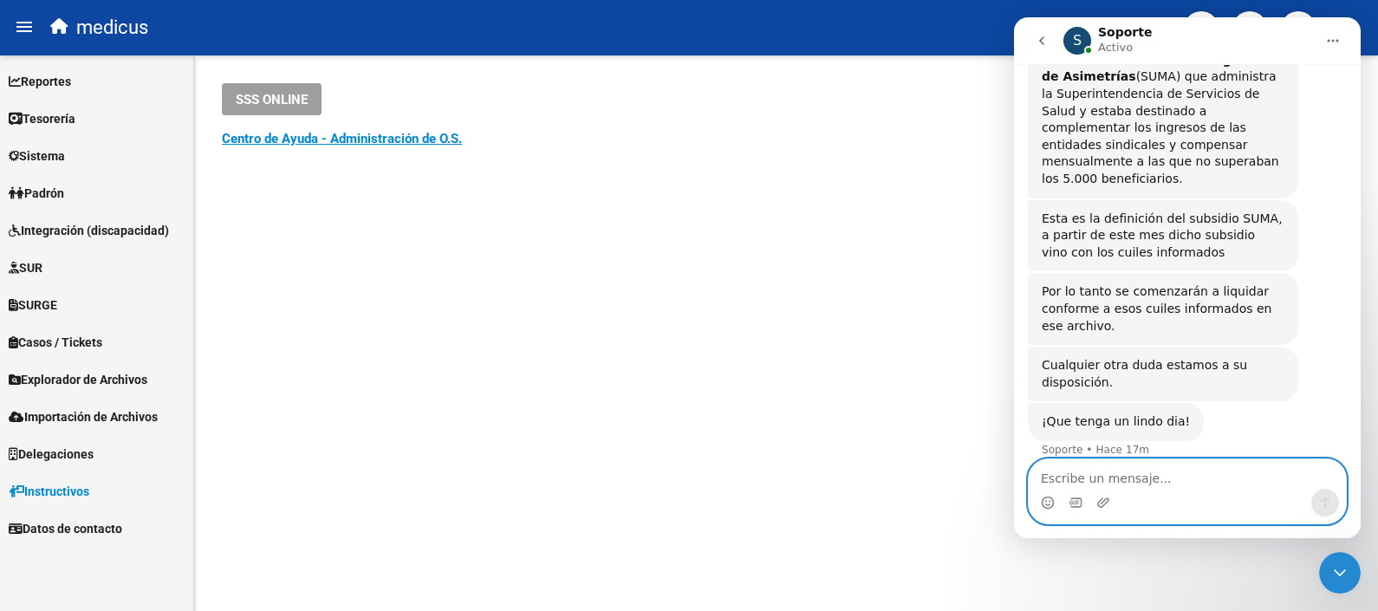
scroll to position [3043, 0]
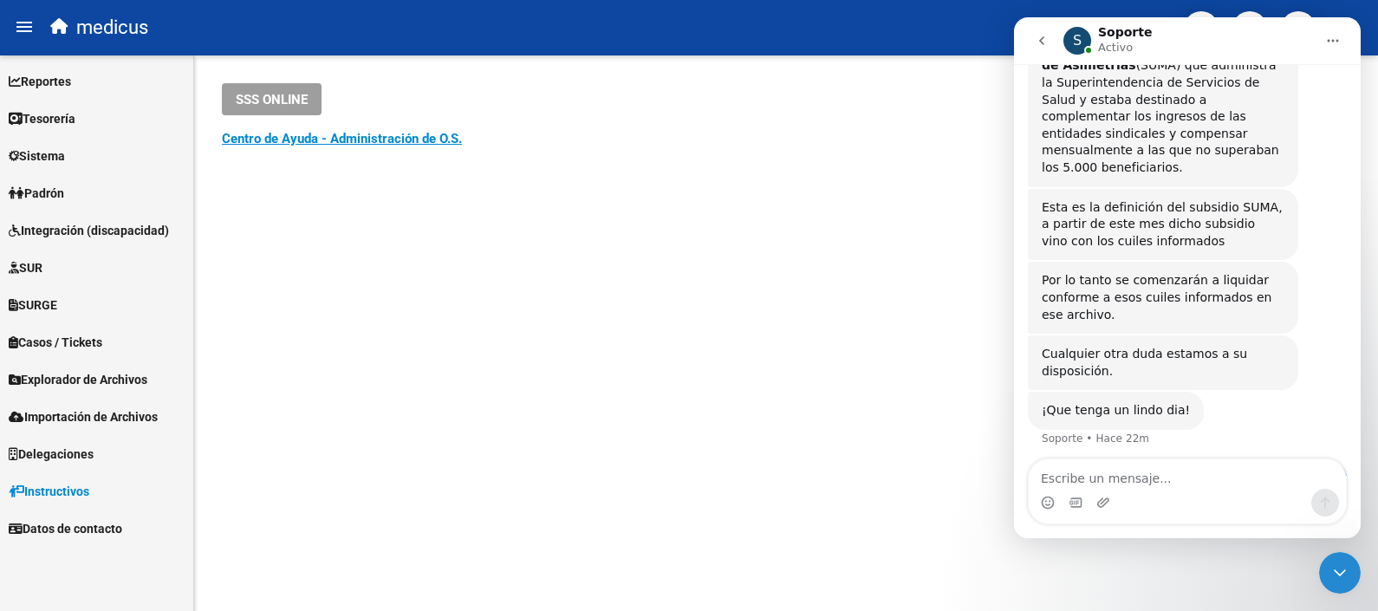
click at [1190, 489] on div "Intercom Messenger" at bounding box center [1186, 503] width 317 height 28
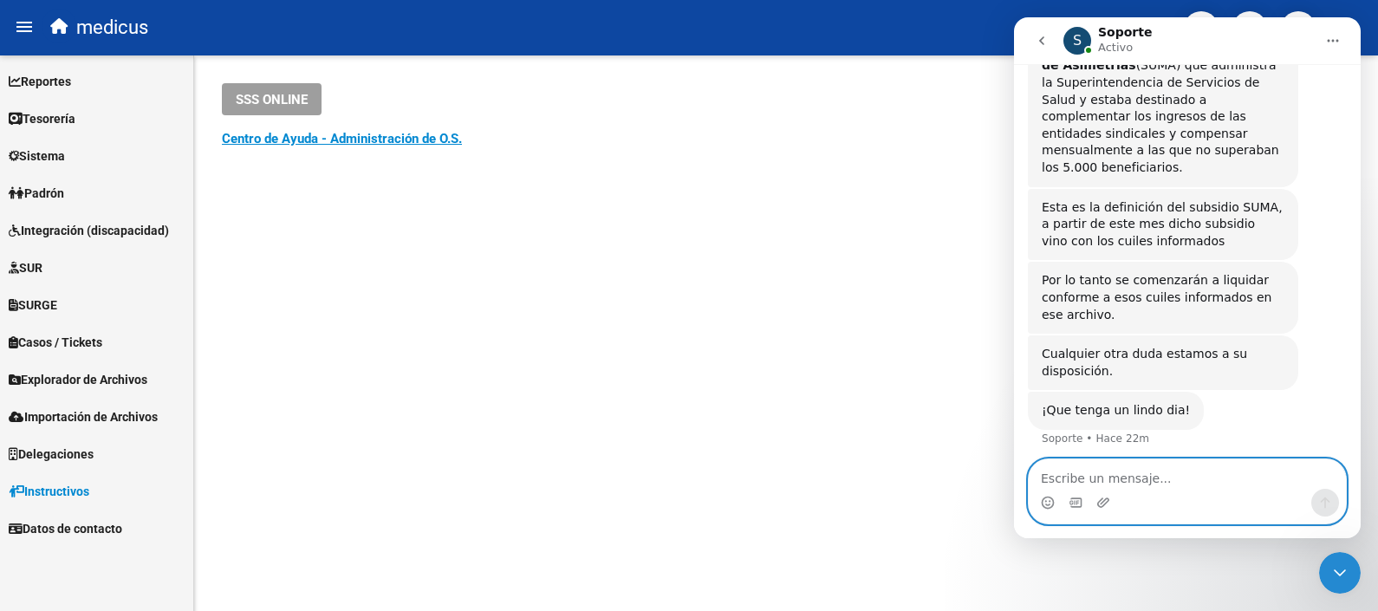
click at [1057, 475] on textarea "Escribe un mensaje..." at bounding box center [1186, 473] width 317 height 29
click at [1088, 470] on textarea "Escribe un mensaje..." at bounding box center [1186, 473] width 317 height 29
type textarea "Hola chicas"
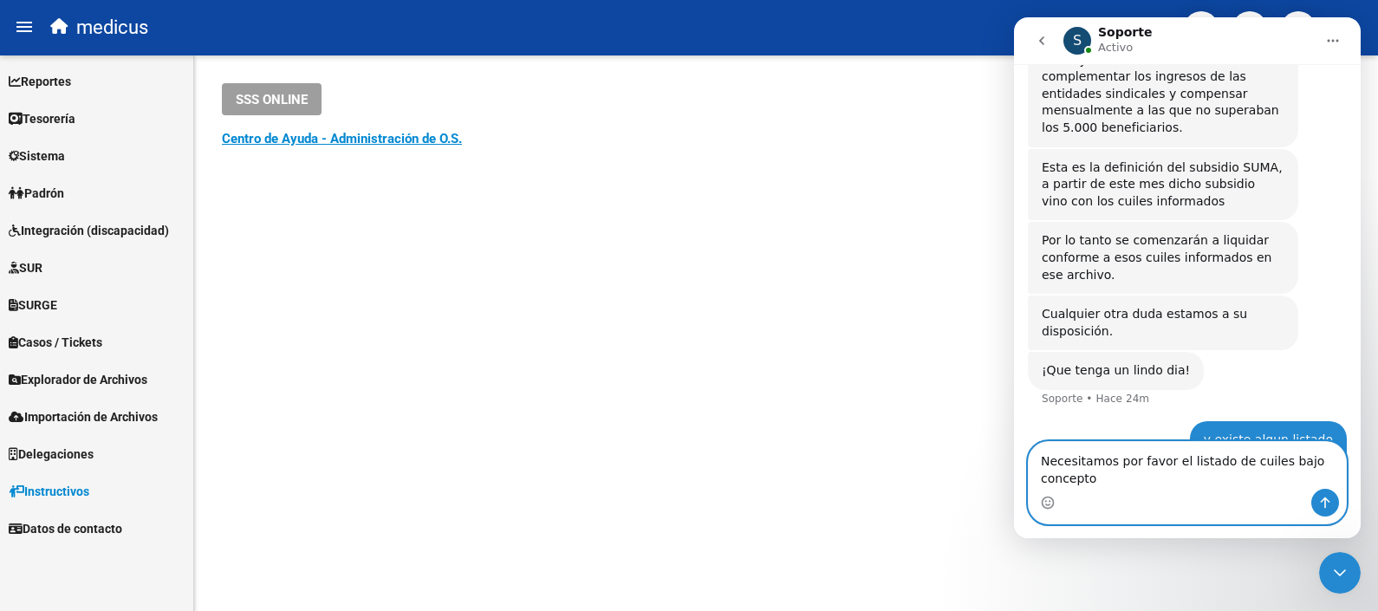
scroll to position [3100, 0]
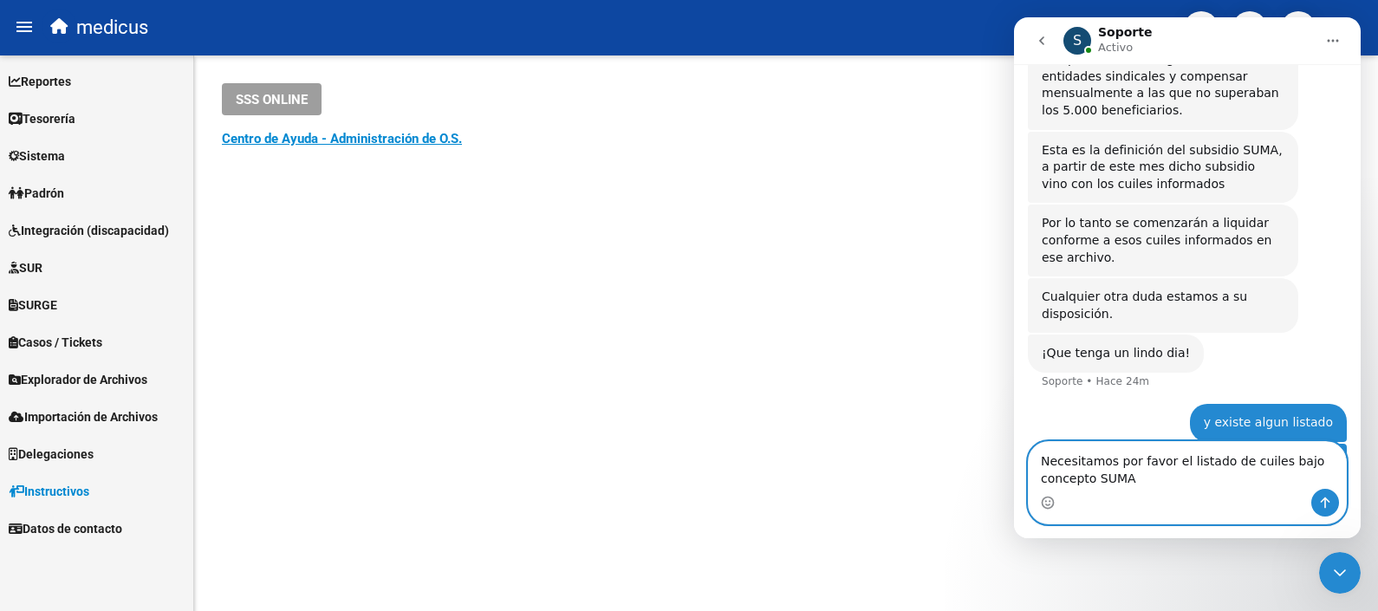
type textarea "Necesitamos por favor el listado de cuiles bajo concepto SUMA"
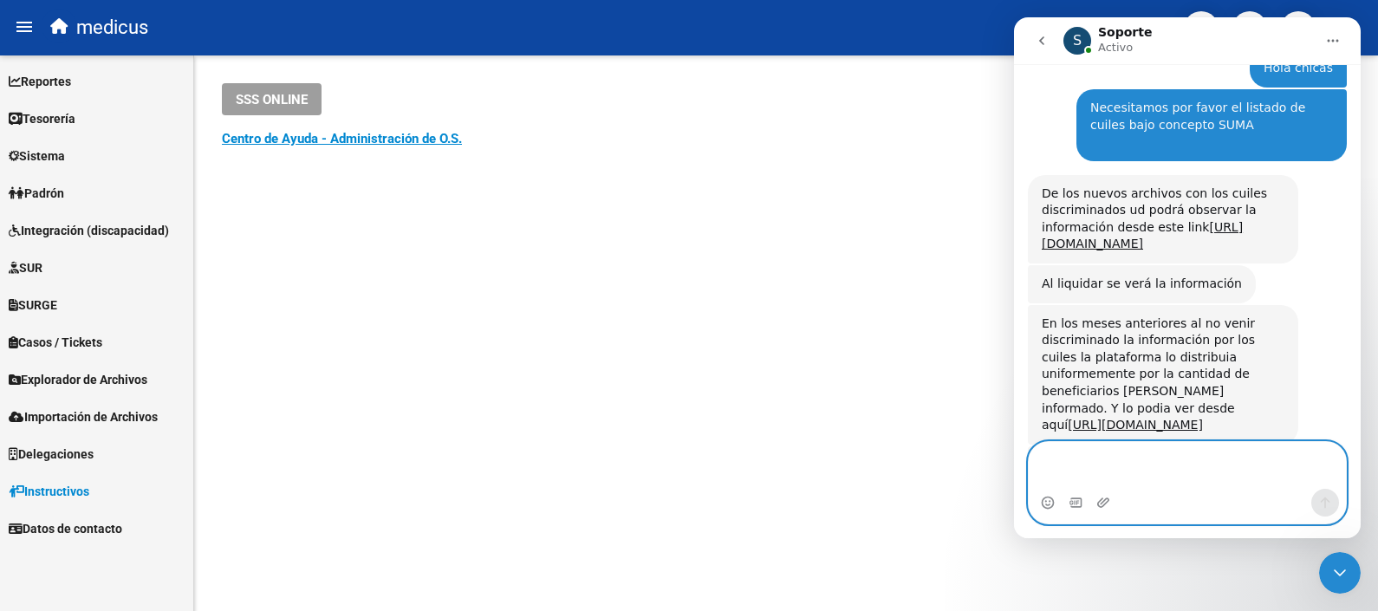
scroll to position [3569, 0]
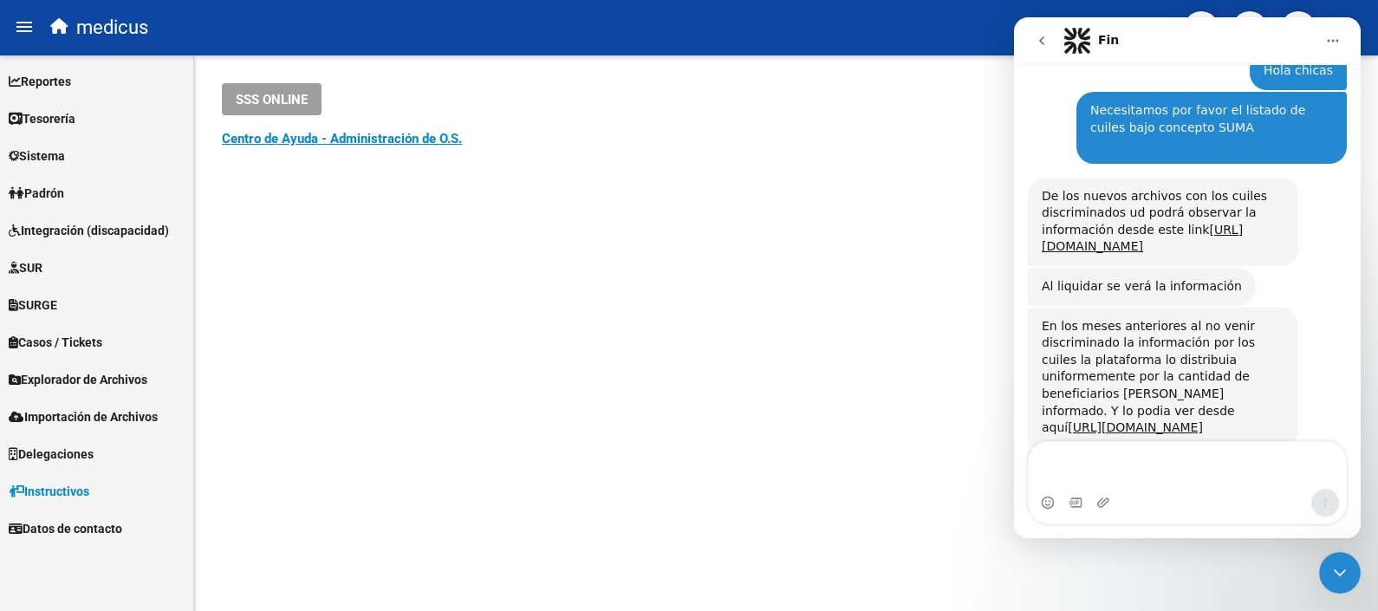
click at [1326, 44] on icon "Inicio" at bounding box center [1333, 41] width 14 height 14
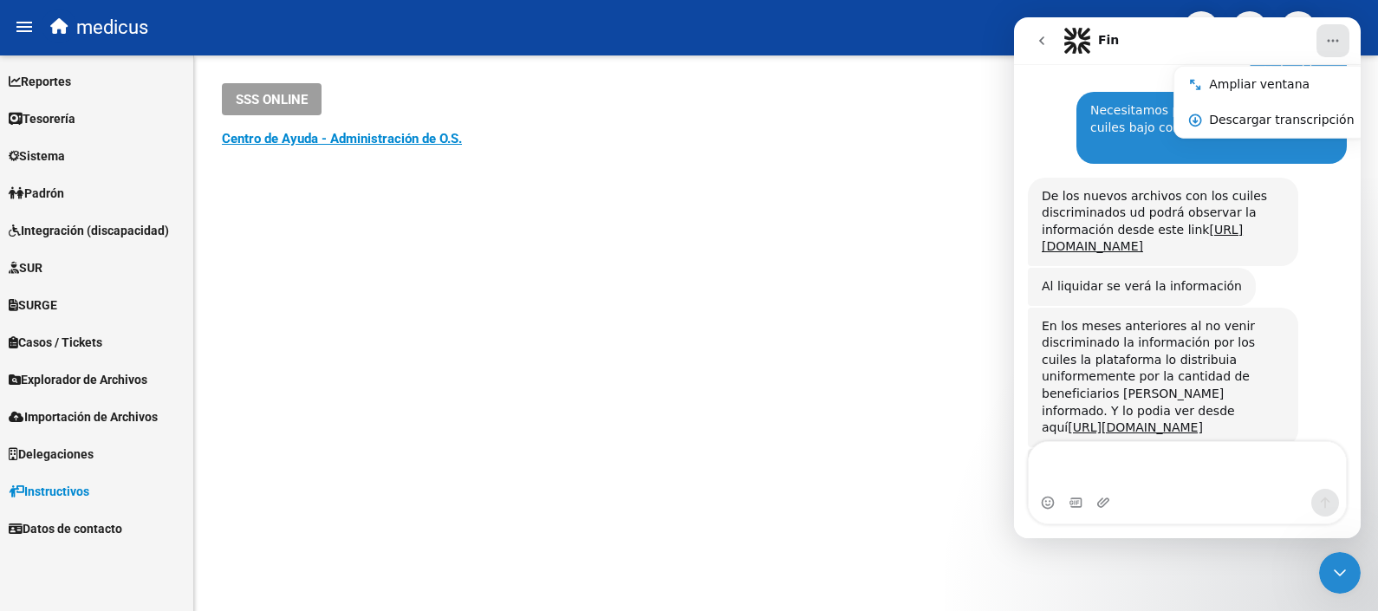
drag, startPoint x: 801, startPoint y: 182, endPoint x: 690, endPoint y: 226, distance: 120.2
click at [794, 185] on div "SSS ONLINE Instructivos y Video Tutoriales SAAS Centro de Ayuda - Administració…" at bounding box center [785, 138] width 1183 height 167
click at [42, 122] on span "Tesorería" at bounding box center [42, 118] width 67 height 19
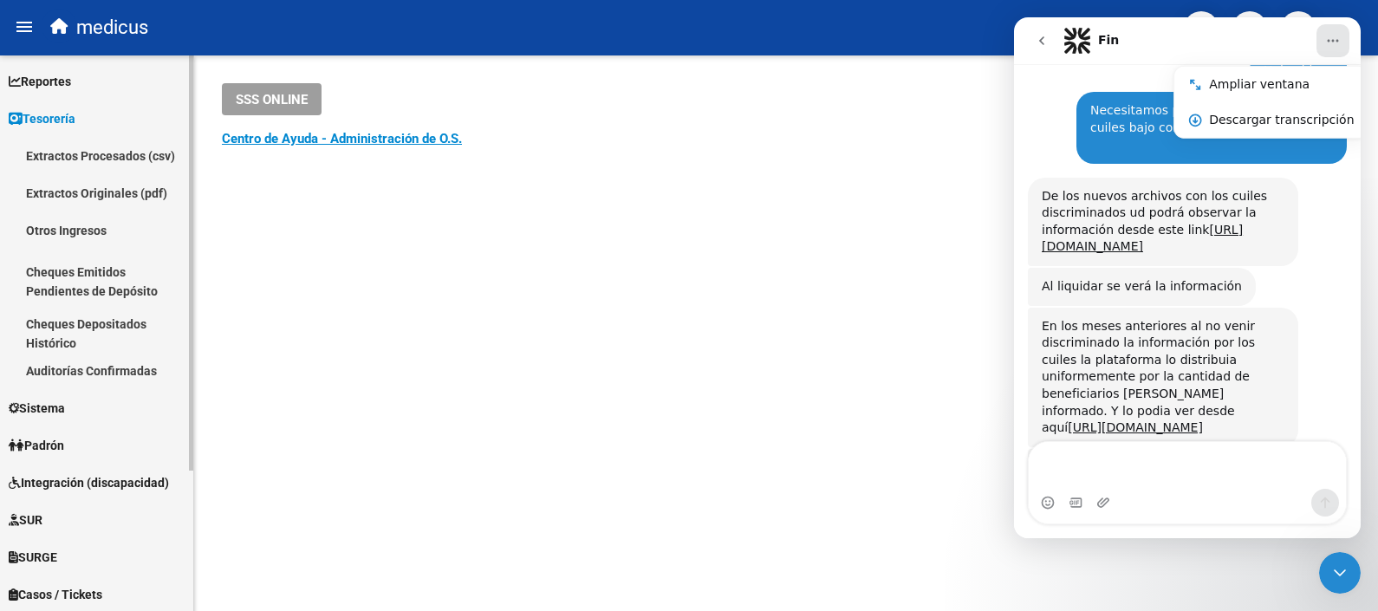
click at [95, 120] on link "Tesorería" at bounding box center [96, 118] width 193 height 37
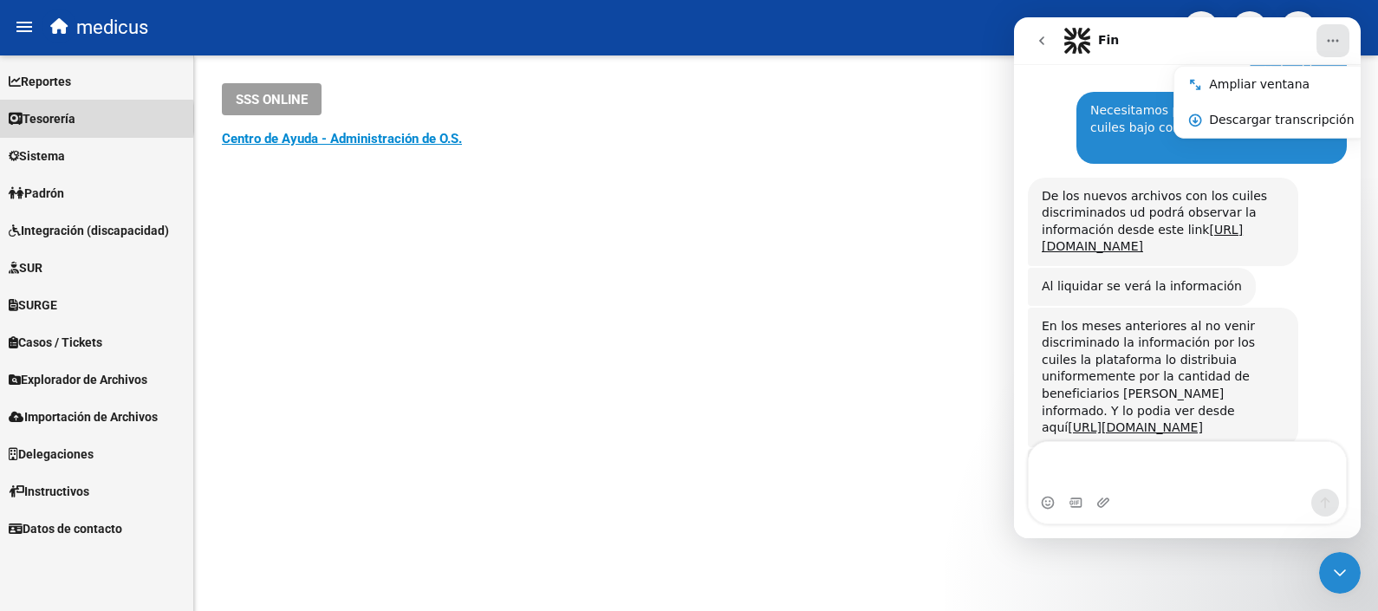
click at [93, 119] on link "Tesorería" at bounding box center [96, 118] width 193 height 37
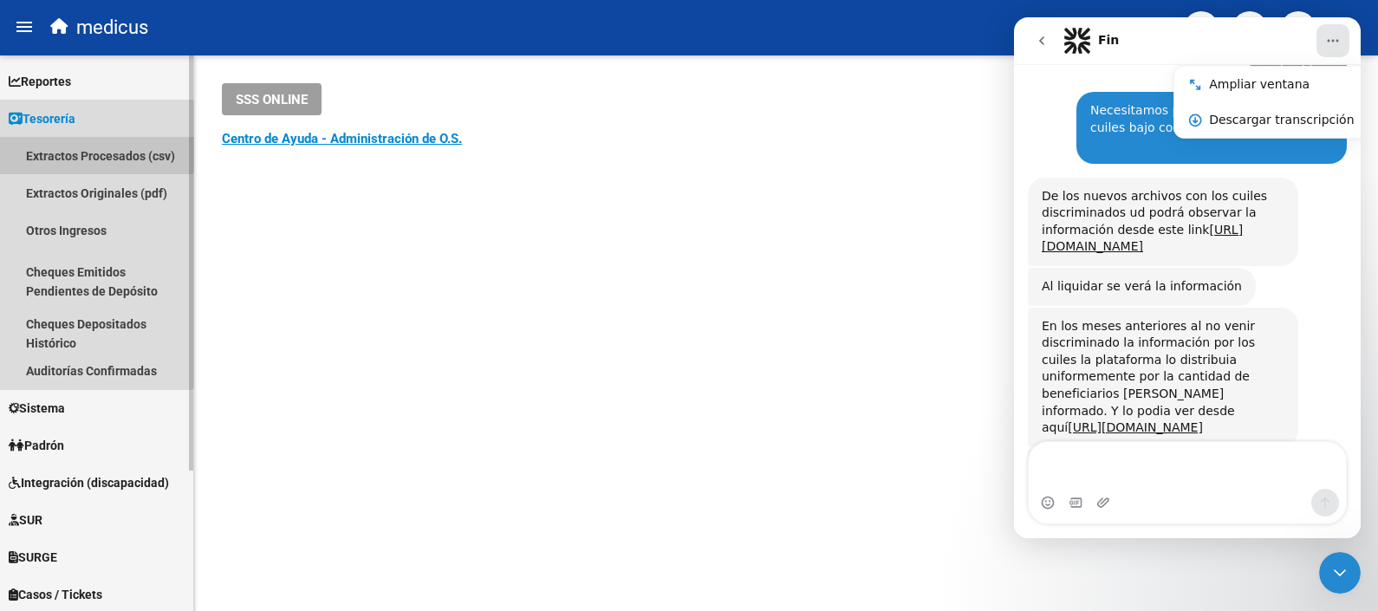
click at [88, 146] on link "Extractos Procesados (csv)" at bounding box center [96, 155] width 193 height 37
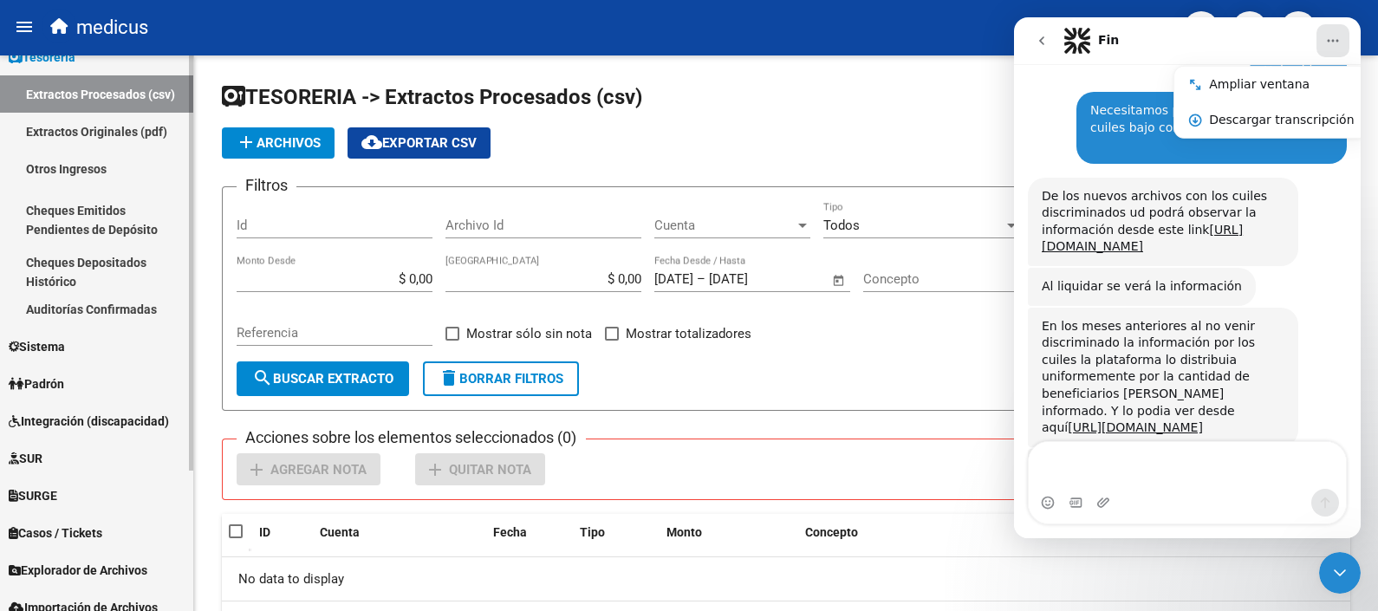
scroll to position [107, 0]
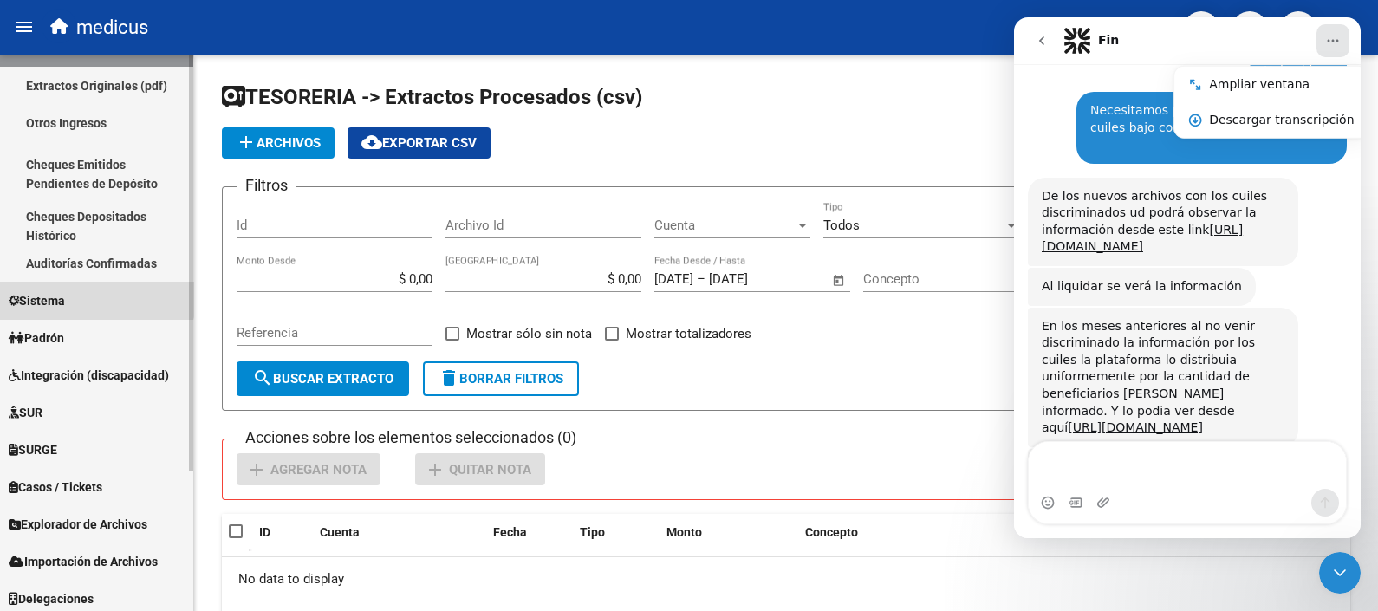
click at [77, 284] on link "Sistema" at bounding box center [96, 300] width 193 height 37
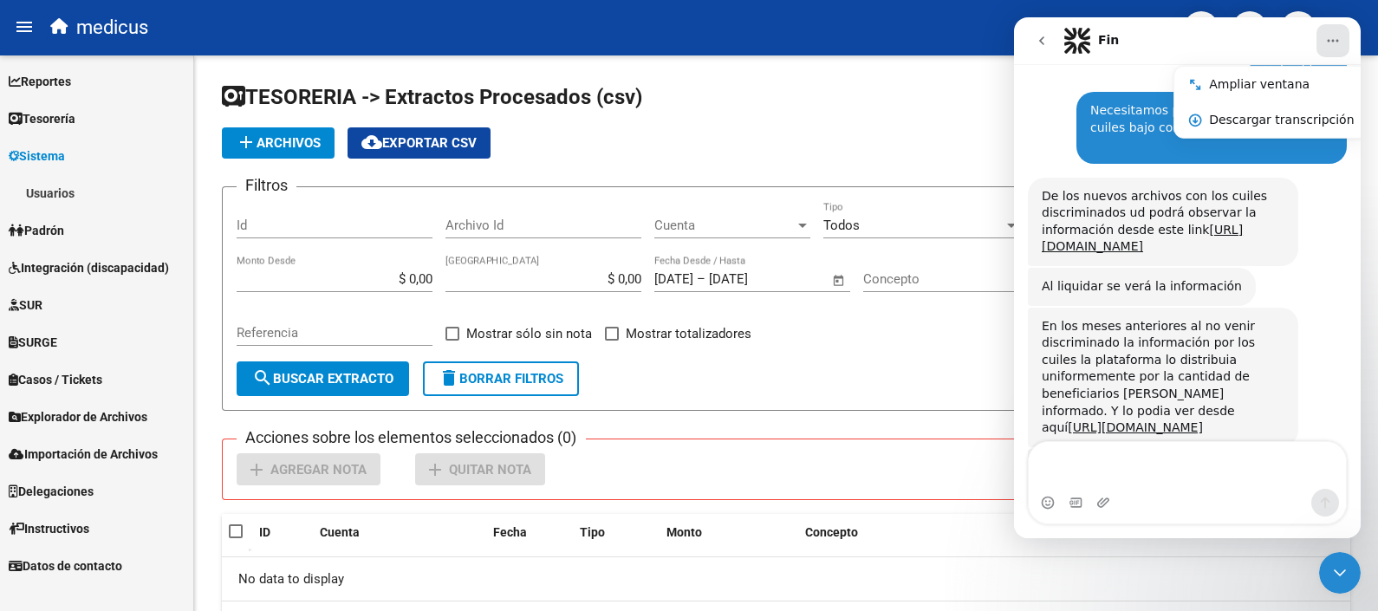
scroll to position [0, 0]
click at [95, 192] on link "Usuarios" at bounding box center [96, 192] width 193 height 37
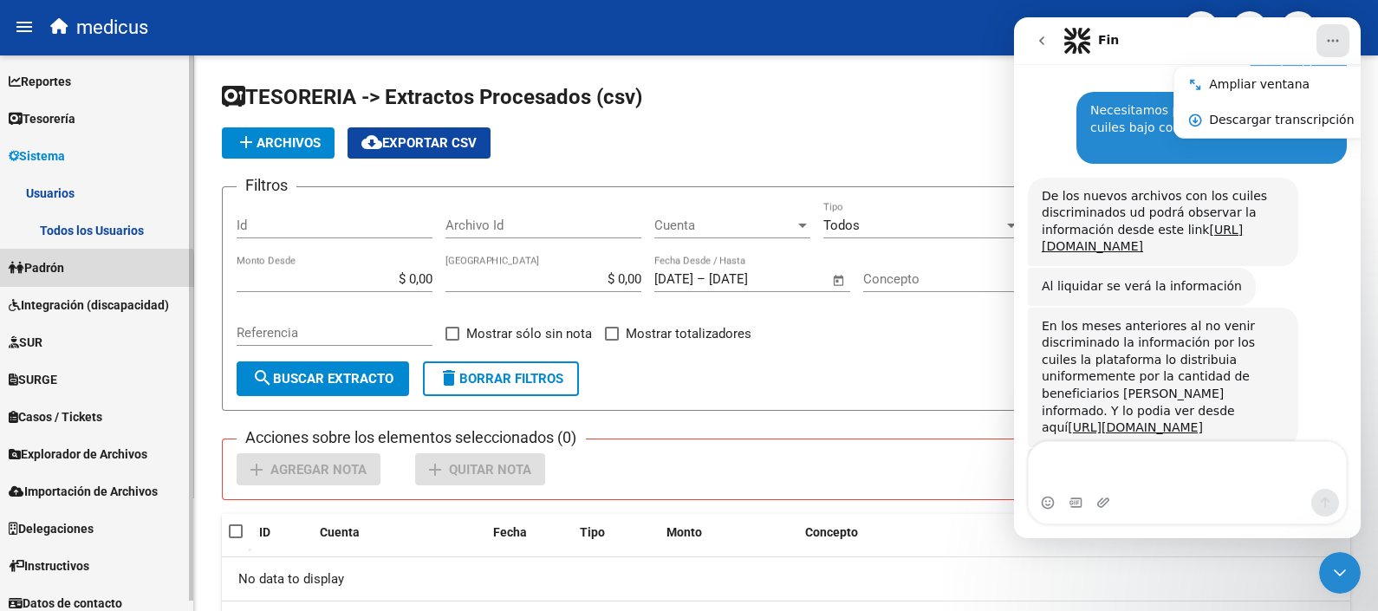
click at [77, 275] on link "Padrón" at bounding box center [96, 267] width 193 height 37
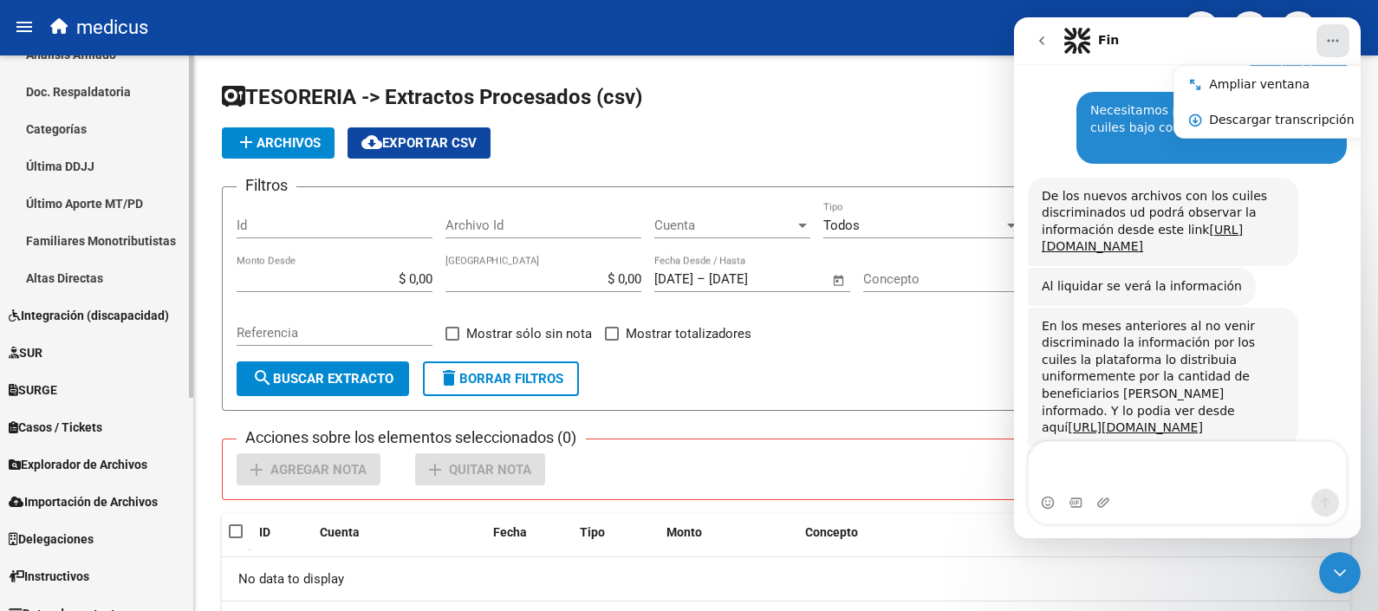
scroll to position [346, 0]
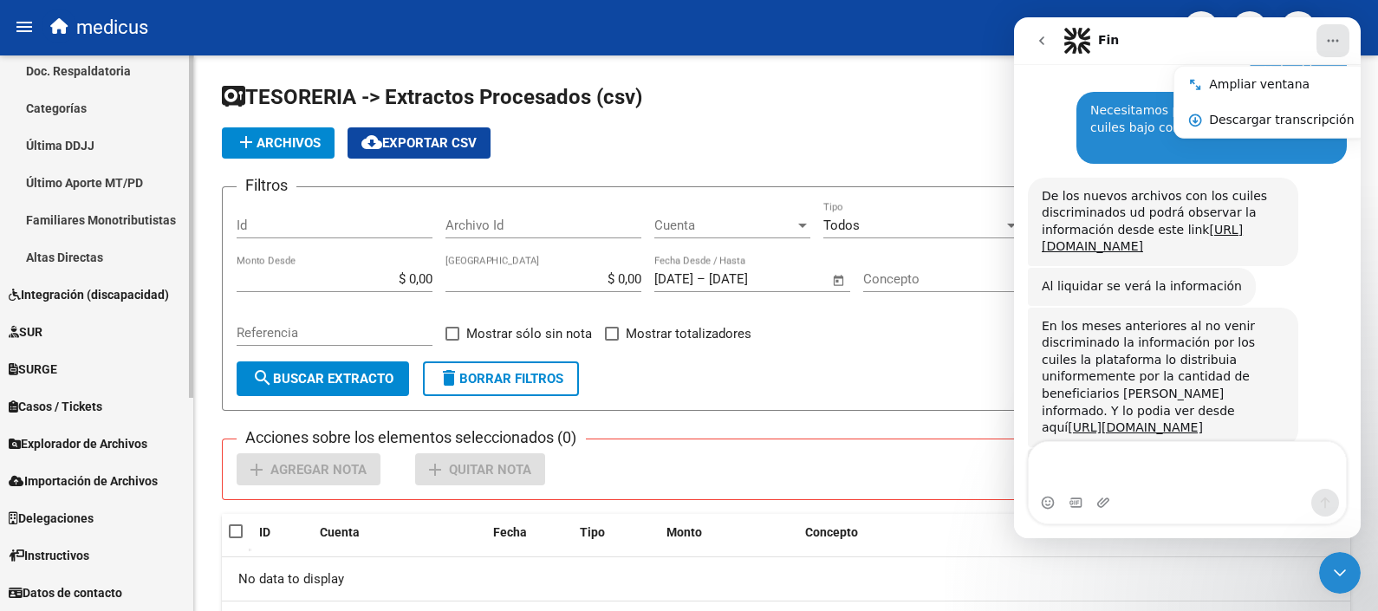
click at [87, 329] on link "SUR" at bounding box center [96, 331] width 193 height 37
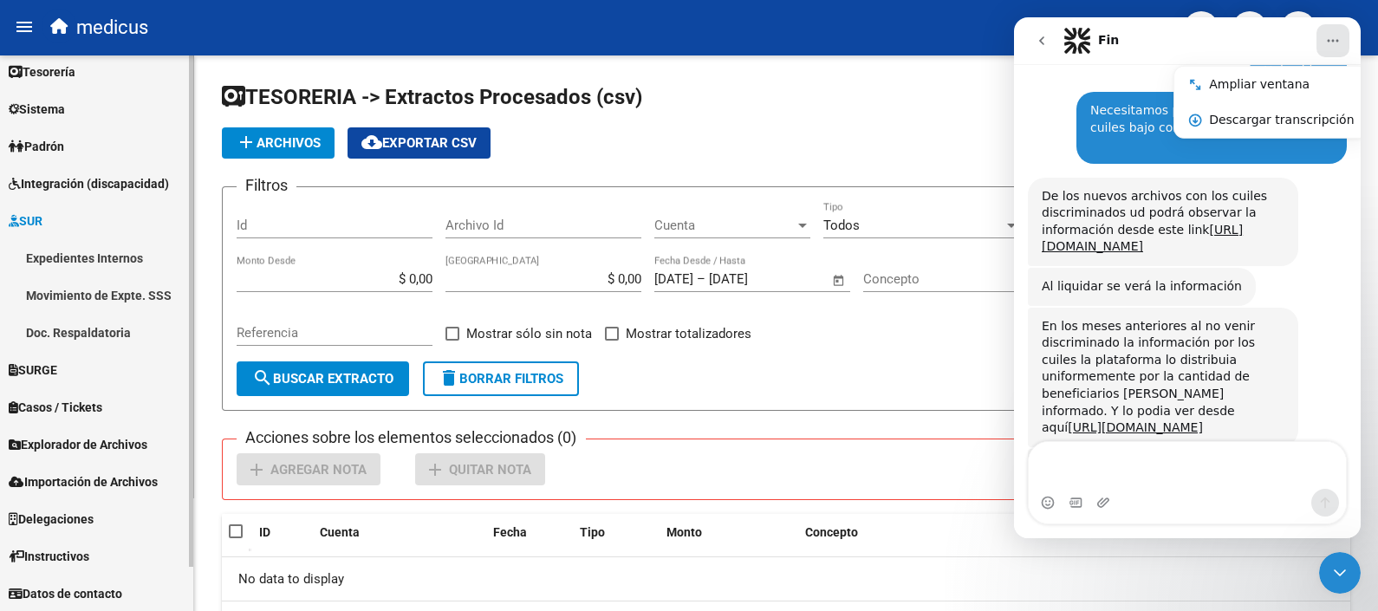
scroll to position [0, 0]
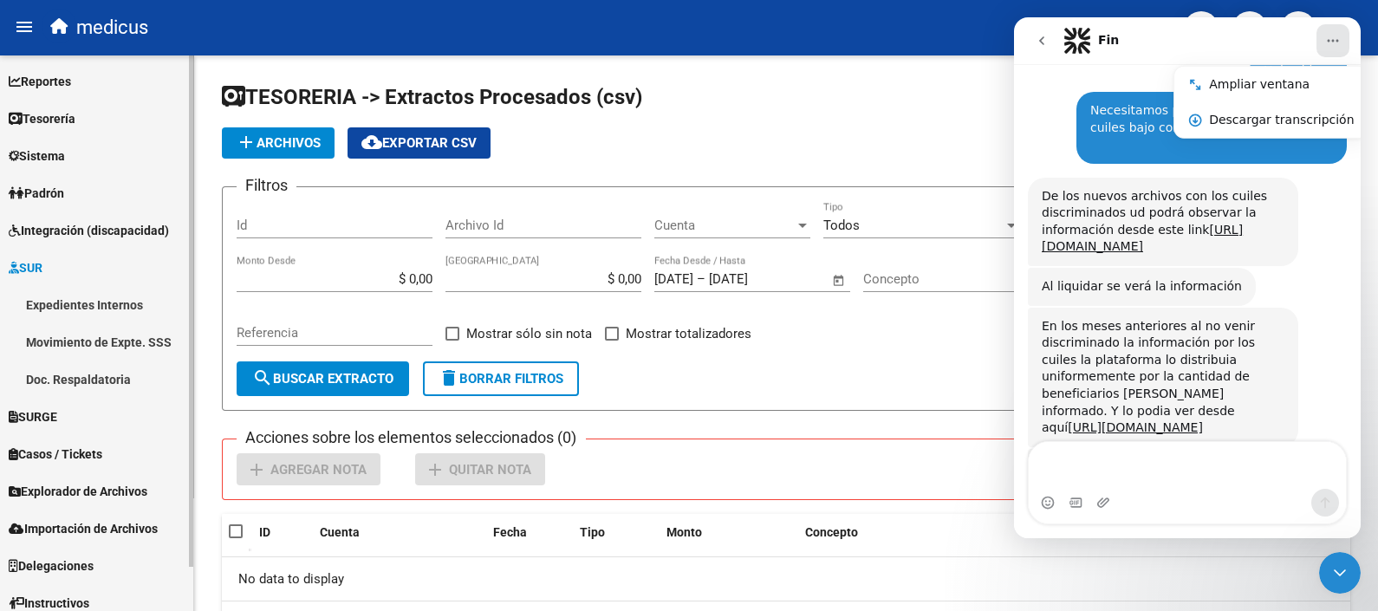
click at [95, 446] on span "Casos / Tickets" at bounding box center [56, 453] width 94 height 19
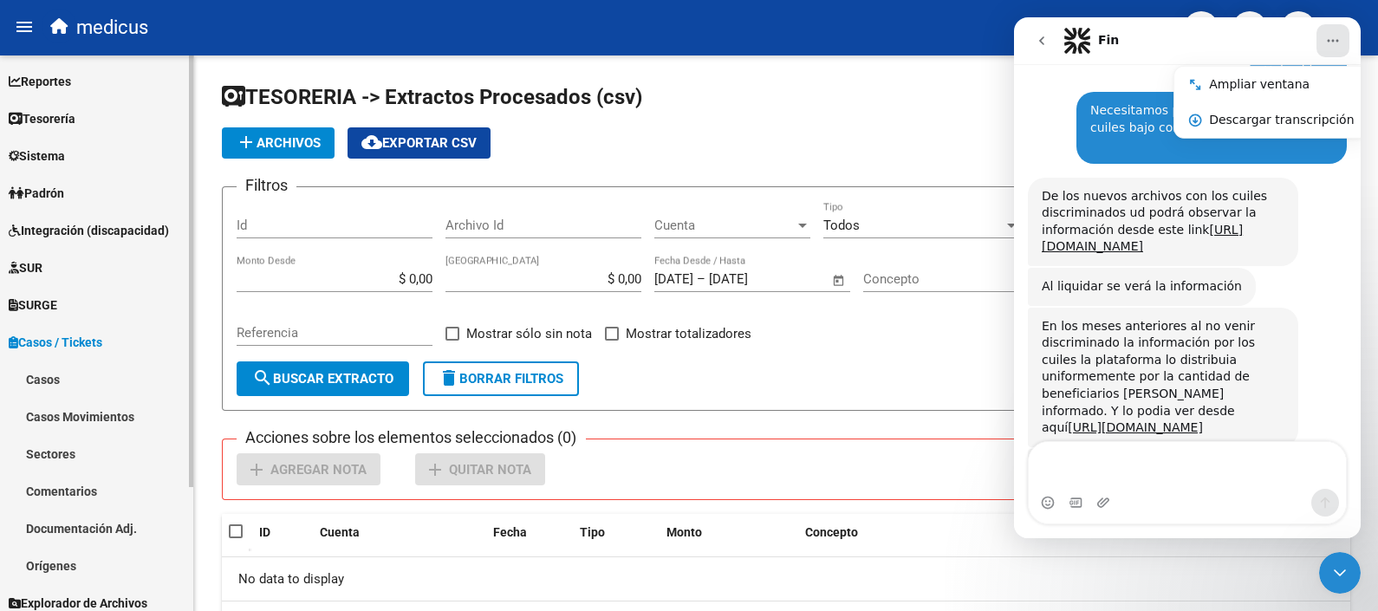
click at [115, 85] on link "Reportes" at bounding box center [96, 80] width 193 height 37
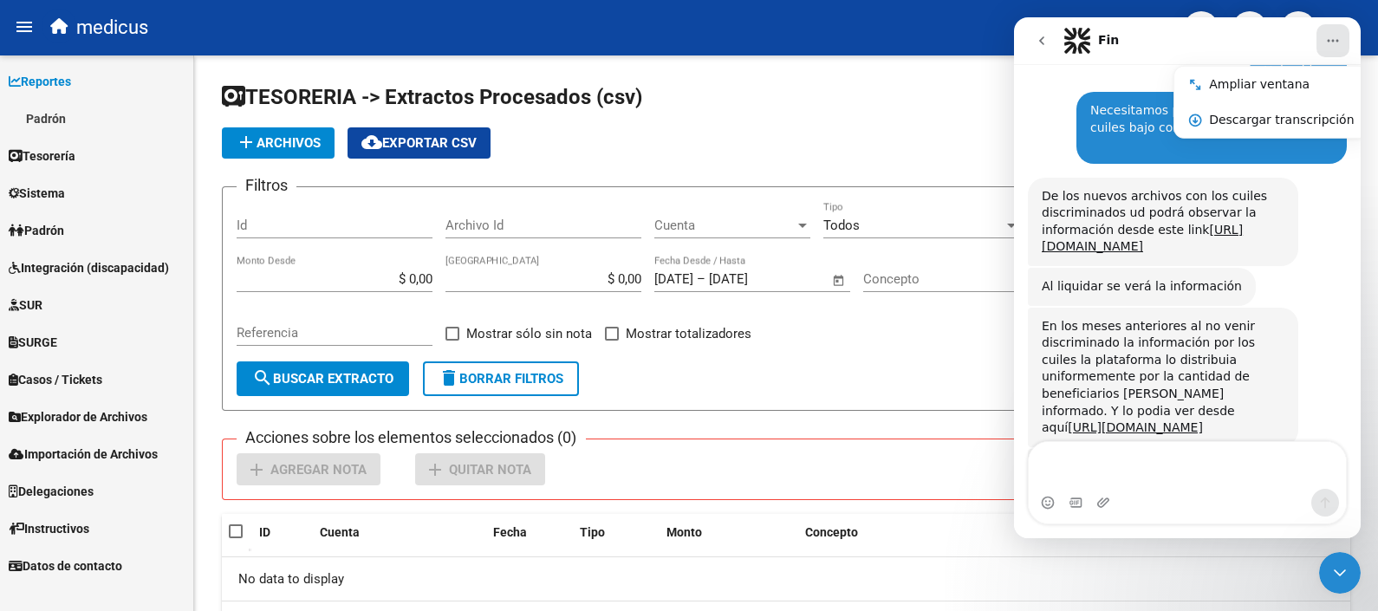
click at [57, 152] on span "Tesorería" at bounding box center [42, 155] width 67 height 19
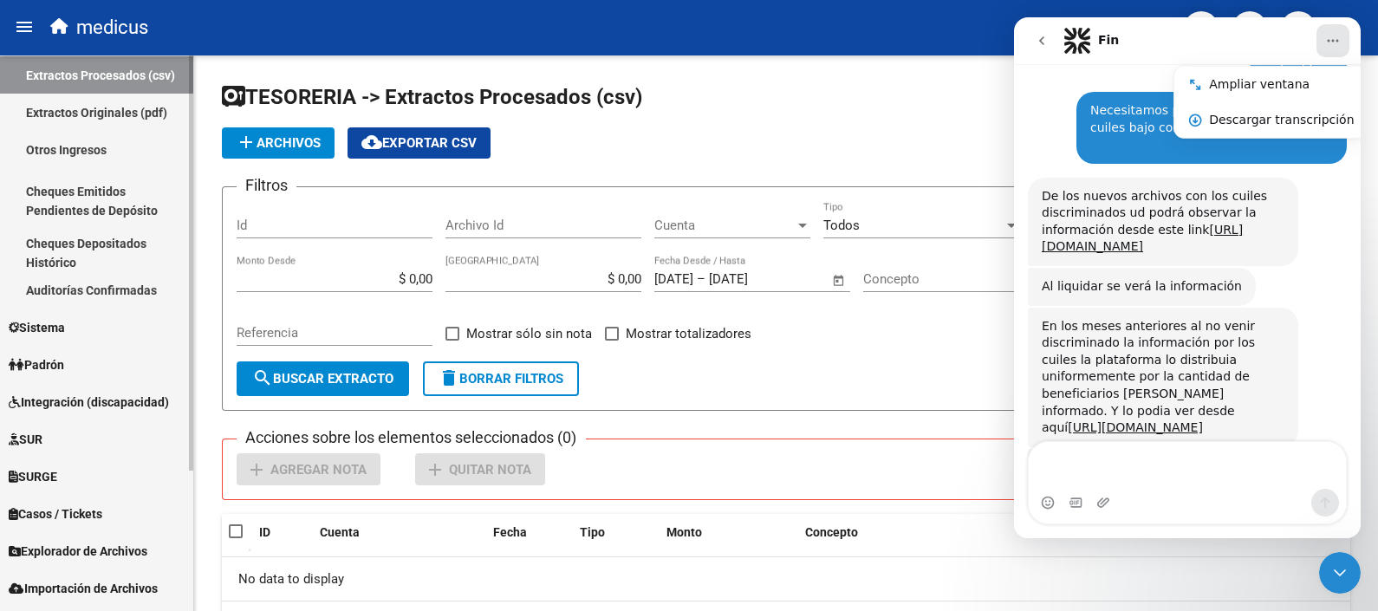
scroll to position [107, 0]
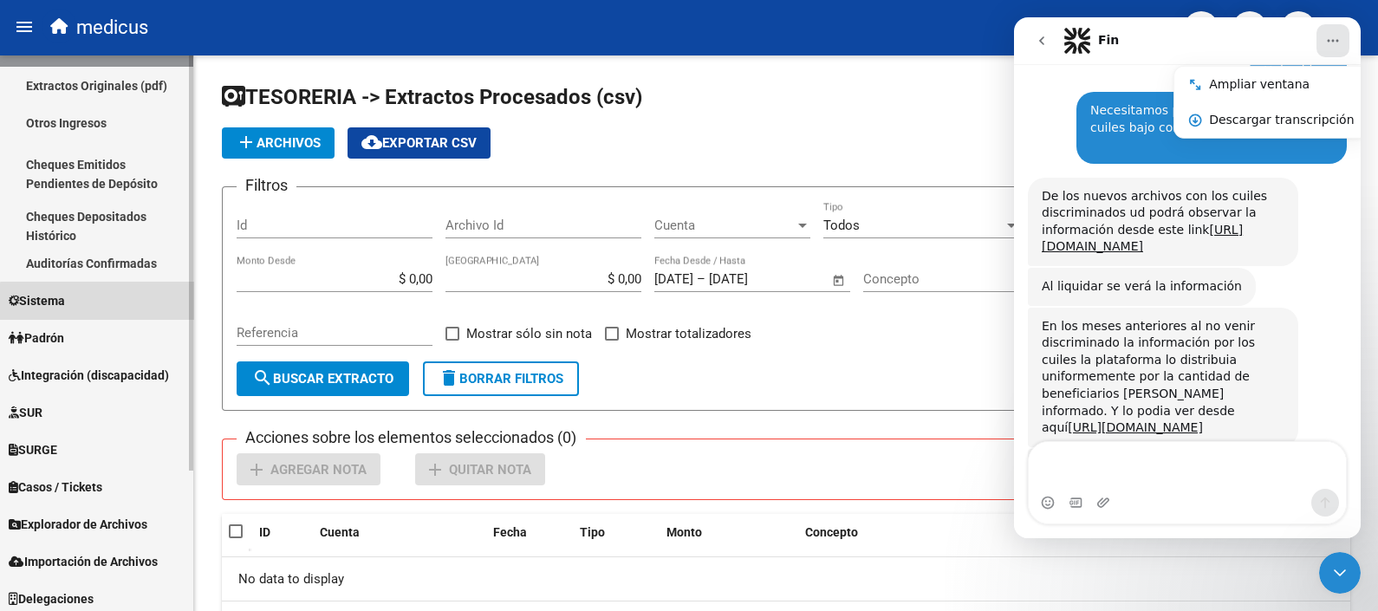
click at [107, 301] on link "Sistema" at bounding box center [96, 300] width 193 height 37
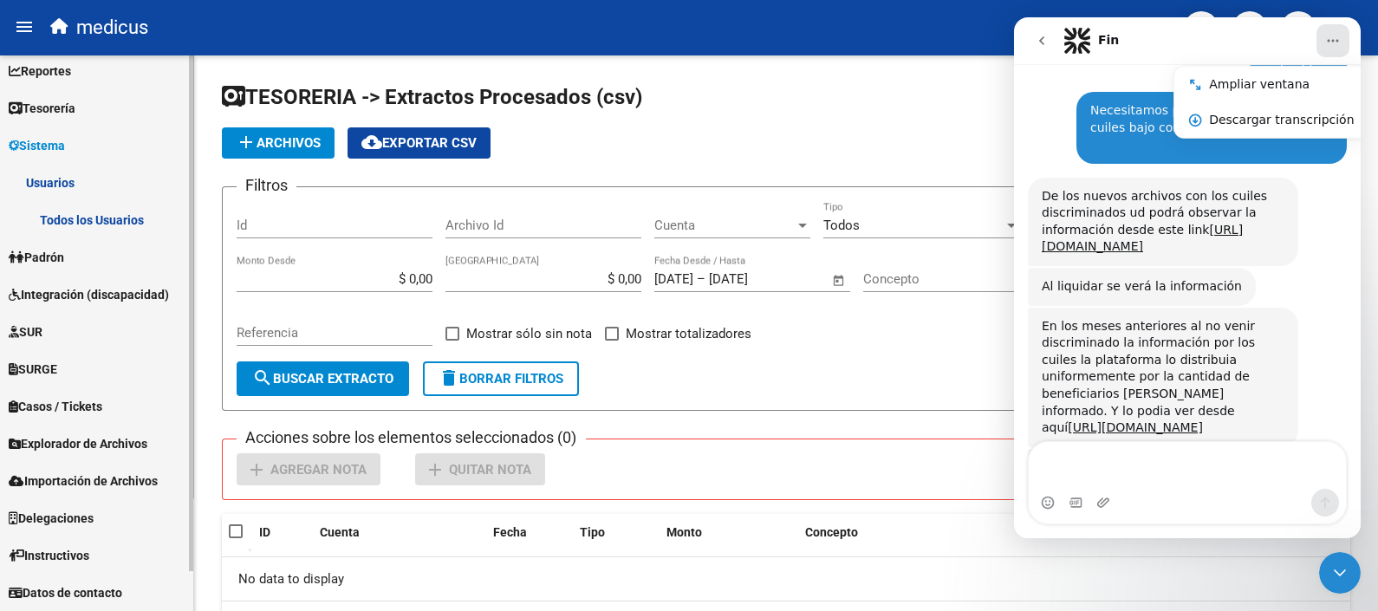
scroll to position [10, 0]
click at [88, 264] on link "Padrón" at bounding box center [96, 256] width 193 height 37
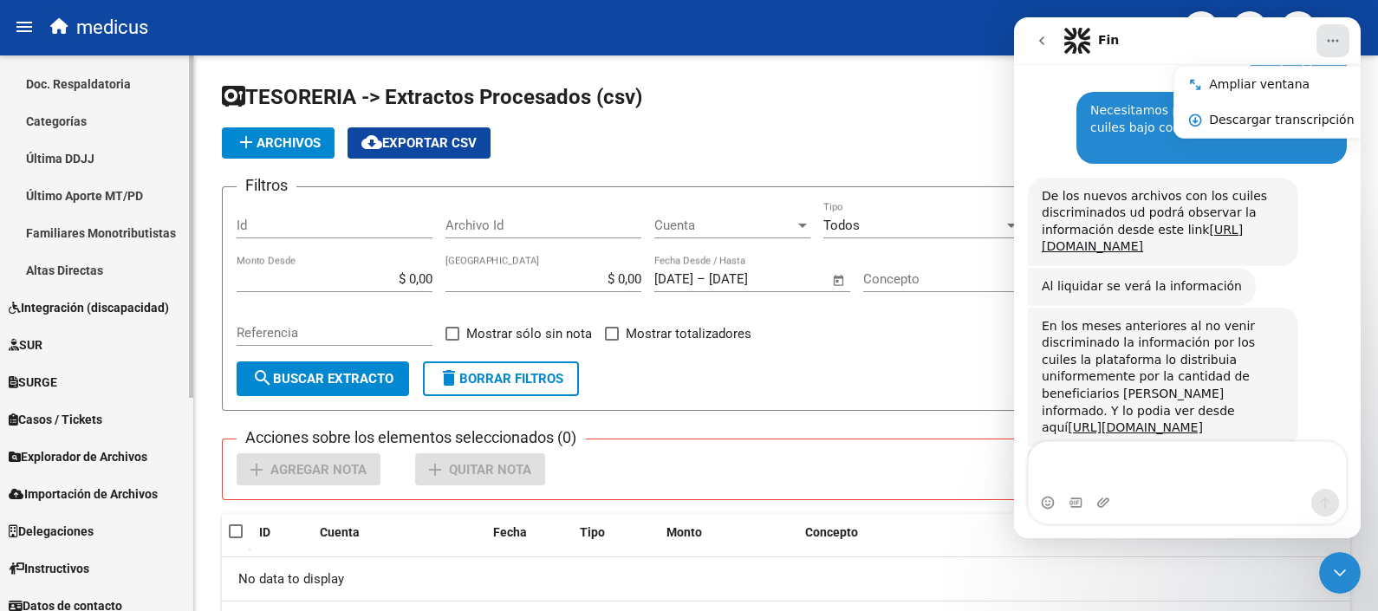
scroll to position [335, 0]
click at [112, 305] on span "Integración (discapacidad)" at bounding box center [89, 304] width 160 height 19
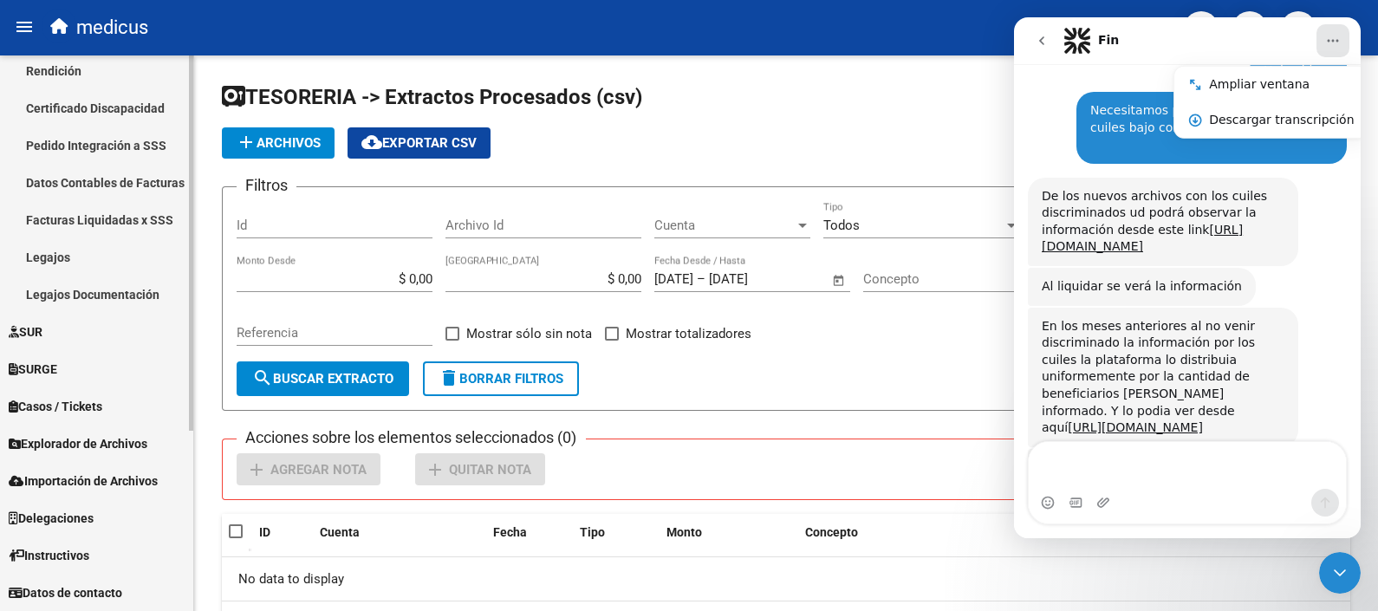
scroll to position [234, 0]
click at [87, 325] on link "SUR" at bounding box center [96, 331] width 193 height 37
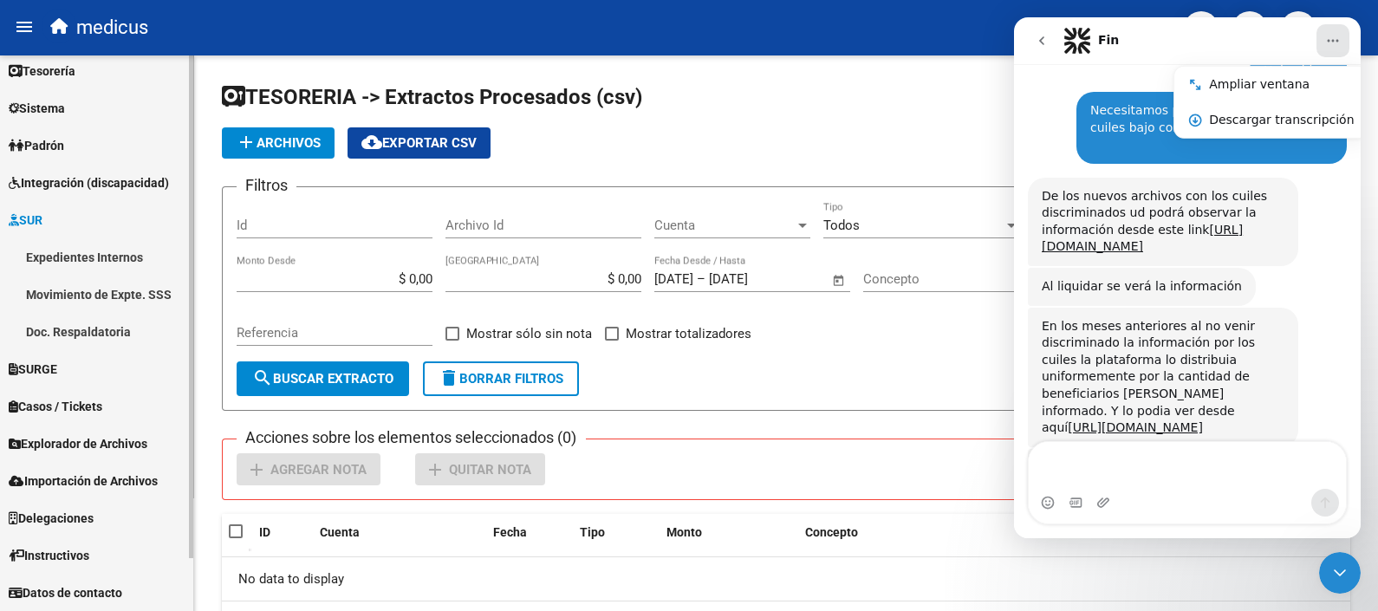
scroll to position [47, 0]
click at [81, 360] on link "SURGE" at bounding box center [96, 369] width 193 height 37
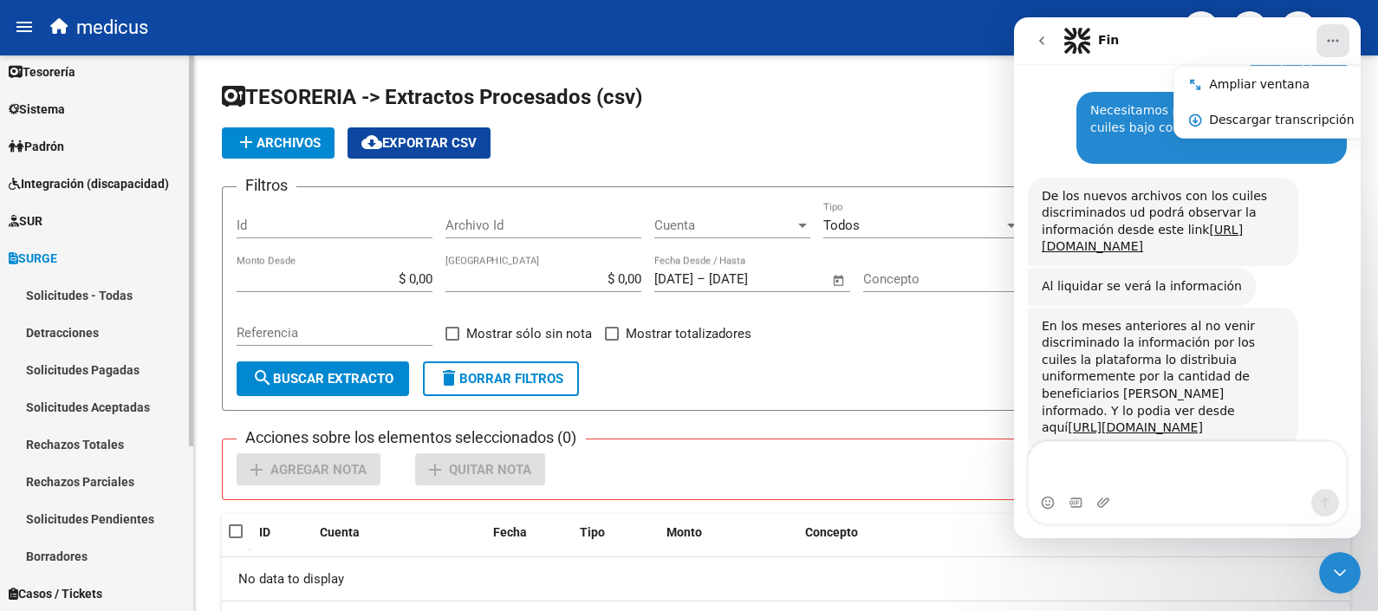
click at [108, 284] on link "Solicitudes - Todas" at bounding box center [96, 294] width 193 height 37
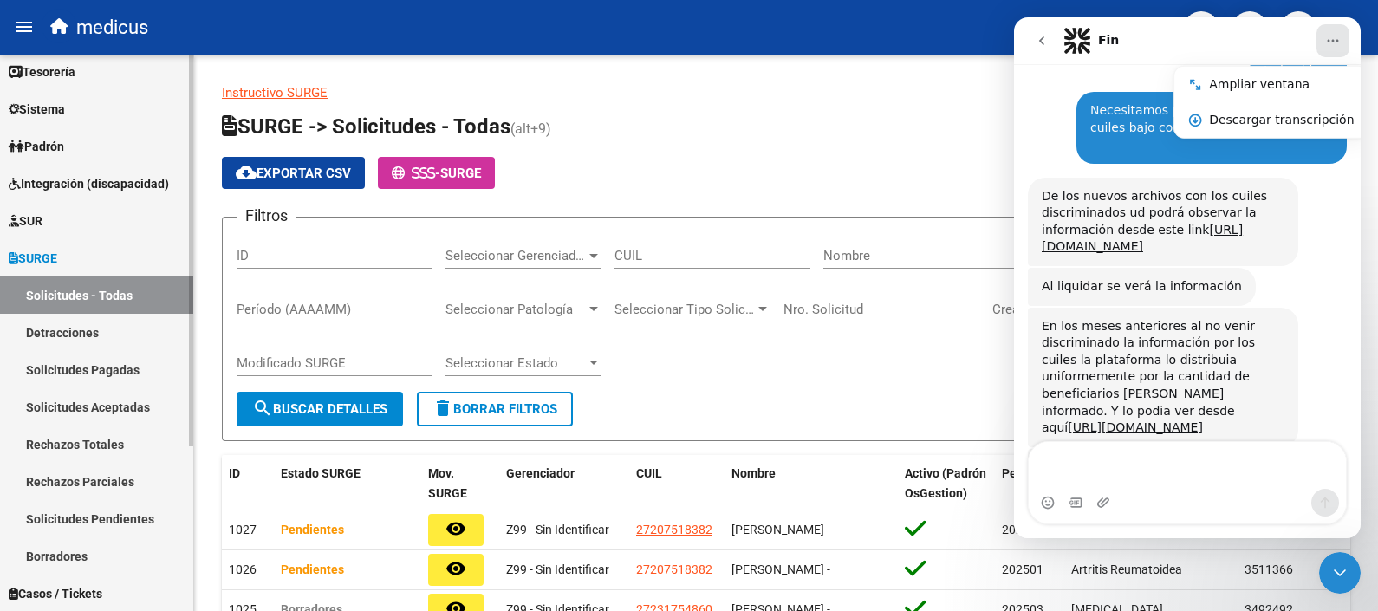
click at [97, 329] on link "Detracciones" at bounding box center [96, 332] width 193 height 37
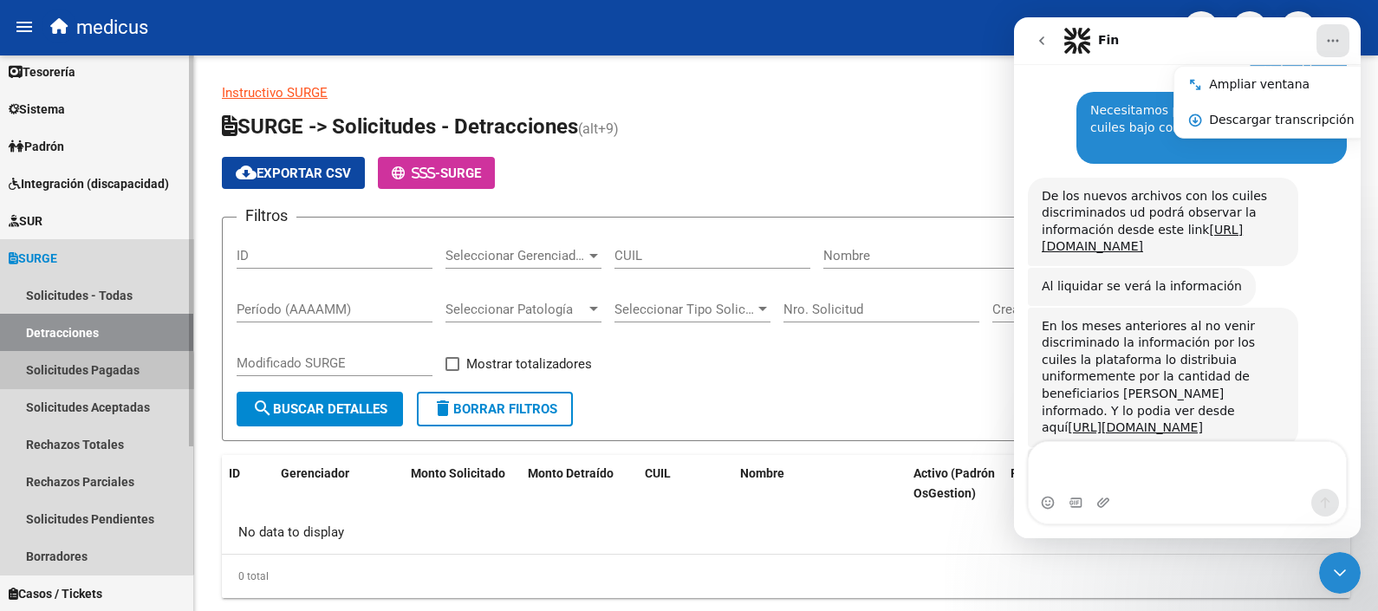
click at [85, 373] on link "Solicitudes Pagadas" at bounding box center [96, 369] width 193 height 37
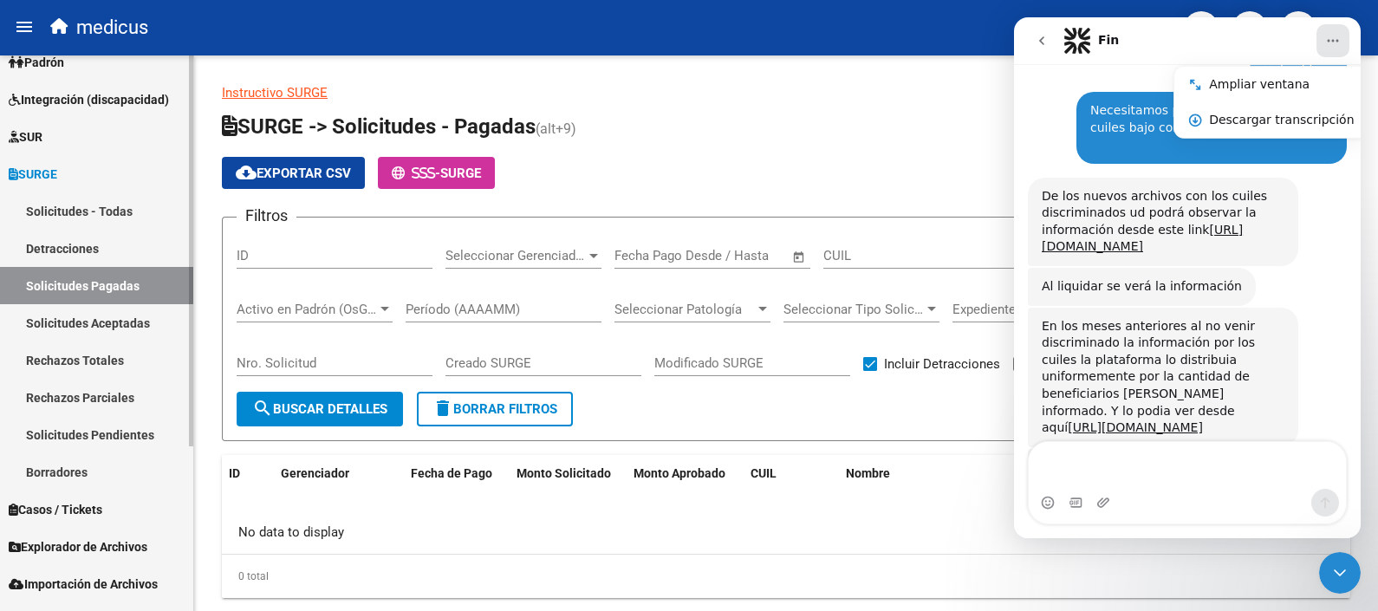
scroll to position [156, 0]
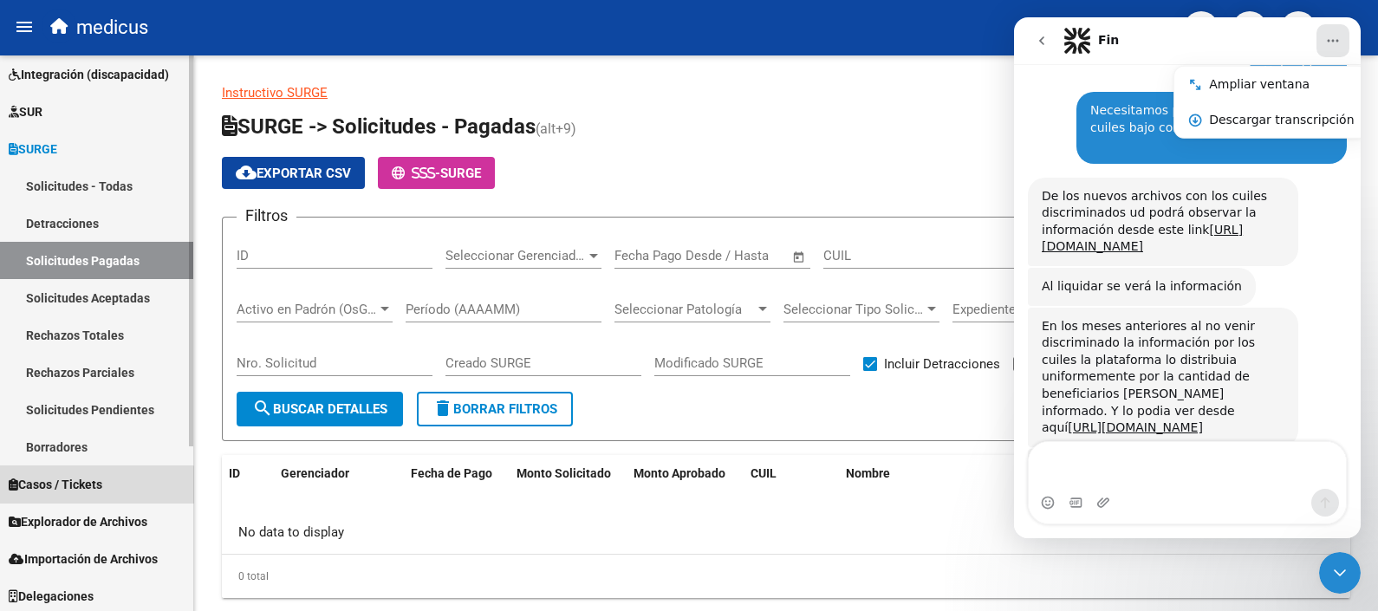
click at [96, 493] on span "Casos / Tickets" at bounding box center [56, 484] width 94 height 19
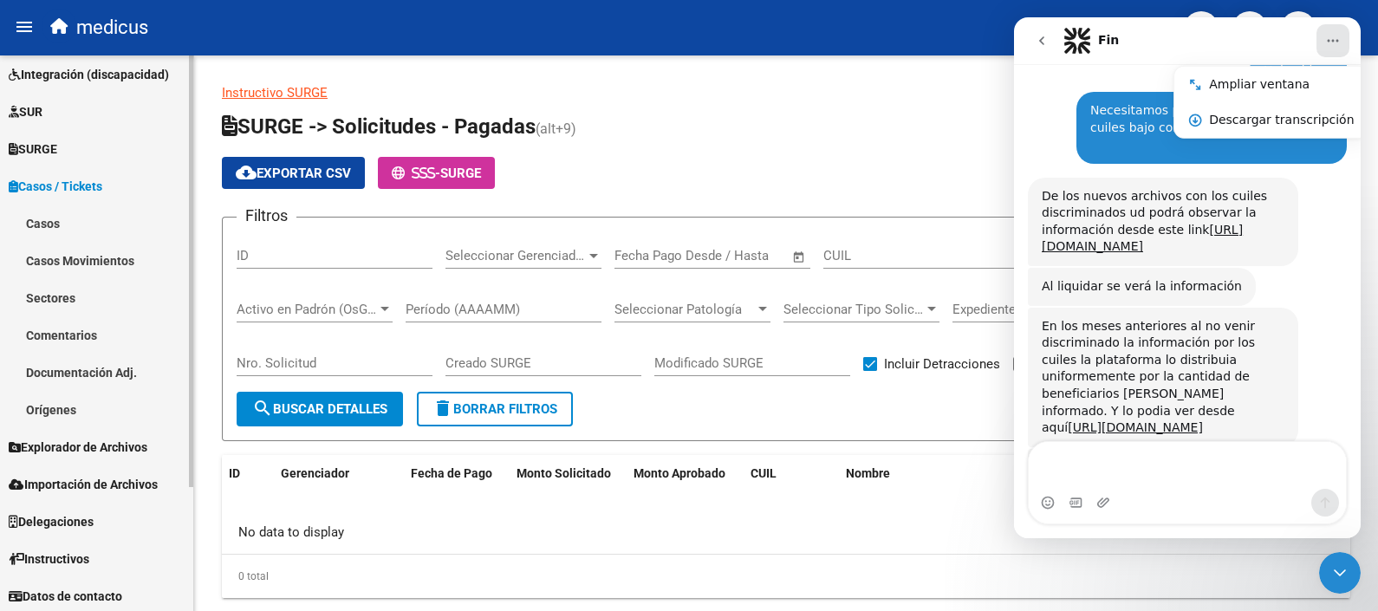
scroll to position [159, 0]
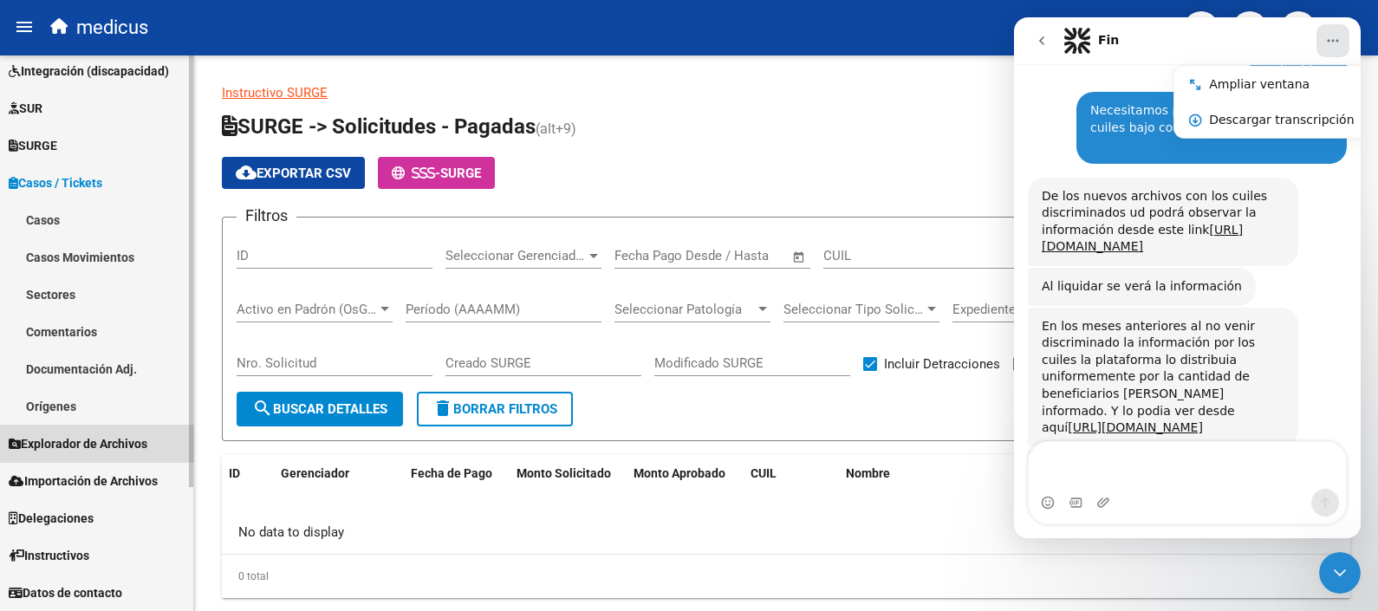
click at [97, 444] on span "Explorador de Archivos" at bounding box center [78, 443] width 139 height 19
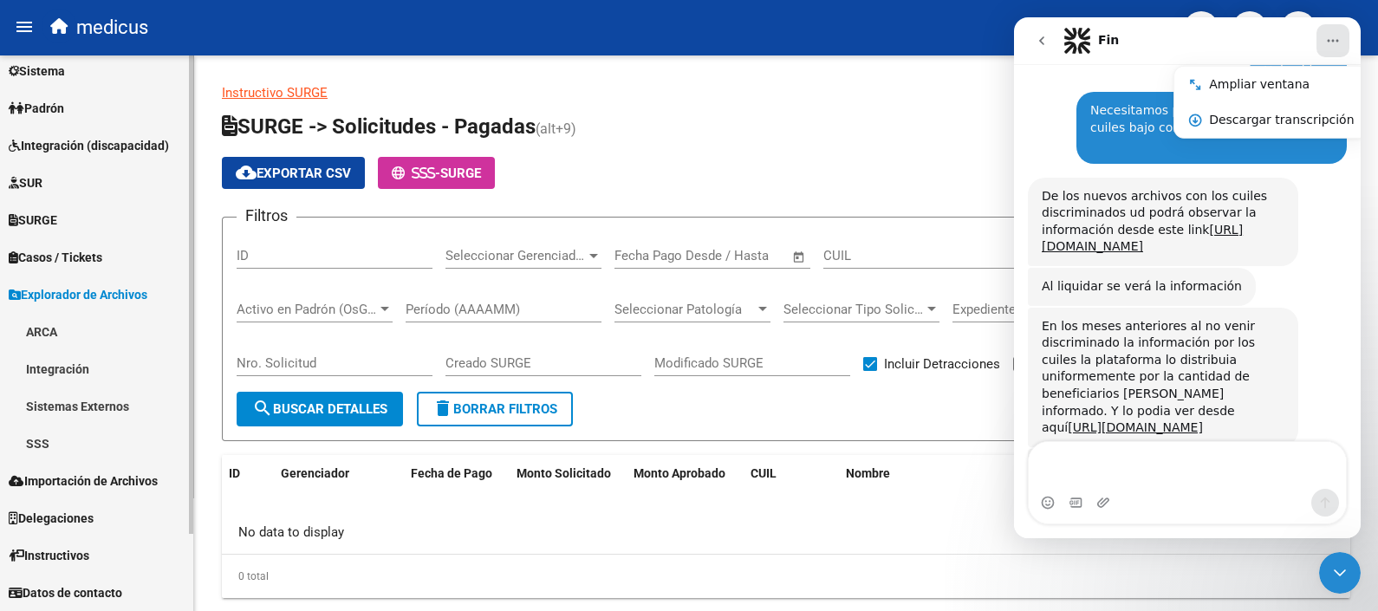
scroll to position [85, 0]
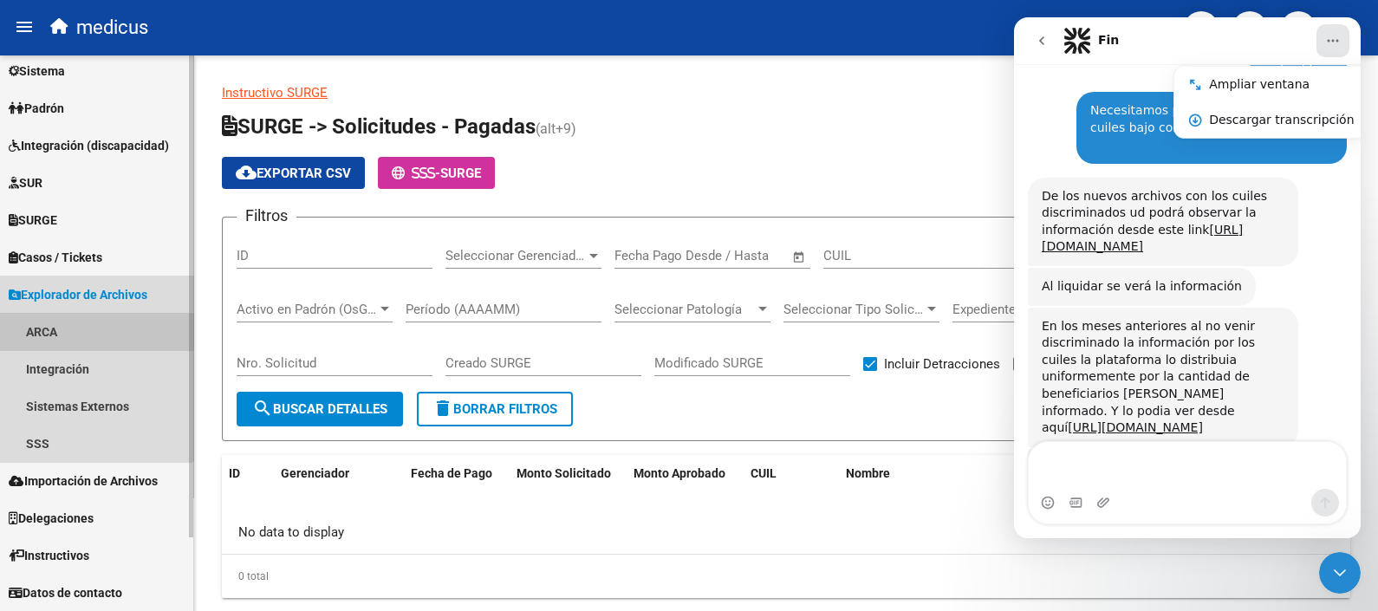
click at [92, 321] on link "ARCA" at bounding box center [96, 331] width 193 height 37
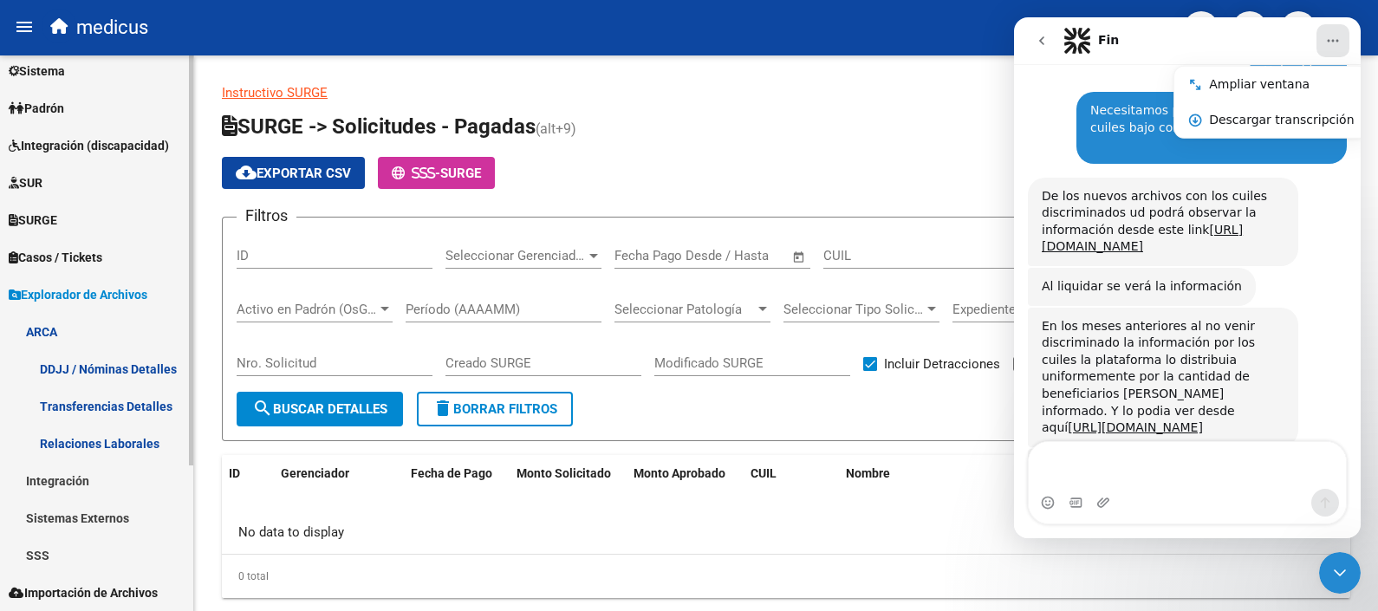
scroll to position [196, 0]
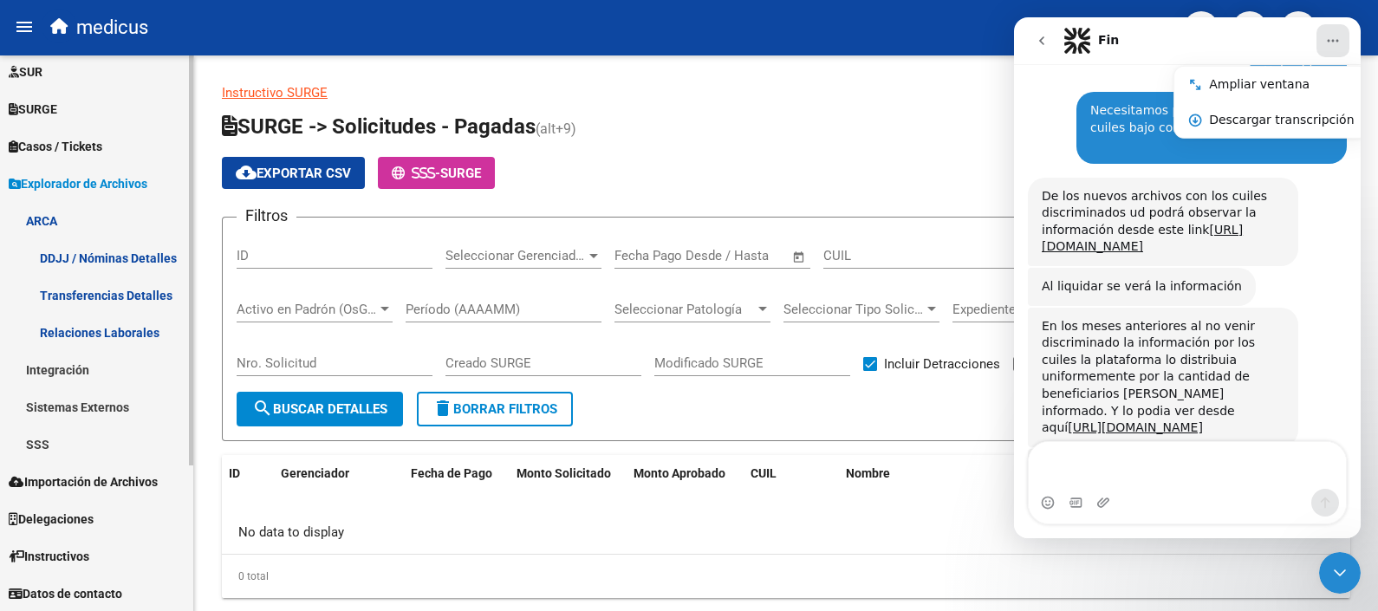
click at [88, 515] on span "Delegaciones" at bounding box center [51, 518] width 85 height 19
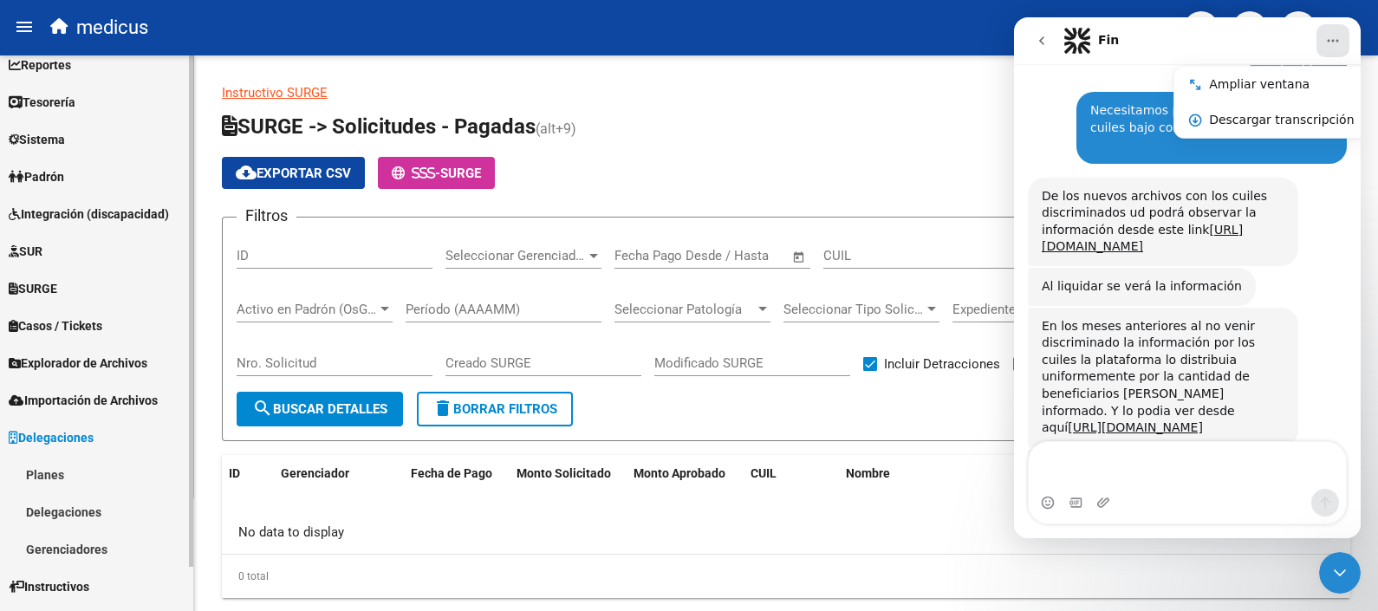
scroll to position [0, 0]
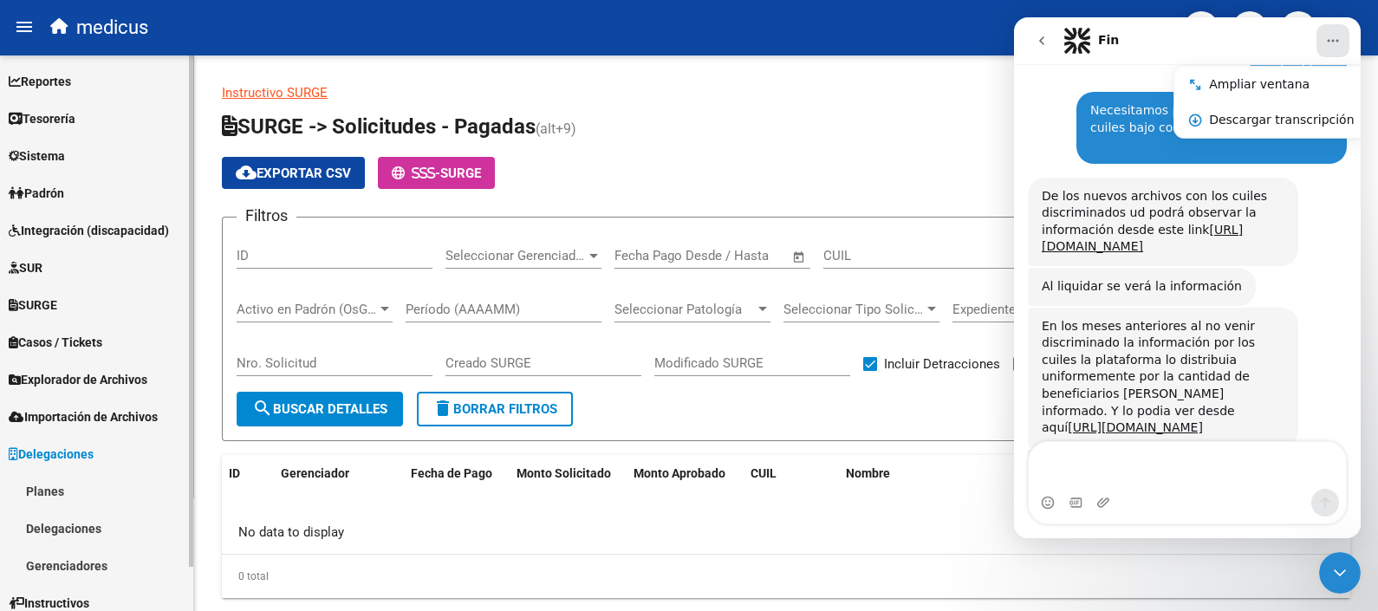
click at [69, 97] on link "Reportes" at bounding box center [96, 80] width 193 height 37
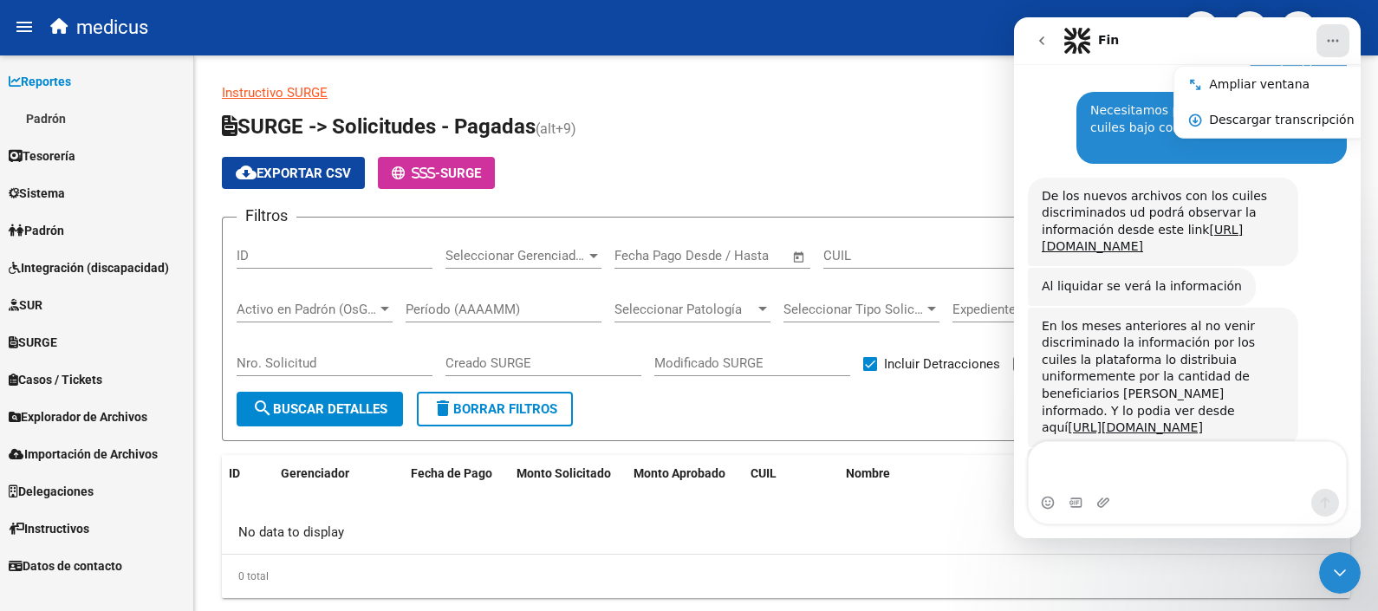
click at [18, 19] on mat-icon "menu" at bounding box center [24, 26] width 21 height 21
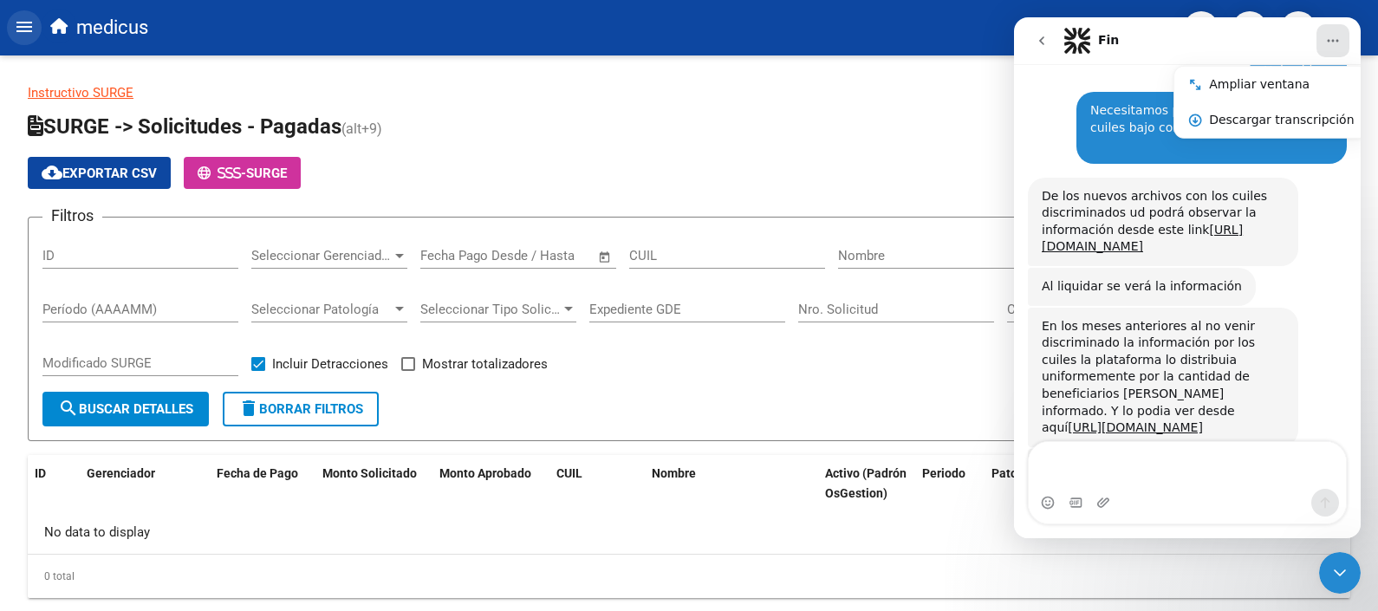
click at [10, 24] on button "menu" at bounding box center [24, 27] width 35 height 35
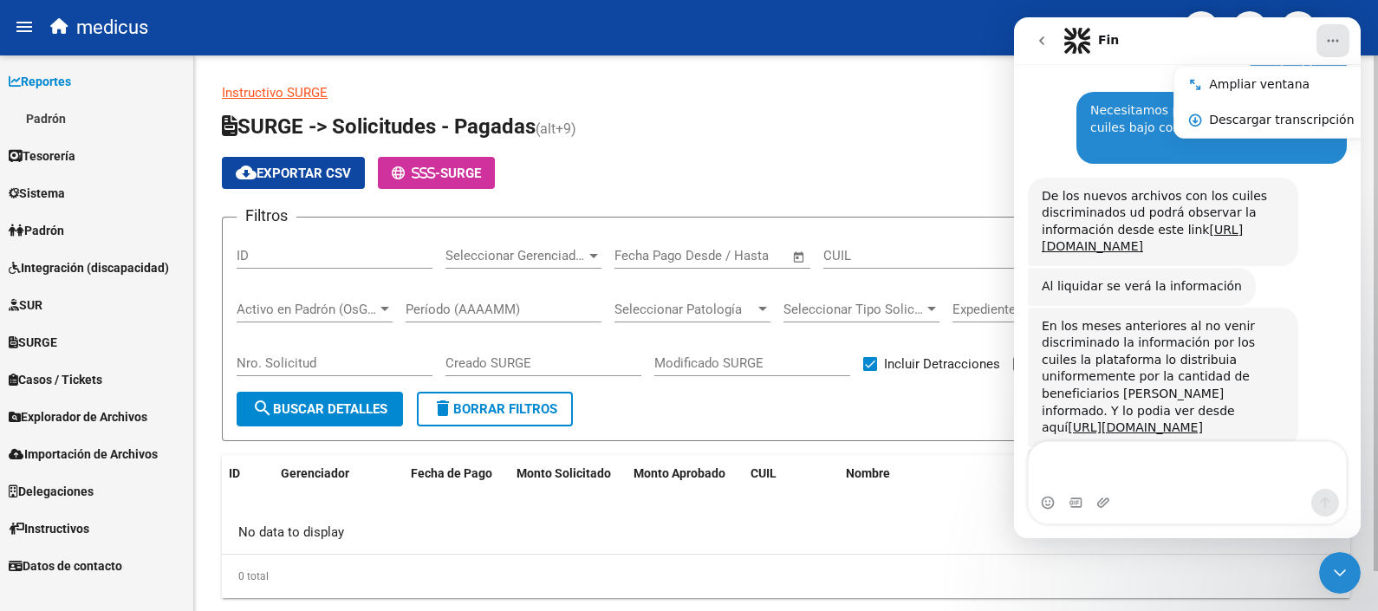
click at [793, 94] on p "Instructivo SURGE" at bounding box center [786, 92] width 1128 height 19
click at [1338, 43] on icon "Inicio" at bounding box center [1333, 41] width 14 height 14
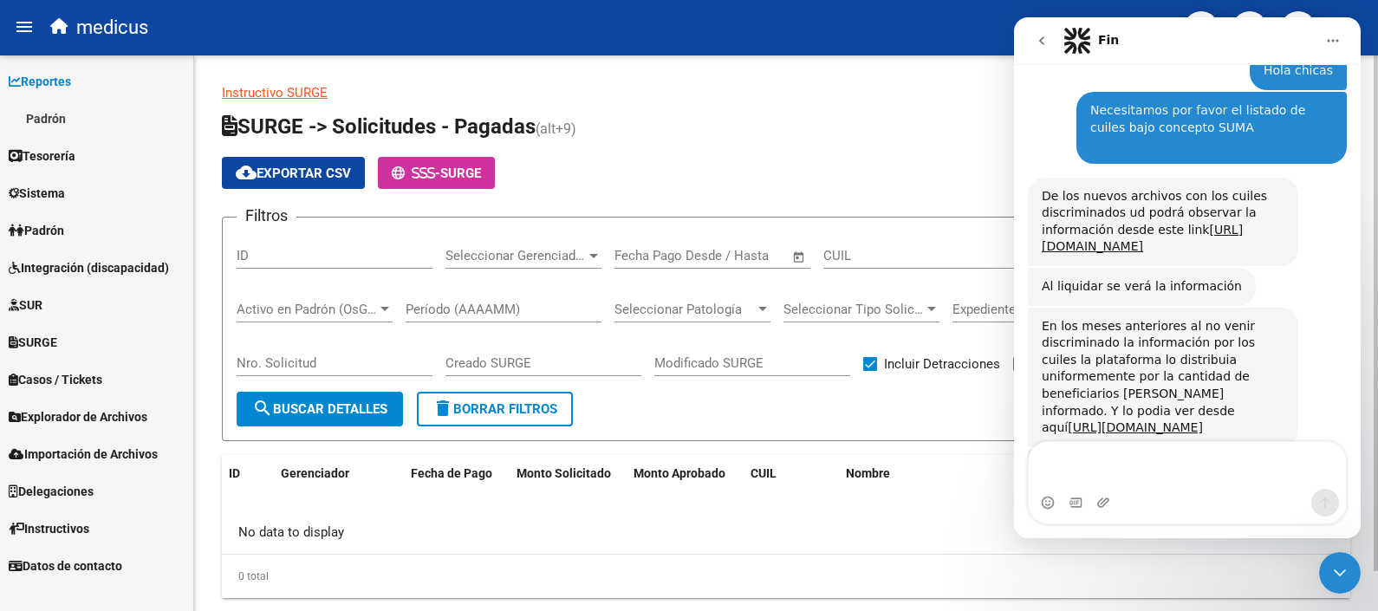
click at [897, 114] on h1 "SURGE -> Solicitudes - Pagadas (alt+9)" at bounding box center [786, 128] width 1128 height 30
click at [376, 567] on div "0 total" at bounding box center [786, 575] width 1128 height 43
click at [885, 136] on h1 "SURGE -> Solicitudes - Pagadas (alt+9)" at bounding box center [786, 128] width 1128 height 30
click at [1338, 31] on button "Inicio" at bounding box center [1332, 40] width 33 height 33
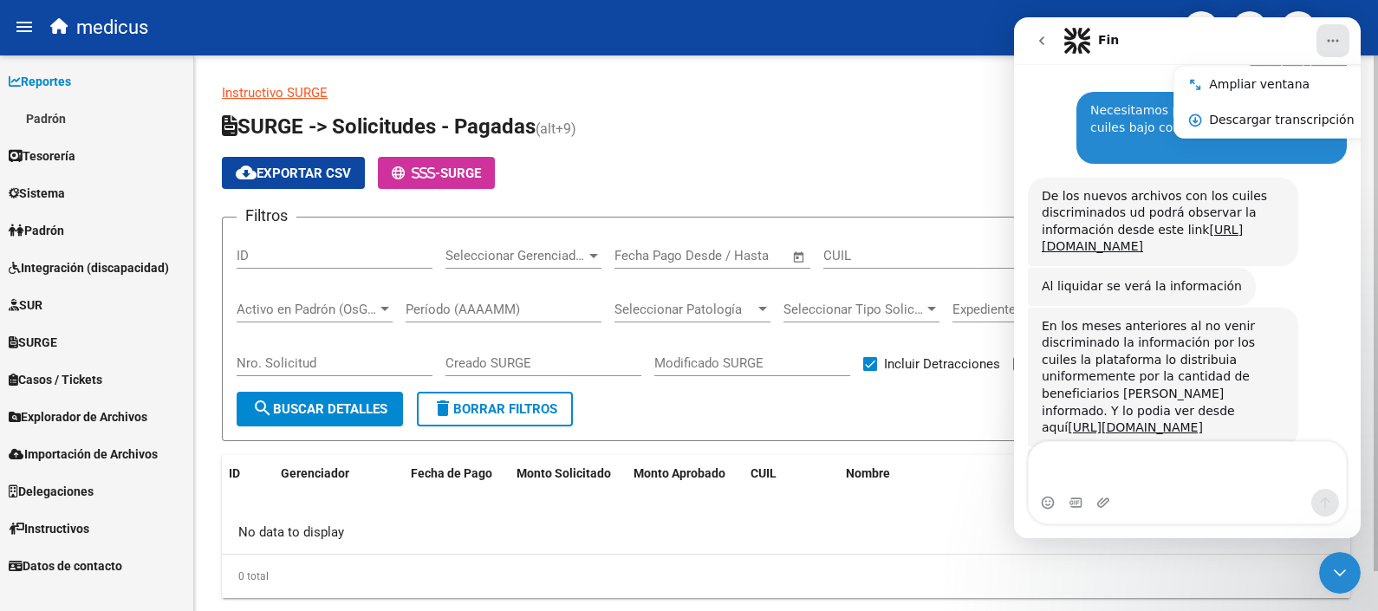
click at [811, 141] on h1 "SURGE -> Solicitudes - Pagadas (alt+9)" at bounding box center [786, 128] width 1128 height 30
